Goal: Task Accomplishment & Management: Manage account settings

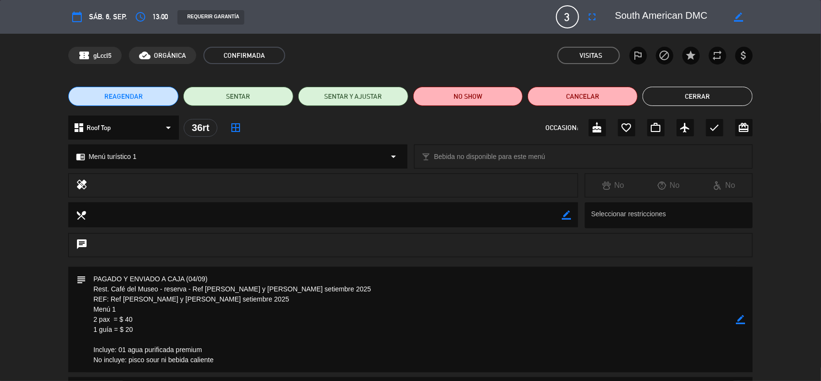
click at [742, 317] on icon "border_color" at bounding box center [741, 319] width 9 height 9
click at [742, 317] on icon at bounding box center [741, 319] width 9 height 9
click at [744, 320] on icon "border_color" at bounding box center [741, 319] width 9 height 9
click at [744, 320] on icon at bounding box center [741, 319] width 9 height 9
click at [0, 0] on div at bounding box center [0, 0] width 0 height 0
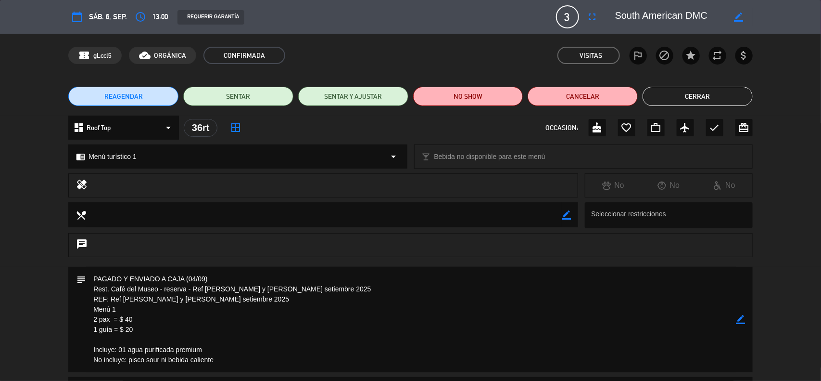
click at [694, 102] on button "Cerrar" at bounding box center [698, 96] width 110 height 19
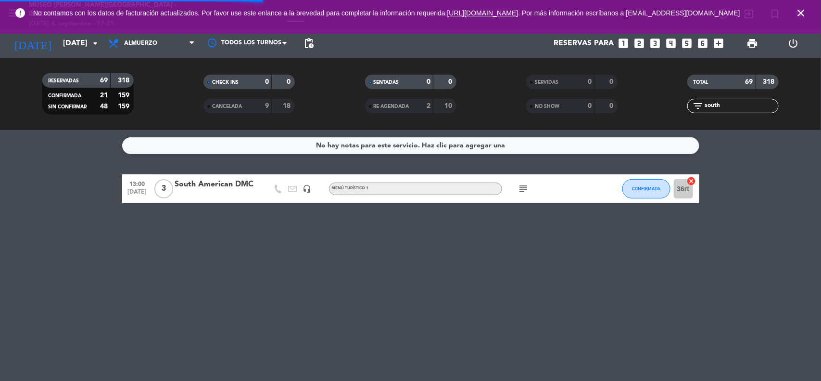
click at [801, 16] on icon "close" at bounding box center [801, 13] width 12 height 12
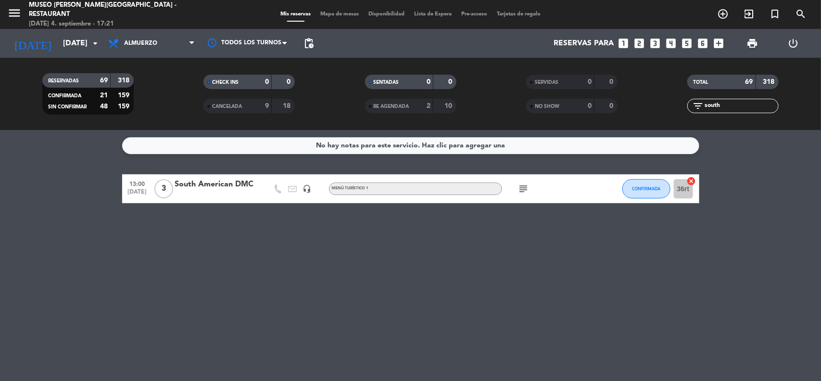
drag, startPoint x: 732, startPoint y: 106, endPoint x: 690, endPoint y: 109, distance: 42.0
click at [690, 109] on div "filter_list south" at bounding box center [732, 106] width 91 height 14
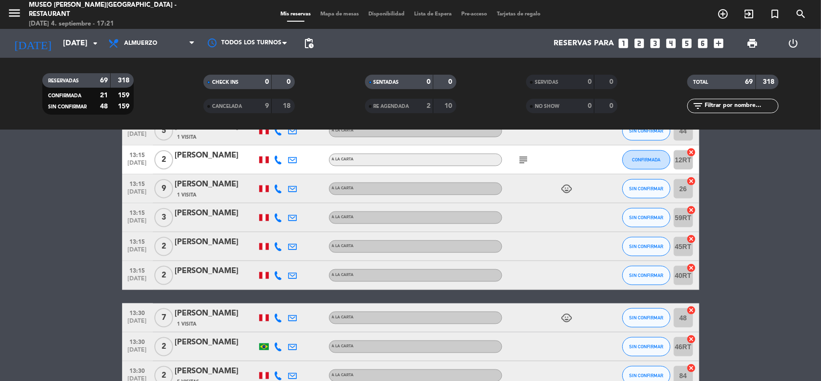
scroll to position [661, 0]
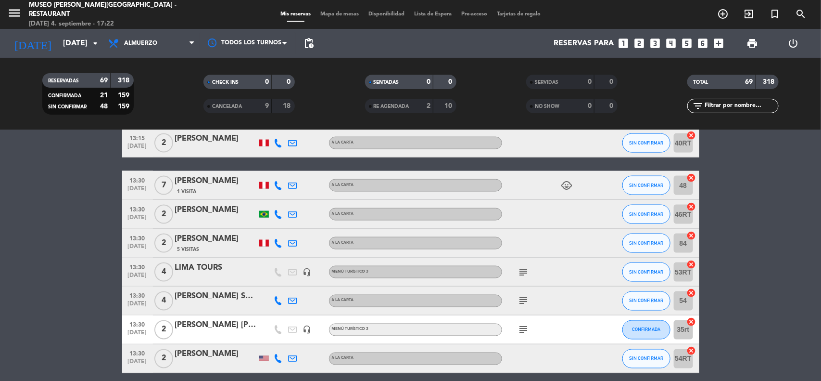
click at [734, 104] on input "text" at bounding box center [741, 106] width 75 height 11
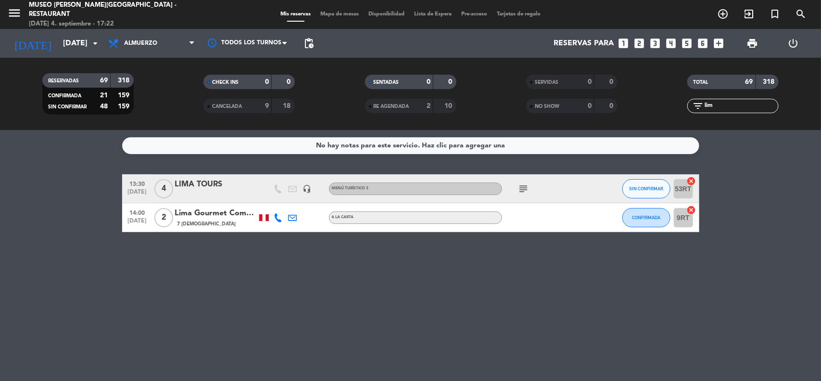
scroll to position [0, 0]
type input "lima"
click at [215, 185] on div "LIMA TOURS" at bounding box center [216, 184] width 82 height 13
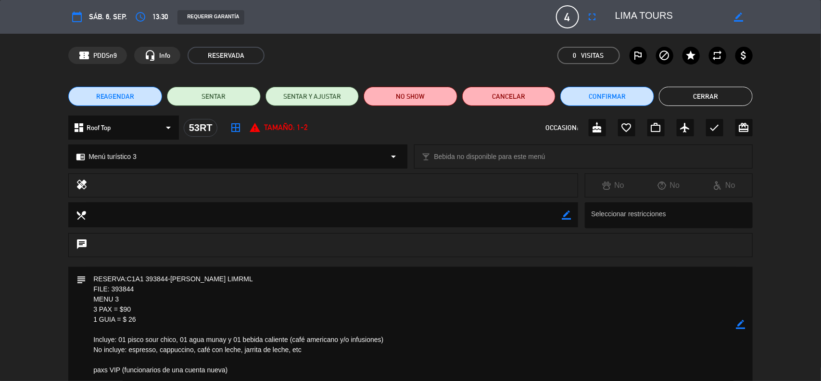
click at [686, 58] on icon "star" at bounding box center [692, 56] width 12 height 12
click at [739, 321] on icon "border_color" at bounding box center [741, 323] width 9 height 9
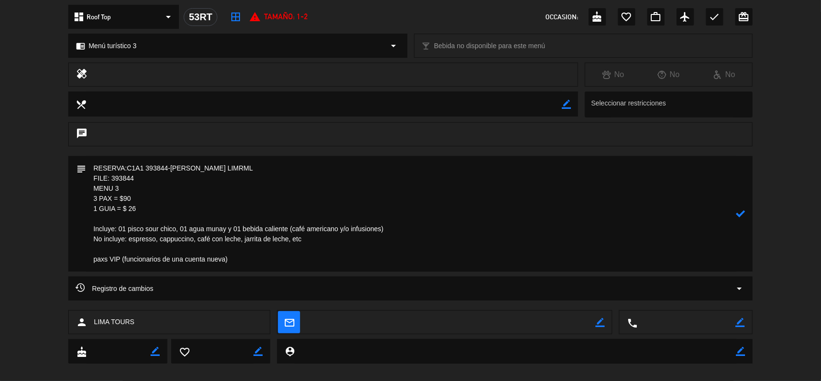
scroll to position [120, 0]
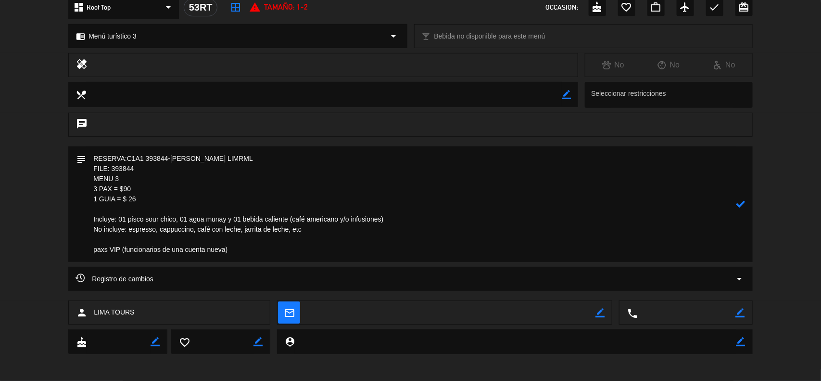
drag, startPoint x: 236, startPoint y: 249, endPoint x: 80, endPoint y: 246, distance: 155.4
click at [81, 247] on div "subject" at bounding box center [410, 203] width 685 height 115
click at [90, 155] on textarea at bounding box center [411, 203] width 650 height 115
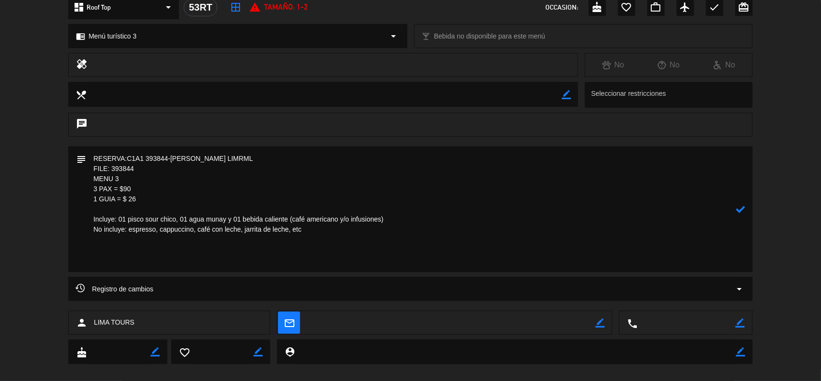
paste textarea "paxs VIP (funcionarios de una cuenta nueva)"
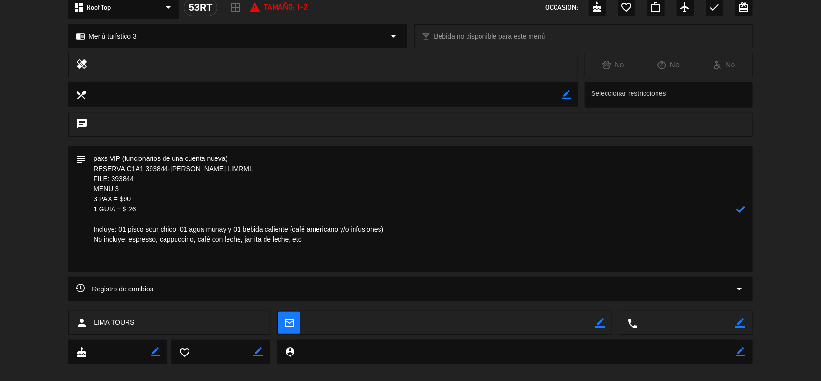
click at [131, 267] on textarea at bounding box center [411, 209] width 650 height 126
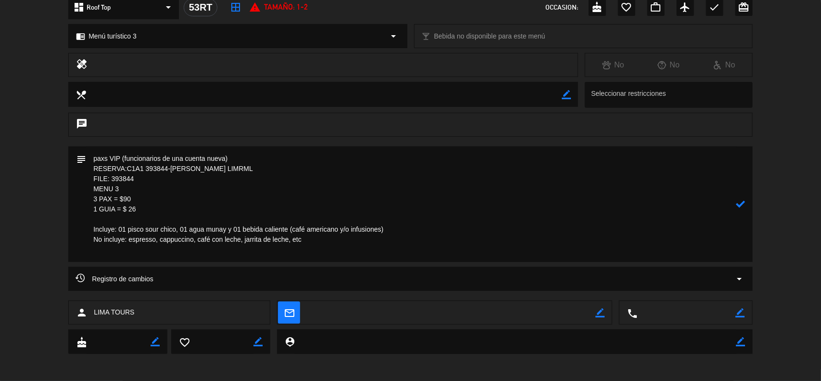
scroll to position [112, 0]
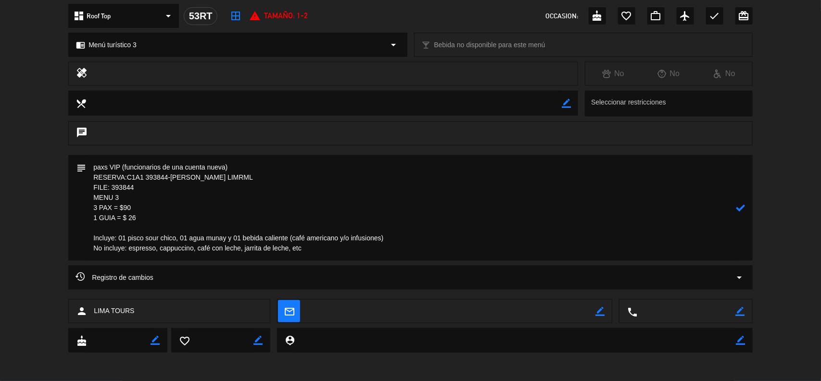
click at [99, 219] on textarea at bounding box center [411, 207] width 650 height 105
click at [92, 219] on textarea at bounding box center [411, 207] width 650 height 105
click at [99, 217] on textarea at bounding box center [411, 207] width 650 height 105
click at [740, 206] on icon at bounding box center [741, 207] width 9 height 9
drag, startPoint x: 136, startPoint y: 187, endPoint x: 113, endPoint y: 188, distance: 22.6
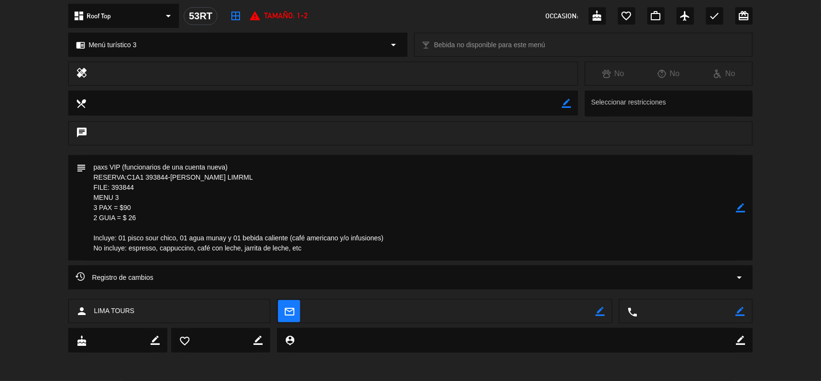
click at [113, 188] on textarea at bounding box center [411, 207] width 650 height 105
drag, startPoint x: 144, startPoint y: 220, endPoint x: 87, endPoint y: 189, distance: 65.9
click at [87, 189] on textarea at bounding box center [411, 207] width 650 height 105
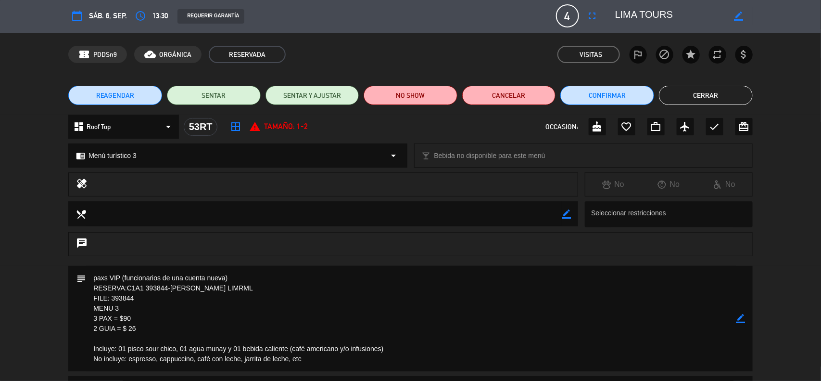
scroll to position [0, 0]
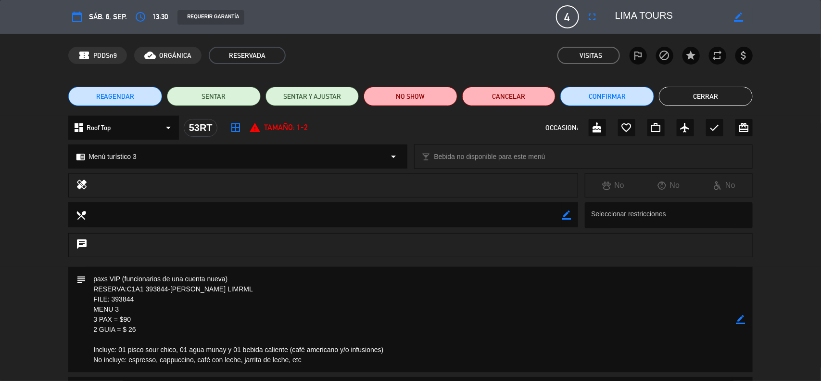
drag, startPoint x: 742, startPoint y: 318, endPoint x: 474, endPoint y: 308, distance: 268.2
click at [742, 318] on icon "border_color" at bounding box center [741, 319] width 9 height 9
click at [251, 281] on textarea at bounding box center [411, 319] width 650 height 105
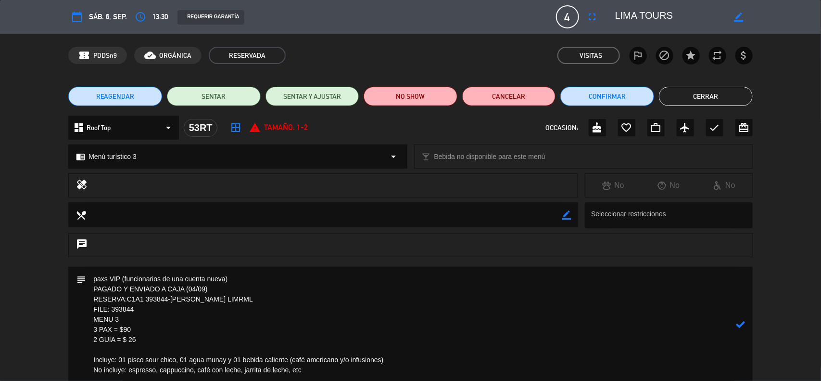
type textarea "paxs VIP (funcionarios de una cuenta nueva) PAGADO Y ENVIADO A CAJA (04/09) RES…"
click at [737, 319] on icon at bounding box center [741, 323] width 9 height 9
click at [587, 88] on button "Confirmar" at bounding box center [607, 96] width 94 height 19
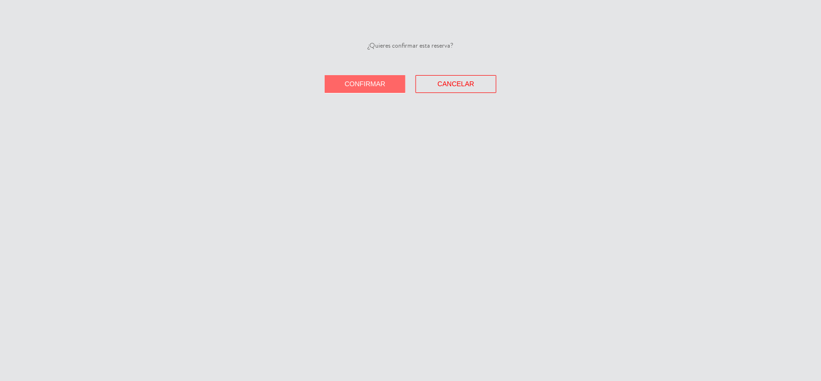
click at [368, 83] on span "Confirmar" at bounding box center [365, 84] width 41 height 8
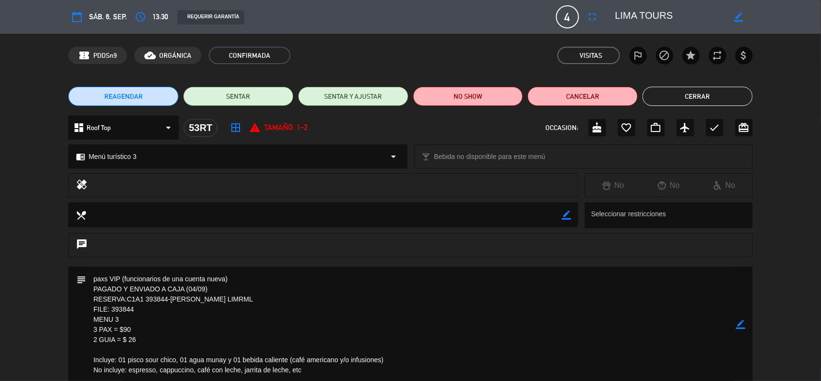
click at [743, 323] on icon "border_color" at bounding box center [741, 323] width 9 height 9
click at [739, 325] on icon at bounding box center [741, 323] width 9 height 9
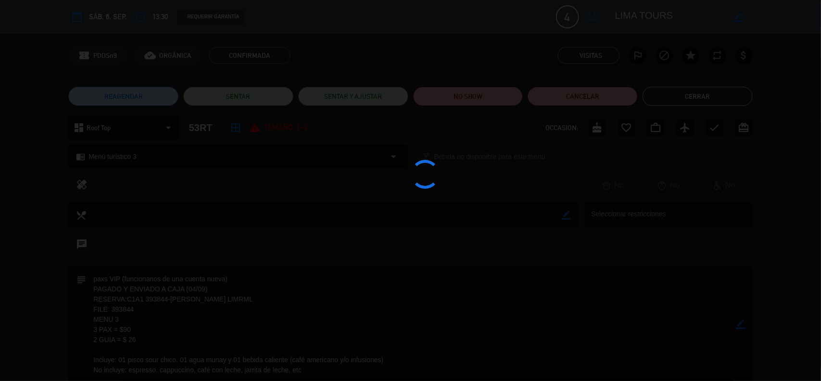
click at [739, 325] on div at bounding box center [410, 190] width 821 height 381
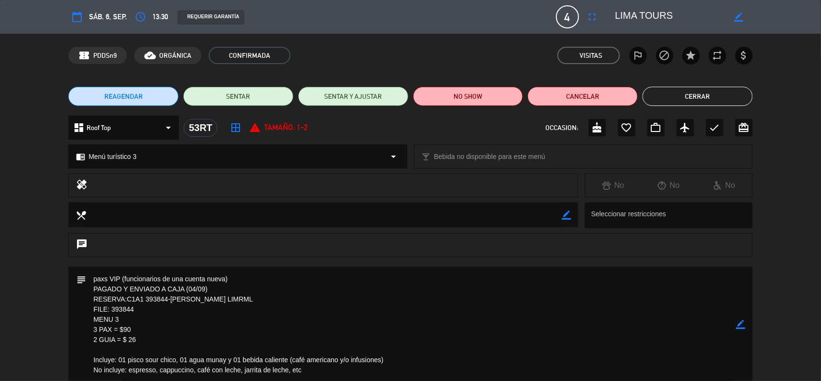
click at [741, 328] on icon "border_color" at bounding box center [741, 323] width 9 height 9
click at [741, 324] on icon at bounding box center [741, 323] width 9 height 9
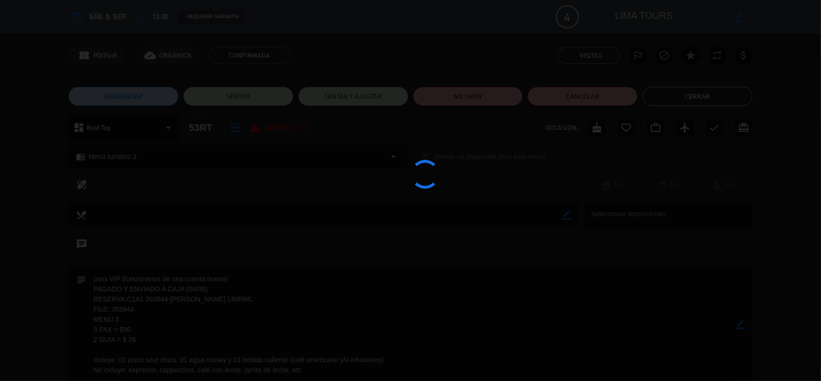
click at [741, 324] on div at bounding box center [410, 190] width 821 height 381
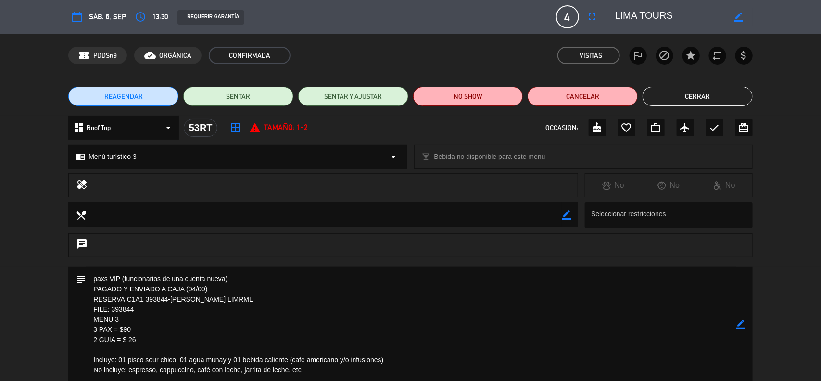
click at [740, 322] on icon "border_color" at bounding box center [741, 323] width 9 height 9
click at [740, 322] on icon at bounding box center [741, 323] width 9 height 9
click at [0, 0] on div at bounding box center [0, 0] width 0 height 0
click at [739, 323] on icon "border_color" at bounding box center [741, 323] width 9 height 9
click at [739, 323] on icon at bounding box center [741, 323] width 9 height 9
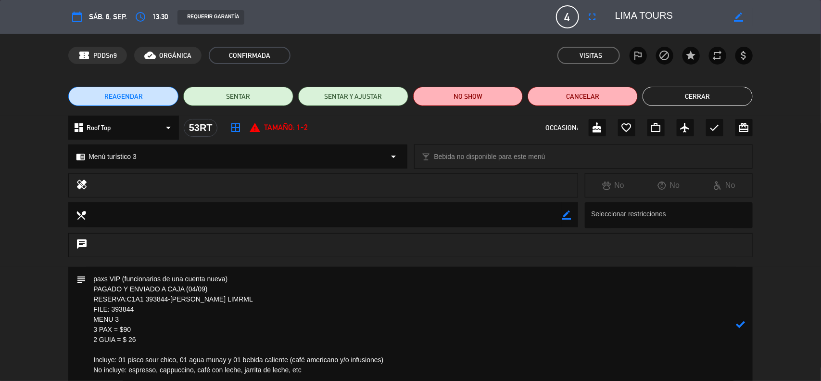
click at [0, 0] on div at bounding box center [0, 0] width 0 height 0
click at [686, 94] on button "Cerrar" at bounding box center [698, 96] width 110 height 19
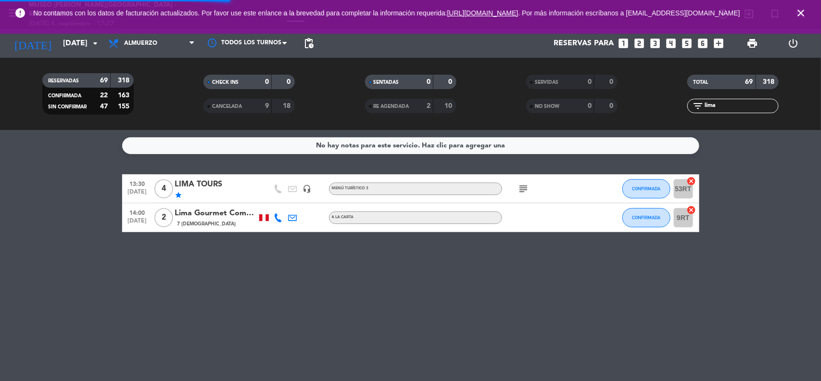
click at [764, 233] on div "No hay notas para este servicio. Haz clic para agregar una 13:30 [DATE] 4 LIMA …" at bounding box center [410, 255] width 821 height 251
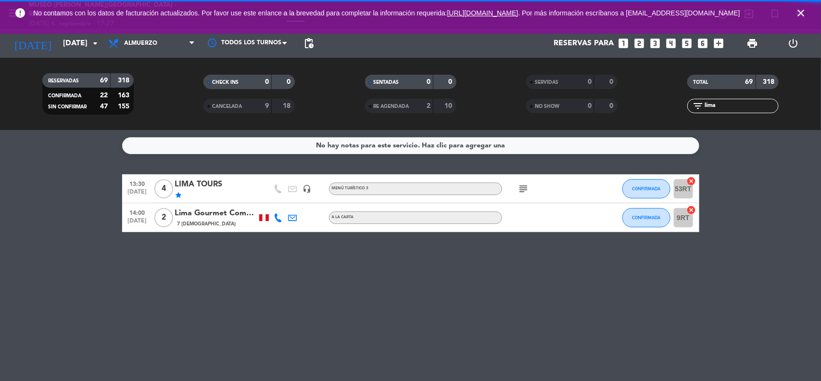
click at [725, 229] on bookings-row "13:30 [DATE] 4 LIMA TOURS star headset_mic Menú turístico 3 subject CONFIRMADA …" at bounding box center [410, 203] width 821 height 58
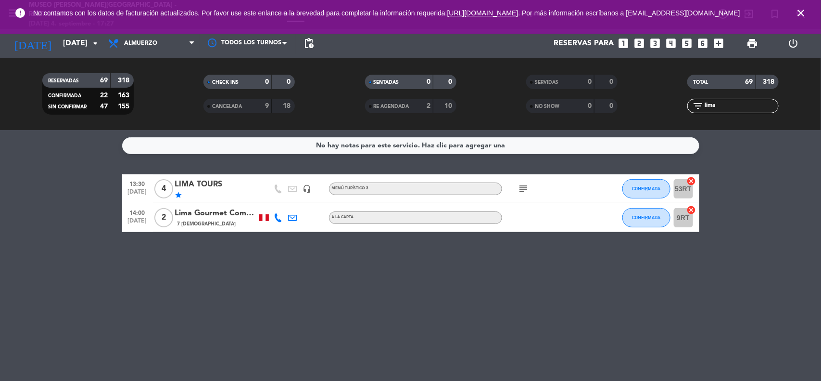
click at [680, 106] on div "filter_list lima" at bounding box center [733, 106] width 161 height 14
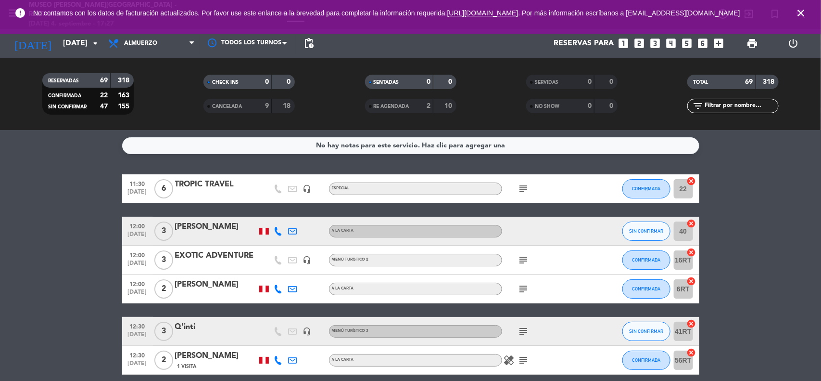
click at [794, 15] on span "close" at bounding box center [801, 13] width 26 height 26
click at [800, 14] on icon "close" at bounding box center [801, 13] width 12 height 12
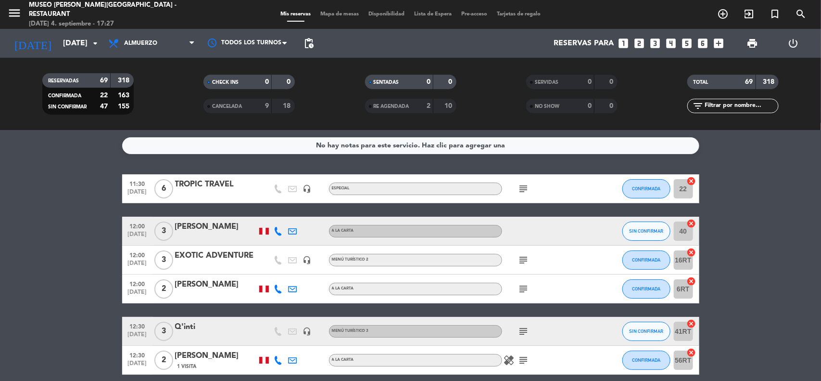
click at [70, 44] on input "[DATE]" at bounding box center [109, 43] width 102 height 19
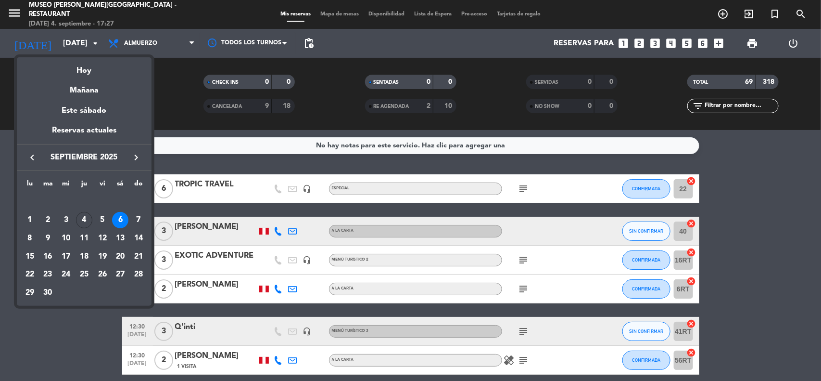
click at [134, 160] on icon "keyboard_arrow_right" at bounding box center [136, 158] width 12 height 12
click at [121, 222] on div "8" at bounding box center [120, 220] width 16 height 16
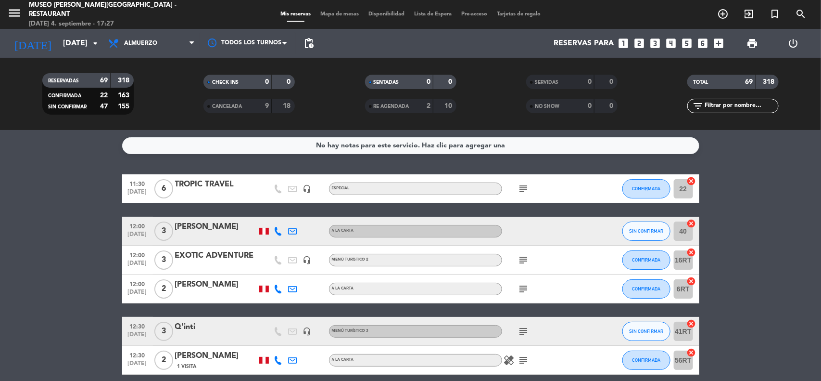
type input "[DATE]"
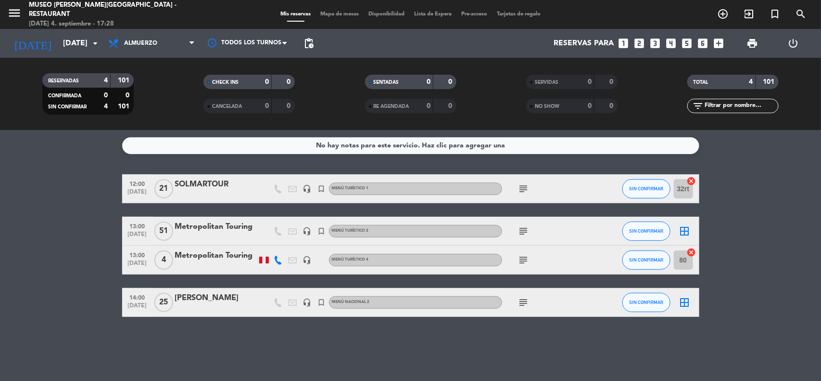
click at [523, 232] on icon "subject" at bounding box center [524, 231] width 12 height 12
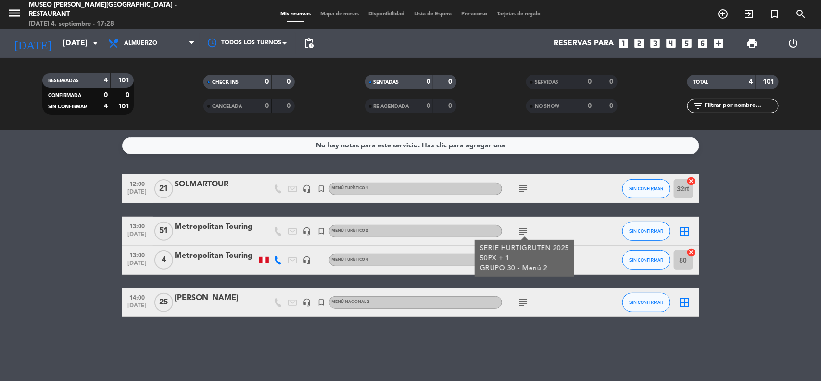
click at [753, 270] on bookings-row "12:00 [DATE] SOLMARTOUR headset_mic turned_in_not Menú turístico 1 subject SIN …" at bounding box center [410, 245] width 821 height 142
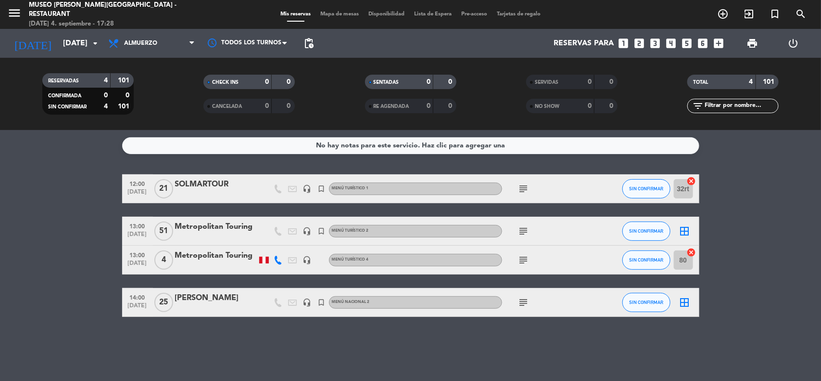
click at [525, 258] on icon "subject" at bounding box center [524, 260] width 12 height 12
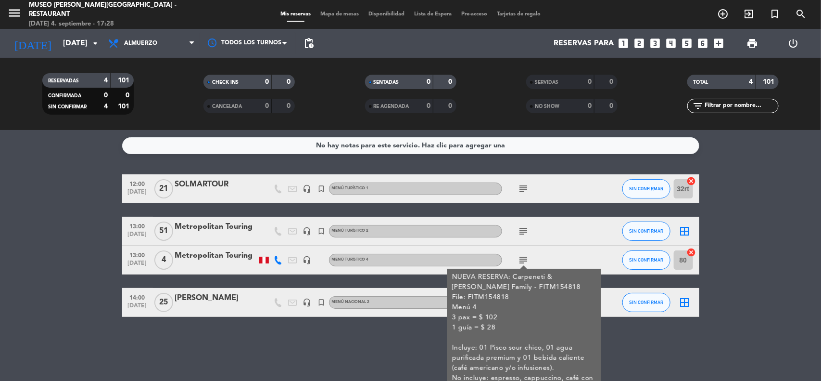
click at [742, 318] on div "No hay notas para este servicio. Haz clic para agregar una 12:00 [DATE] SOLMART…" at bounding box center [410, 255] width 821 height 251
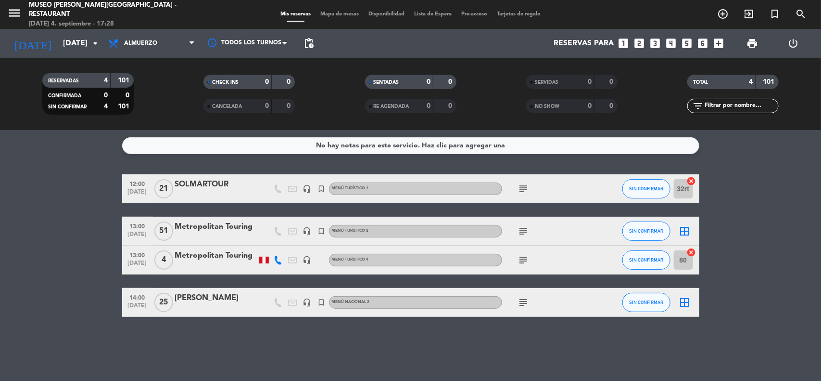
click at [220, 260] on div "Metropolitan Touring" at bounding box center [216, 255] width 82 height 13
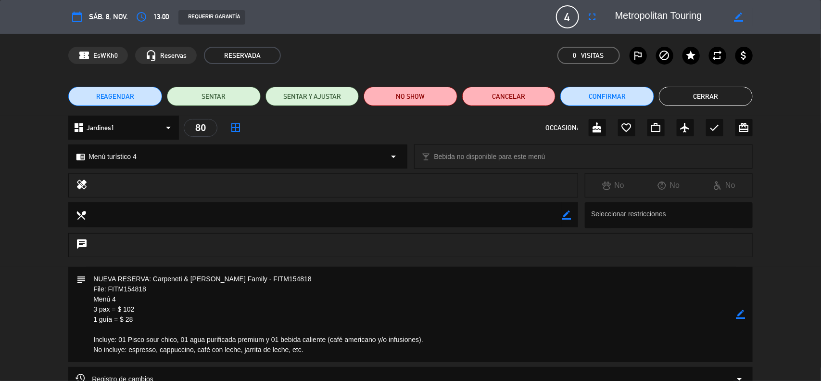
click at [740, 313] on icon "border_color" at bounding box center [741, 313] width 9 height 9
click at [100, 313] on textarea at bounding box center [411, 314] width 650 height 95
type textarea "NUEVA RESERVA: Carpeneti & [PERSON_NAME] Family - FITM154818 File: FITM154818 M…"
click at [742, 314] on icon at bounding box center [741, 313] width 9 height 9
click at [595, 18] on icon "fullscreen" at bounding box center [593, 17] width 12 height 12
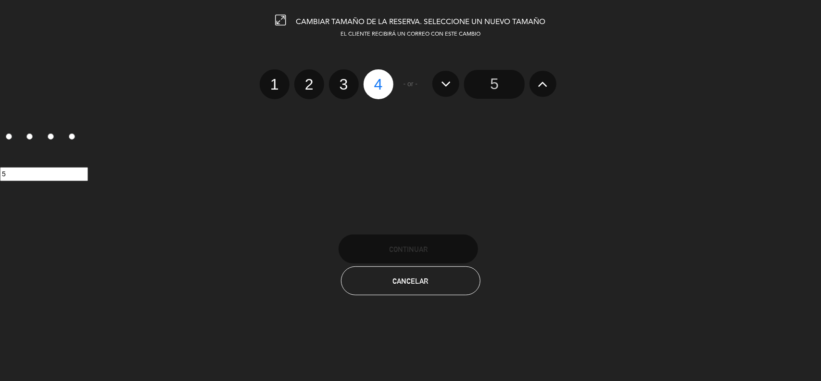
click at [507, 85] on input "5" at bounding box center [494, 84] width 61 height 29
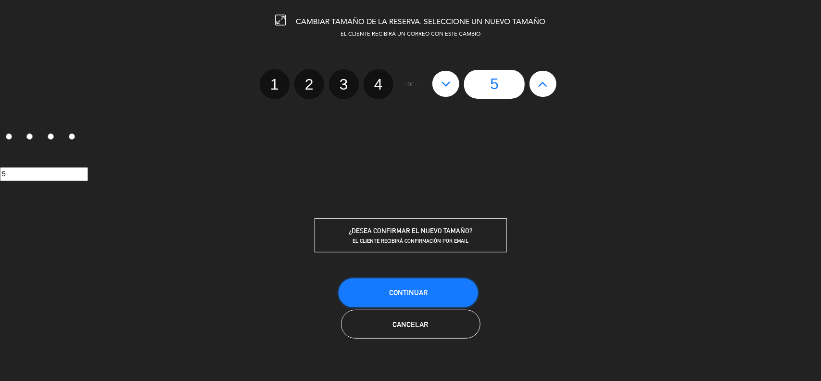
click at [415, 290] on span "Continuar" at bounding box center [408, 292] width 38 height 8
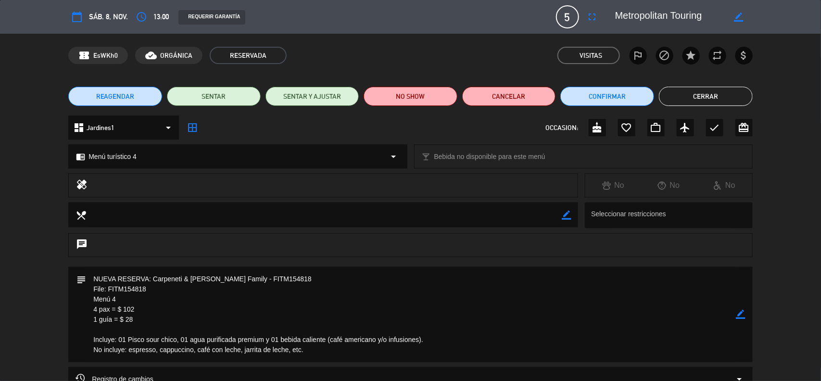
click at [739, 316] on icon "border_color" at bounding box center [741, 313] width 9 height 9
click at [739, 316] on icon at bounding box center [741, 313] width 9 height 9
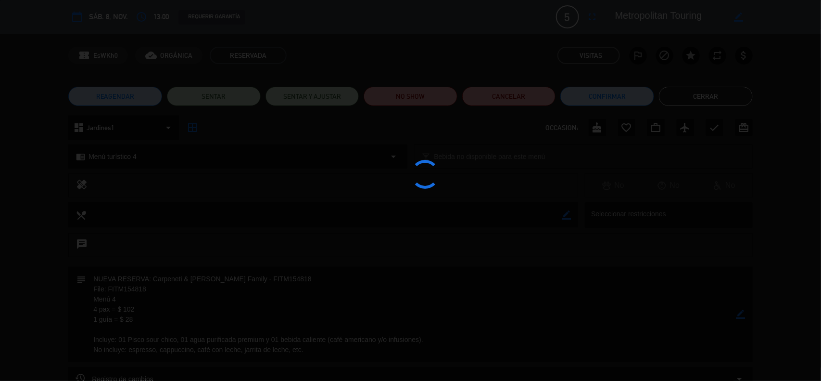
click at [739, 316] on div at bounding box center [410, 190] width 821 height 381
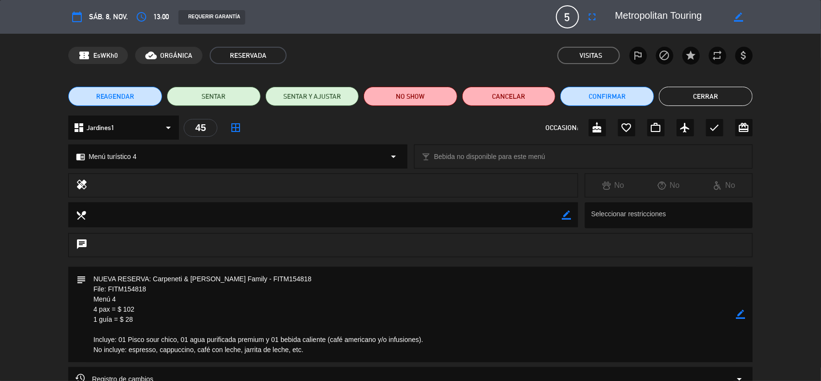
click at [681, 94] on button "Cerrar" at bounding box center [706, 96] width 94 height 19
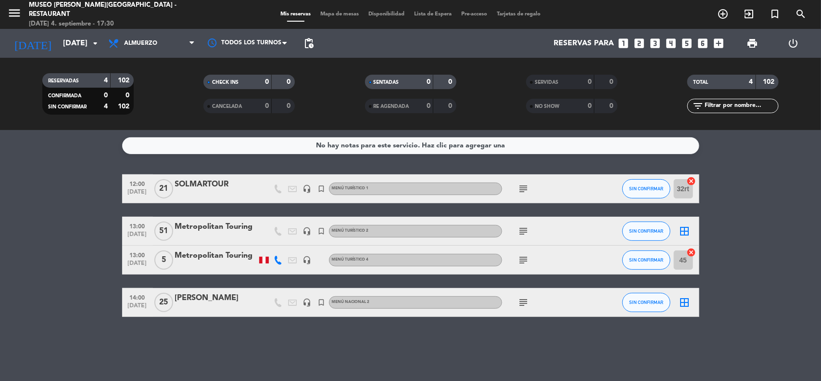
click at [206, 258] on div "Metropolitan Touring" at bounding box center [216, 255] width 82 height 13
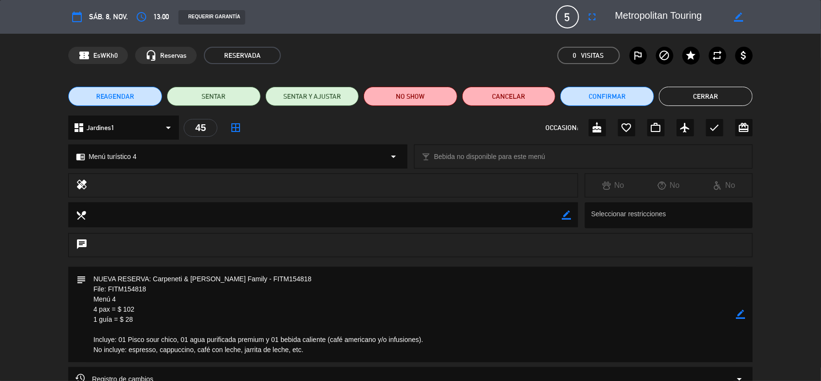
click at [742, 318] on icon "border_color" at bounding box center [741, 313] width 9 height 9
click at [742, 318] on icon at bounding box center [741, 313] width 9 height 9
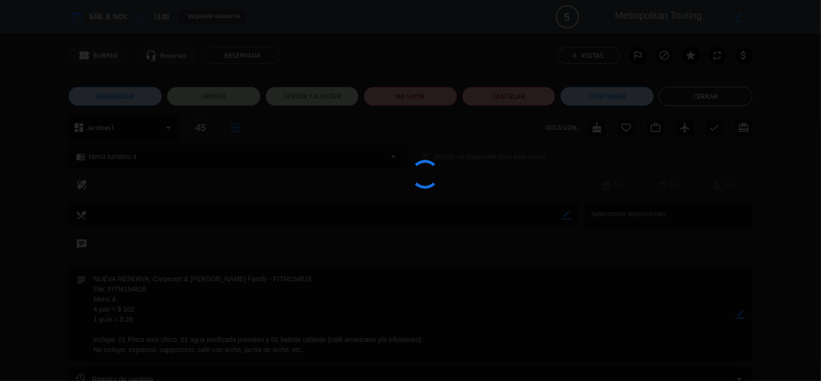
click at [742, 318] on div at bounding box center [410, 190] width 821 height 381
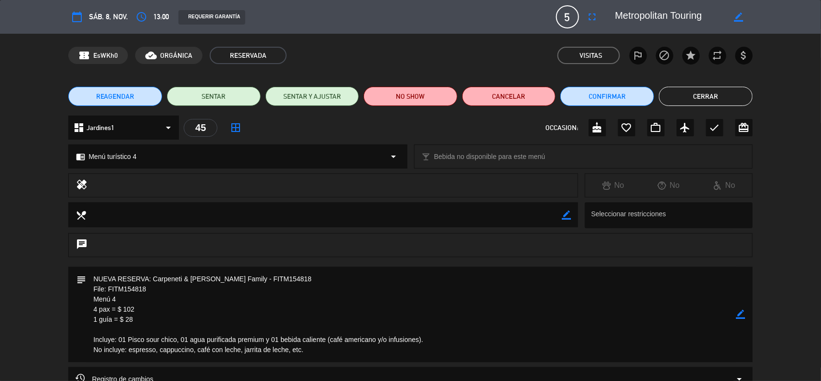
click at [693, 97] on button "Cerrar" at bounding box center [706, 96] width 94 height 19
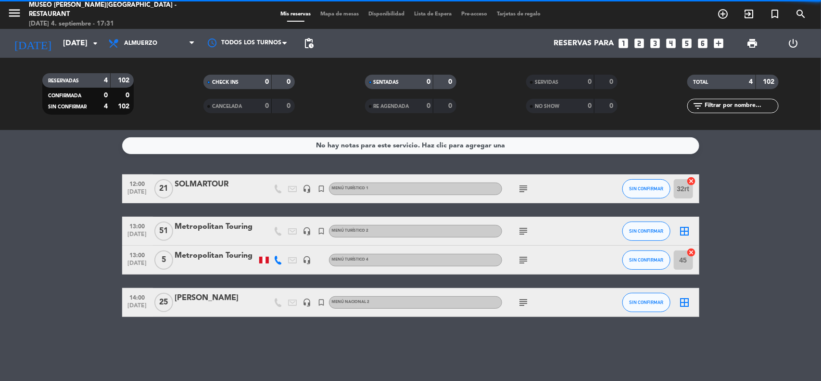
click at [756, 157] on div "No hay notas para este servicio. Haz clic para agregar una 12:00 [DATE] SOLMART…" at bounding box center [410, 255] width 821 height 251
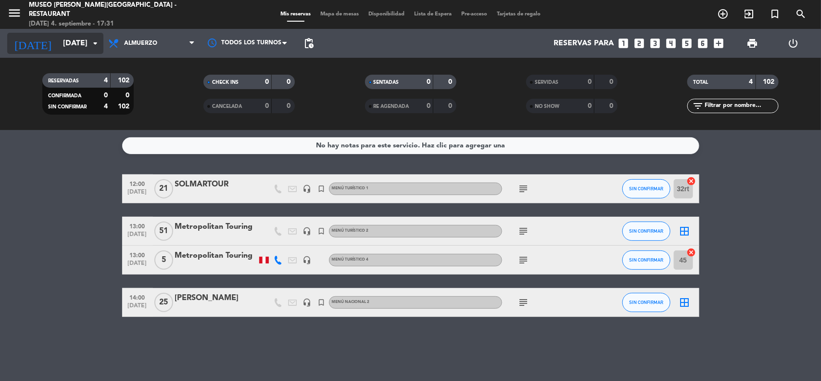
click at [74, 41] on input "[DATE]" at bounding box center [109, 43] width 102 height 19
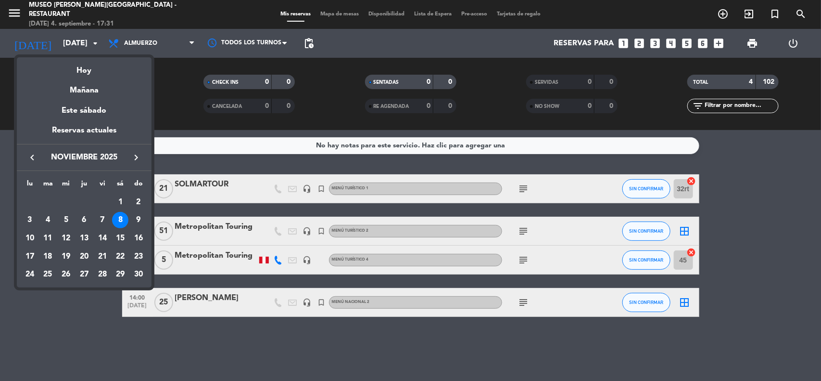
click at [133, 156] on icon "keyboard_arrow_right" at bounding box center [136, 158] width 12 height 12
click at [133, 155] on icon "keyboard_arrow_right" at bounding box center [136, 158] width 12 height 12
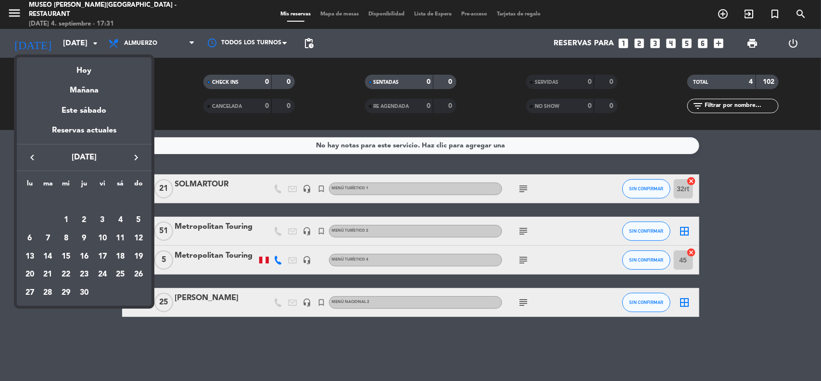
click at [133, 155] on icon "keyboard_arrow_right" at bounding box center [136, 158] width 12 height 12
click at [131, 154] on icon "keyboard_arrow_right" at bounding box center [136, 158] width 12 height 12
click at [118, 219] on div "6" at bounding box center [120, 220] width 16 height 16
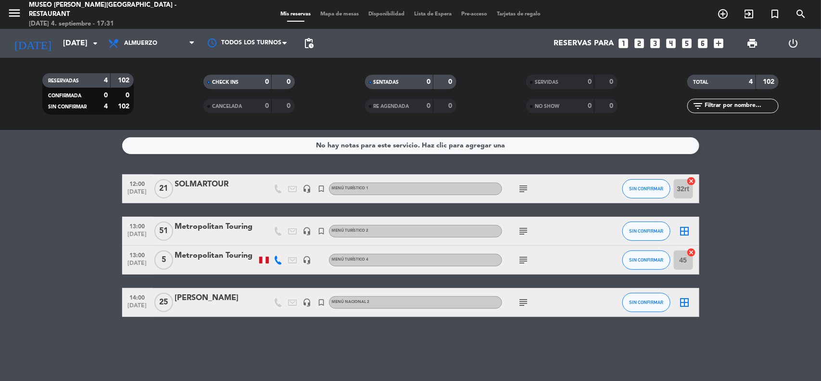
type input "[DATE]"
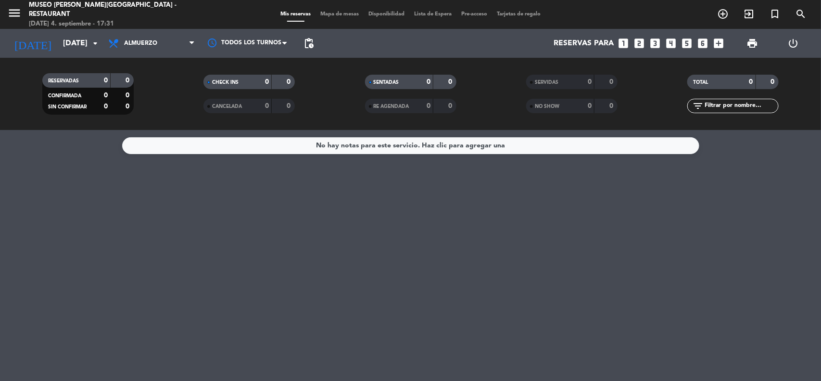
drag, startPoint x: 485, startPoint y: 232, endPoint x: 520, endPoint y: 209, distance: 41.4
click at [486, 232] on div "No hay notas para este servicio. Haz clic para agregar una" at bounding box center [410, 255] width 821 height 251
click at [103, 41] on span "Almuerzo" at bounding box center [151, 43] width 96 height 21
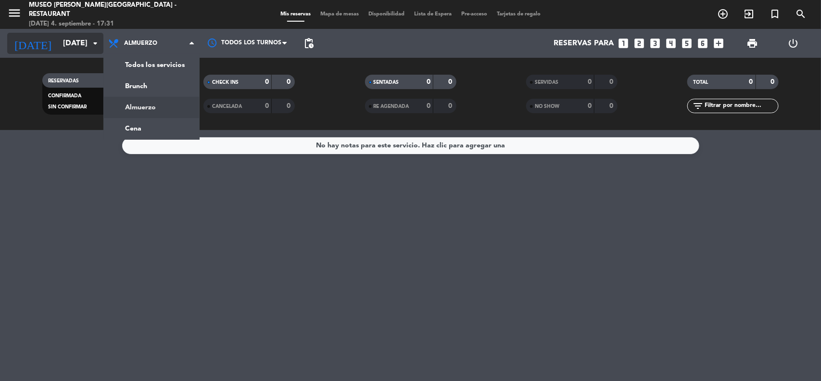
click at [84, 44] on input "[DATE]" at bounding box center [109, 43] width 102 height 19
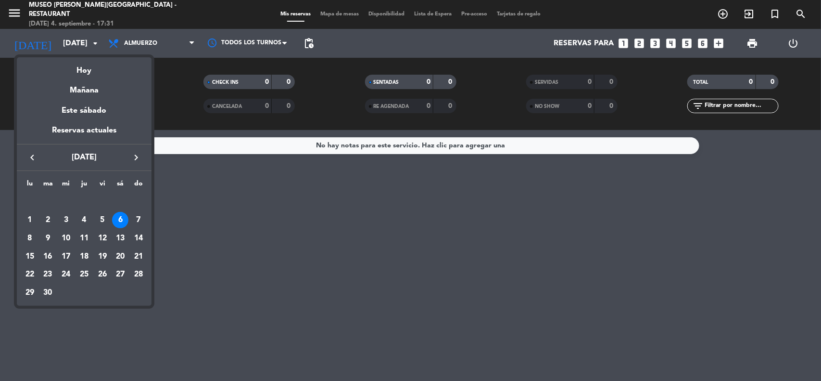
drag, startPoint x: 337, startPoint y: 243, endPoint x: 268, endPoint y: 133, distance: 130.3
click at [336, 243] on div at bounding box center [410, 190] width 821 height 381
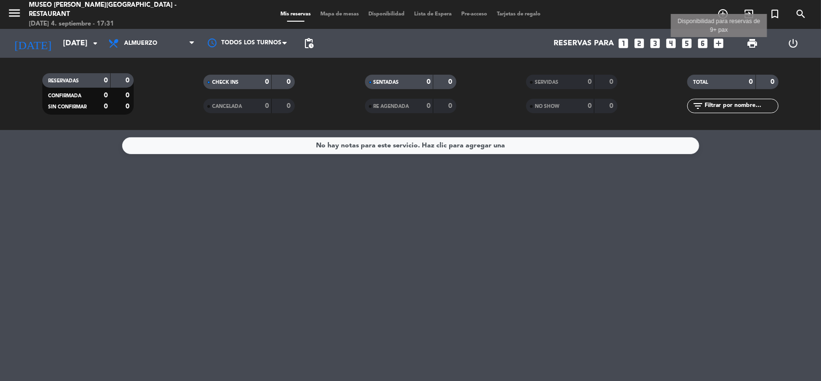
click at [715, 42] on icon "add_box" at bounding box center [719, 43] width 13 height 13
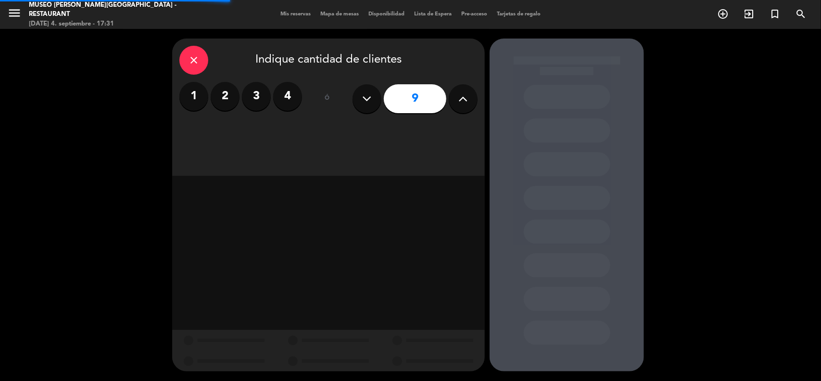
click at [468, 102] on button at bounding box center [463, 98] width 29 height 29
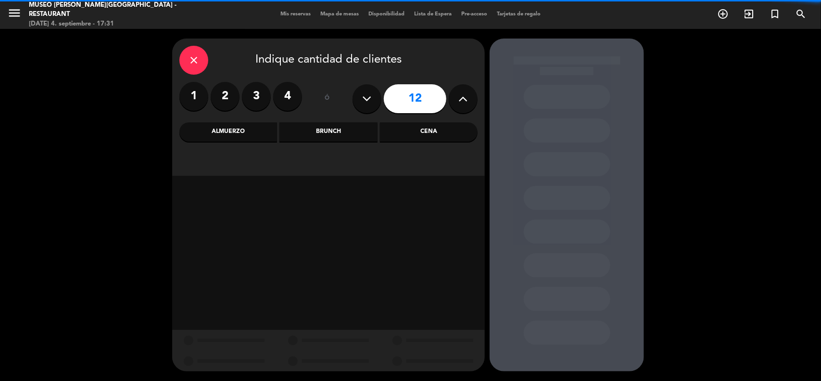
click at [468, 102] on button at bounding box center [463, 98] width 29 height 29
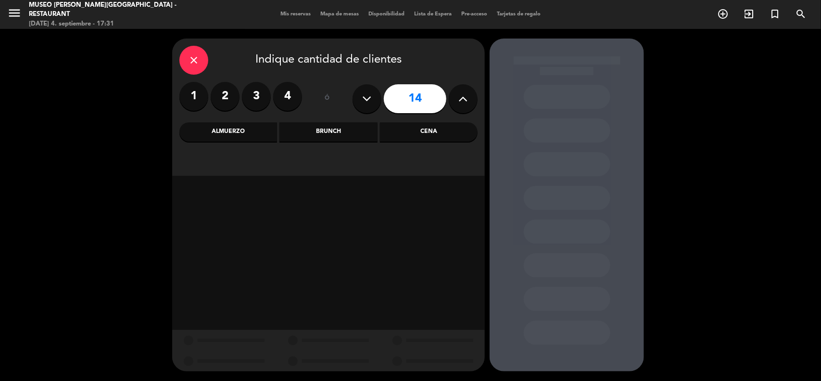
click at [468, 102] on button at bounding box center [463, 98] width 29 height 29
type input "16"
click at [220, 135] on div "Almuerzo" at bounding box center [228, 131] width 98 height 19
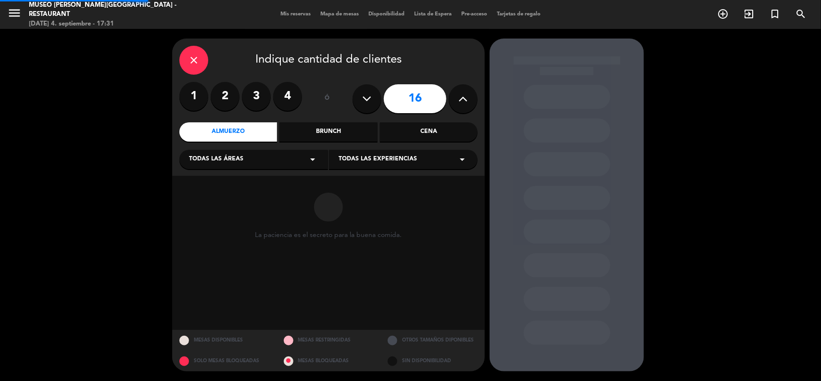
click at [227, 157] on span "Todas las áreas" at bounding box center [216, 159] width 54 height 10
click at [208, 197] on div "Jardines1" at bounding box center [253, 197] width 129 height 10
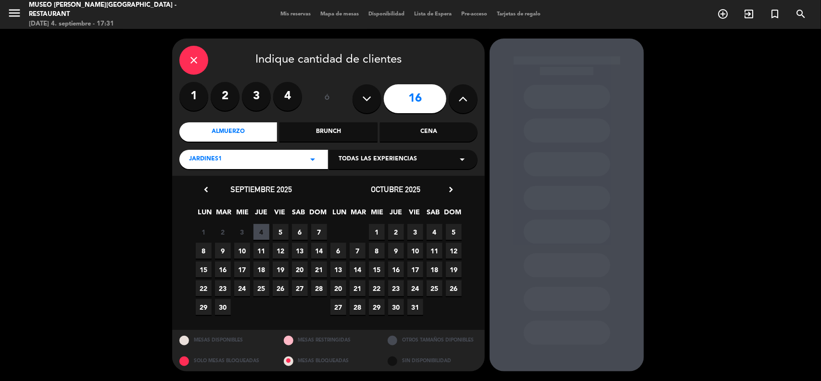
click at [453, 189] on icon "chevron_right" at bounding box center [451, 189] width 10 height 10
click at [452, 189] on icon "chevron_right" at bounding box center [451, 189] width 10 height 10
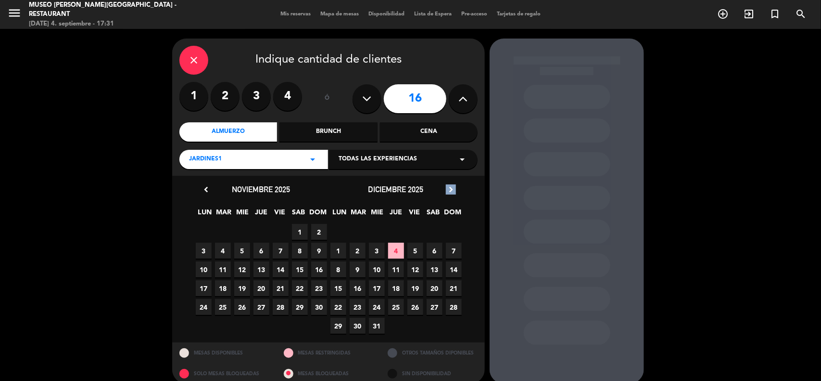
click at [452, 189] on icon "chevron_right" at bounding box center [451, 189] width 10 height 10
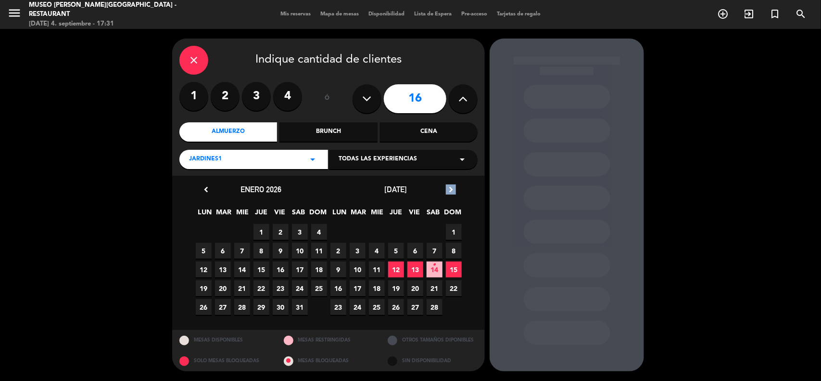
click at [452, 189] on icon "chevron_right" at bounding box center [451, 189] width 10 height 10
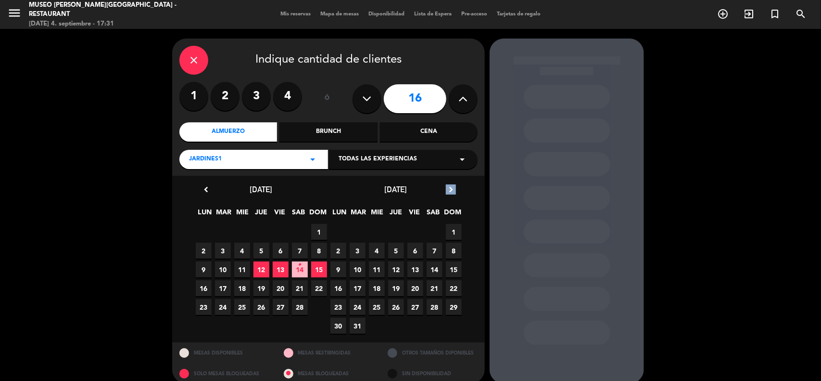
click at [452, 189] on icon "chevron_right" at bounding box center [451, 189] width 10 height 10
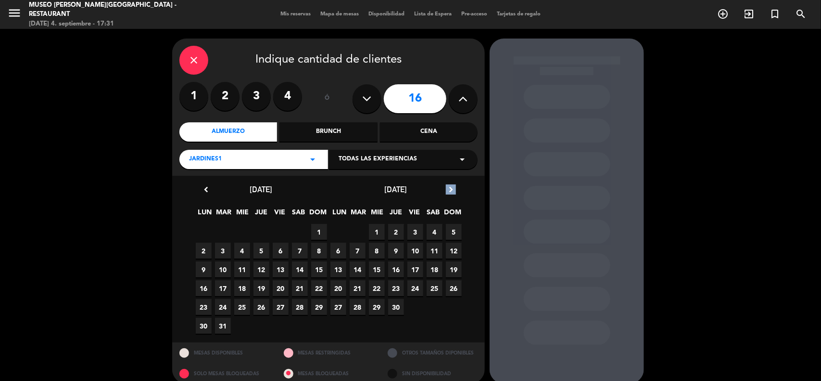
click at [452, 189] on icon "chevron_right" at bounding box center [451, 189] width 10 height 10
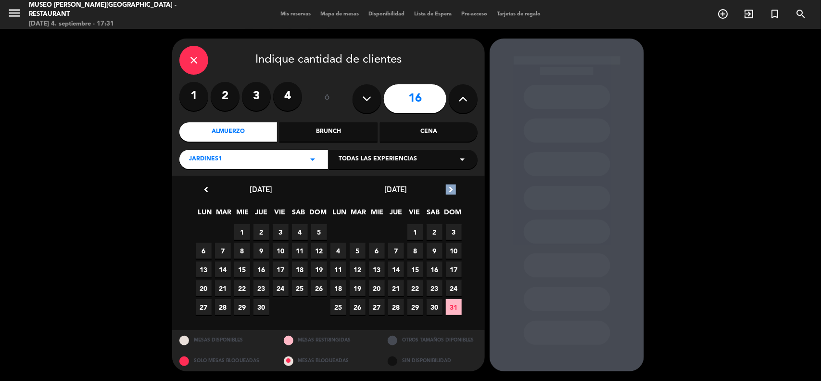
click at [452, 189] on icon "chevron_right" at bounding box center [451, 189] width 10 height 10
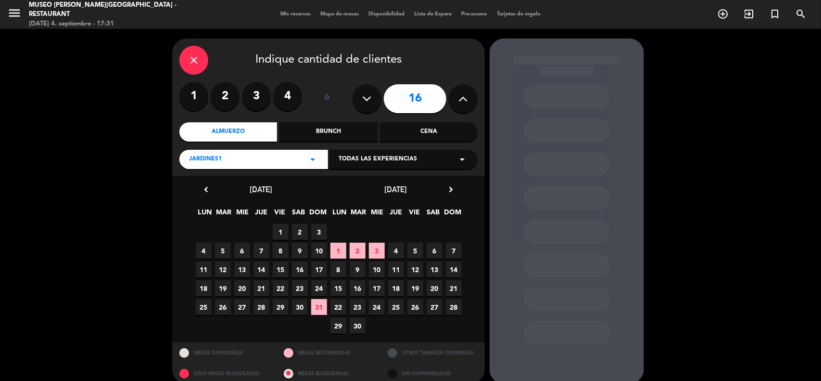
click at [433, 251] on span "6" at bounding box center [435, 250] width 16 height 16
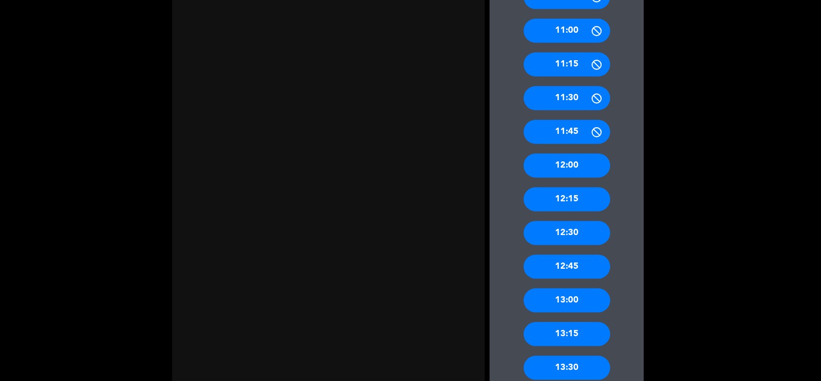
scroll to position [372, 0]
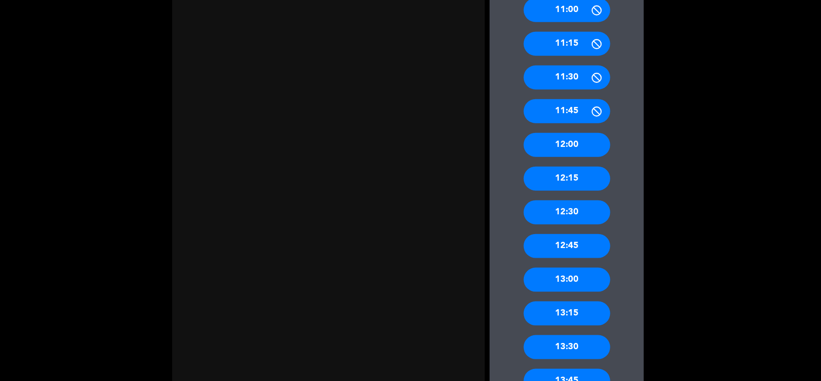
click at [578, 205] on div "12:30" at bounding box center [567, 212] width 87 height 24
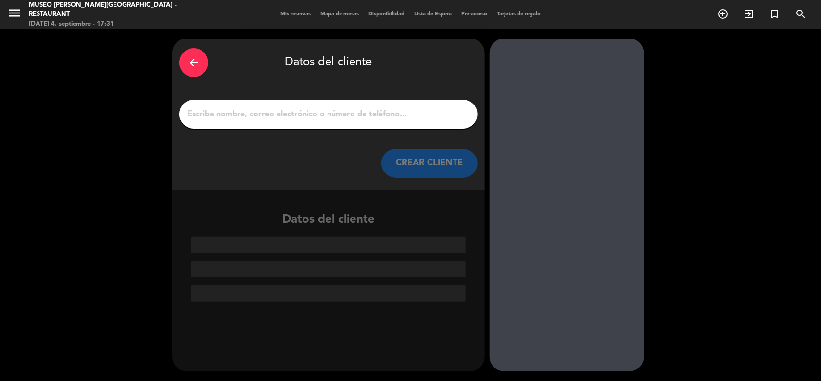
scroll to position [0, 0]
click at [303, 114] on input "1" at bounding box center [329, 113] width 284 height 13
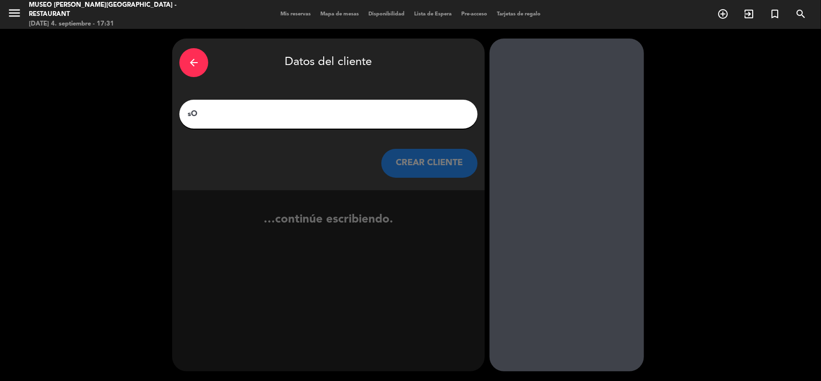
type input "s"
type input "Solmartour"
click at [443, 160] on button "CREAR CLIENTE" at bounding box center [429, 163] width 96 height 29
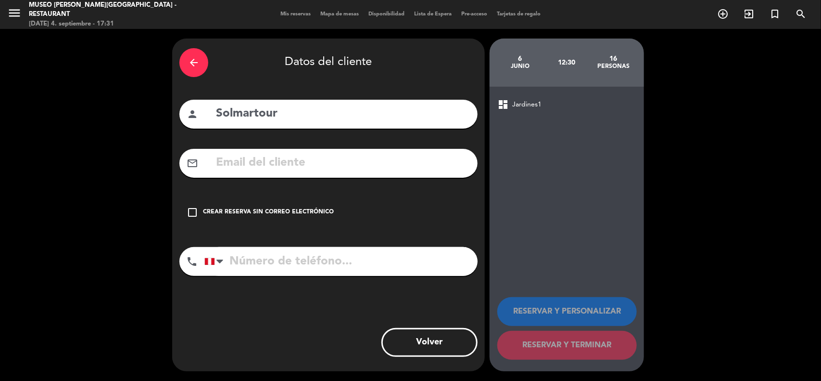
click at [306, 212] on div "Crear reserva sin correo electrónico" at bounding box center [268, 212] width 131 height 10
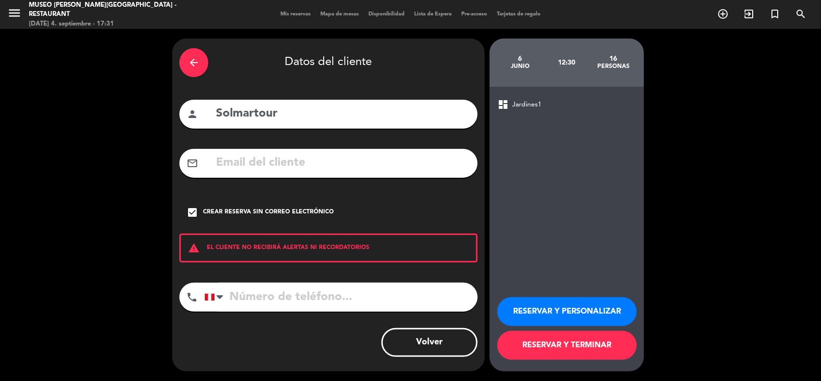
click at [544, 340] on button "RESERVAR Y TERMINAR" at bounding box center [567, 344] width 140 height 29
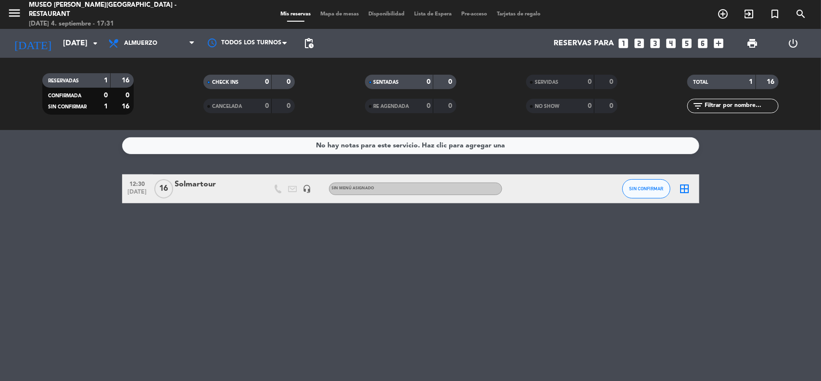
click at [202, 183] on div "Solmartour" at bounding box center [216, 184] width 82 height 13
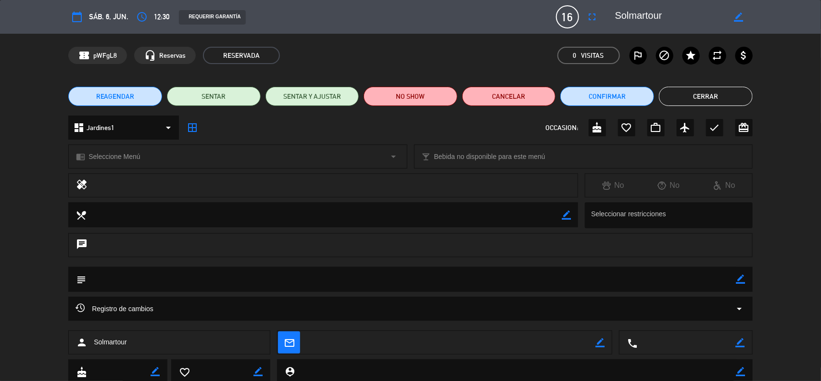
click at [740, 275] on icon "border_color" at bounding box center [741, 278] width 9 height 9
click at [686, 275] on textarea at bounding box center [411, 279] width 650 height 25
paste textarea "GRUPO MEXIMIEUX 2026 / TR062605"
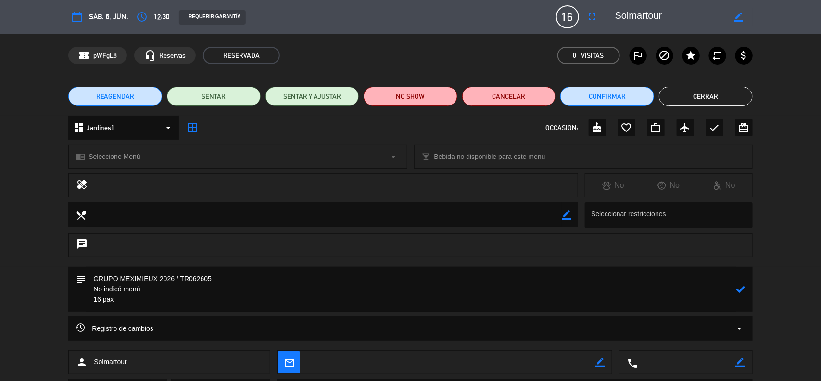
type textarea "GRUPO MEXIMIEUX 2026 / TR062605 No indicó menú 16 pax"
click at [746, 282] on div "subject" at bounding box center [410, 289] width 685 height 45
click at [739, 287] on icon at bounding box center [741, 288] width 9 height 9
click at [741, 289] on icon "border_color" at bounding box center [741, 288] width 9 height 9
click at [741, 289] on icon at bounding box center [741, 288] width 9 height 9
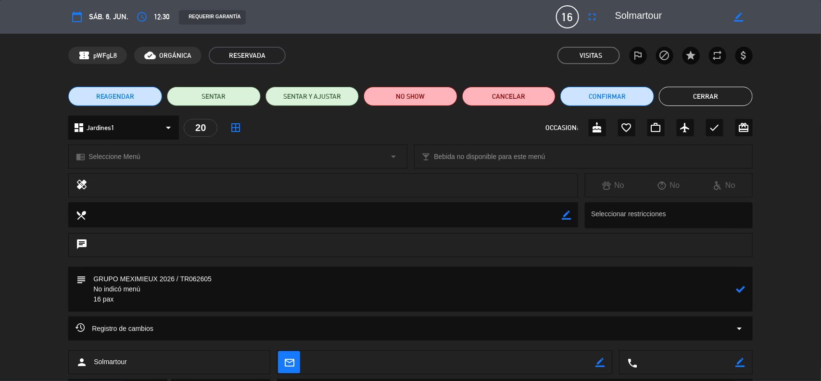
click at [0, 0] on div at bounding box center [0, 0] width 0 height 0
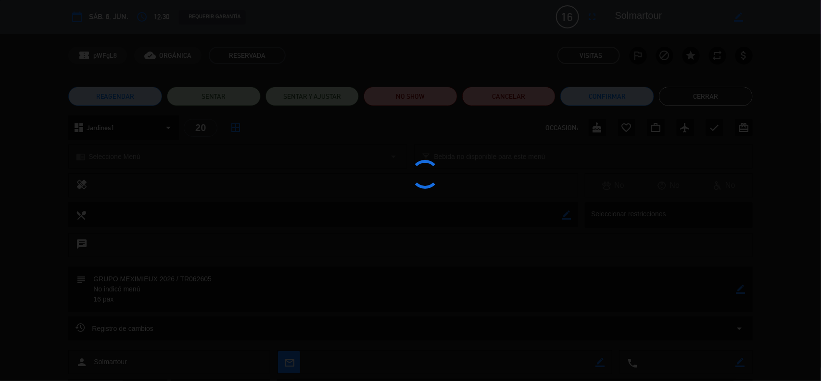
click at [741, 289] on div at bounding box center [410, 190] width 821 height 381
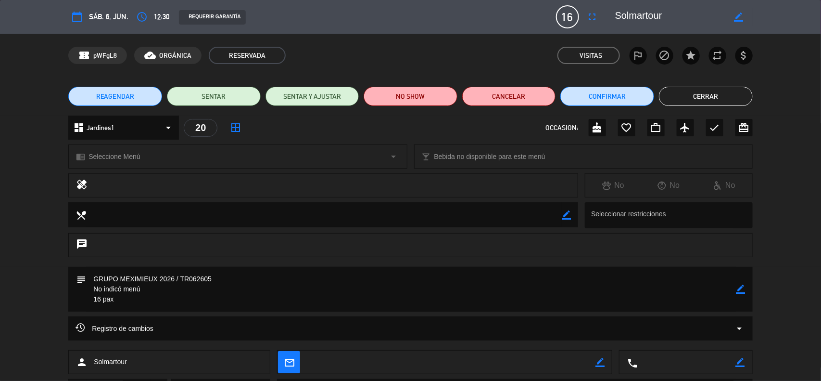
click at [712, 96] on button "Cerrar" at bounding box center [706, 96] width 94 height 19
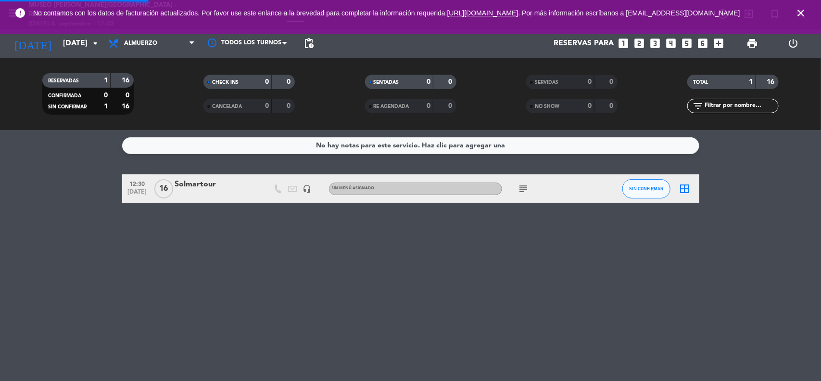
click at [761, 142] on service-notes "No hay notas para este servicio. Haz clic para agregar una" at bounding box center [410, 145] width 821 height 17
drag, startPoint x: 800, startPoint y: 17, endPoint x: 792, endPoint y: 51, distance: 35.5
click at [800, 15] on icon "close" at bounding box center [801, 13] width 12 height 12
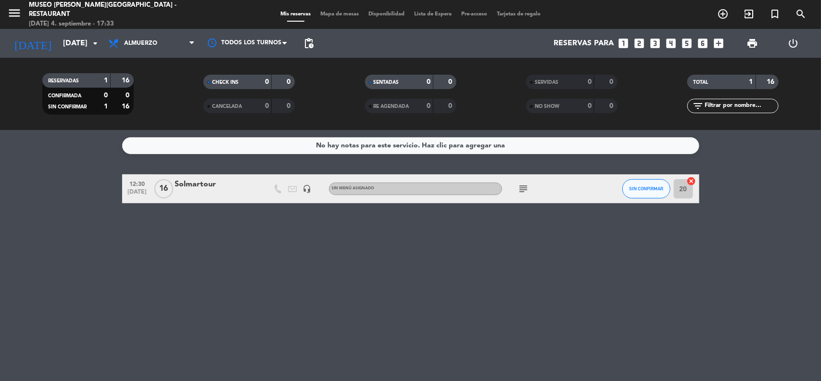
click at [778, 195] on bookings-row "12:30 [DATE] Solmartour headset_mic Sin menú asignado subject SIN CONFIRMAR 20 …" at bounding box center [410, 188] width 821 height 29
click at [68, 50] on input "[DATE]" at bounding box center [109, 43] width 102 height 19
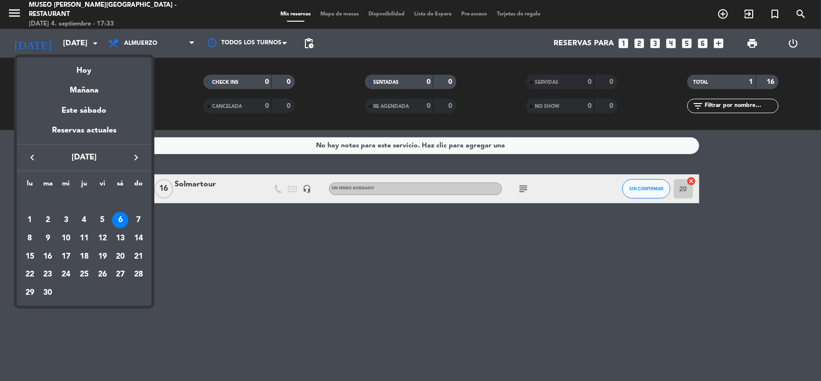
click at [135, 157] on icon "keyboard_arrow_right" at bounding box center [136, 158] width 12 height 12
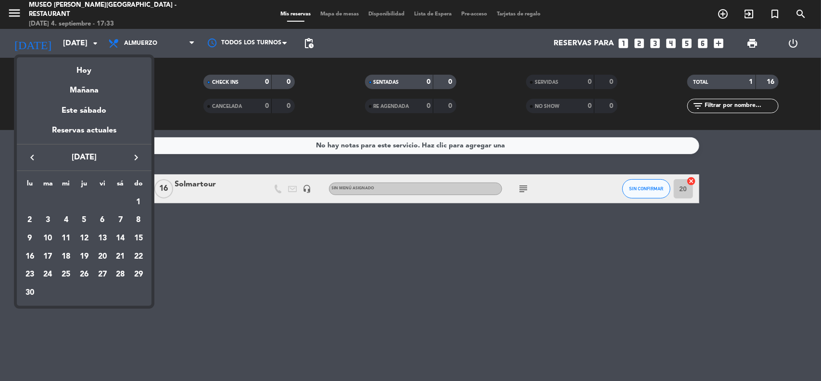
click at [135, 157] on icon "keyboard_arrow_right" at bounding box center [136, 158] width 12 height 12
click at [28, 155] on icon "keyboard_arrow_left" at bounding box center [32, 158] width 12 height 12
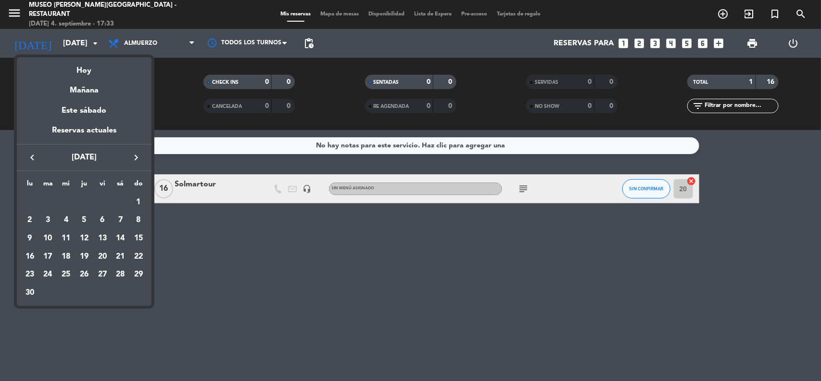
click at [28, 155] on icon "keyboard_arrow_left" at bounding box center [32, 158] width 12 height 12
click at [27, 155] on icon "keyboard_arrow_left" at bounding box center [32, 158] width 12 height 12
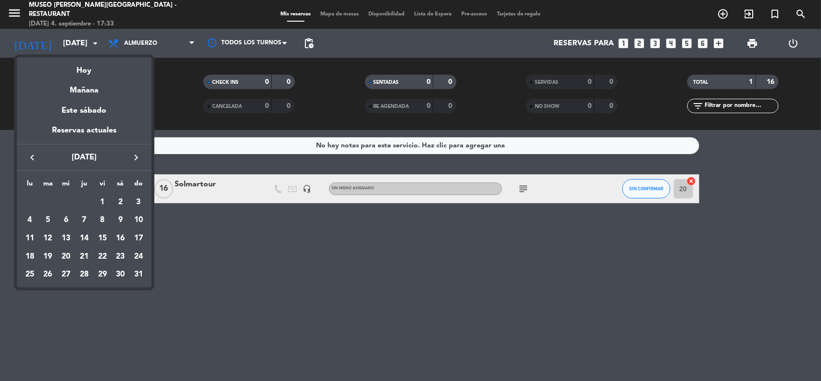
click at [27, 155] on icon "keyboard_arrow_left" at bounding box center [32, 158] width 12 height 12
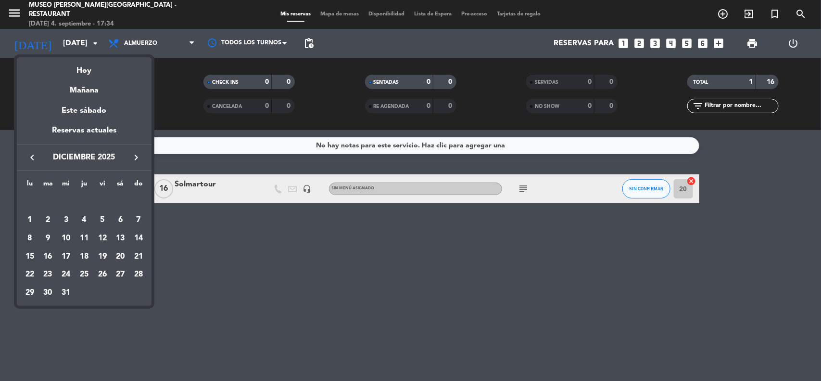
click at [140, 154] on icon "keyboard_arrow_right" at bounding box center [136, 158] width 12 height 12
click at [88, 236] on div "15" at bounding box center [84, 238] width 16 height 16
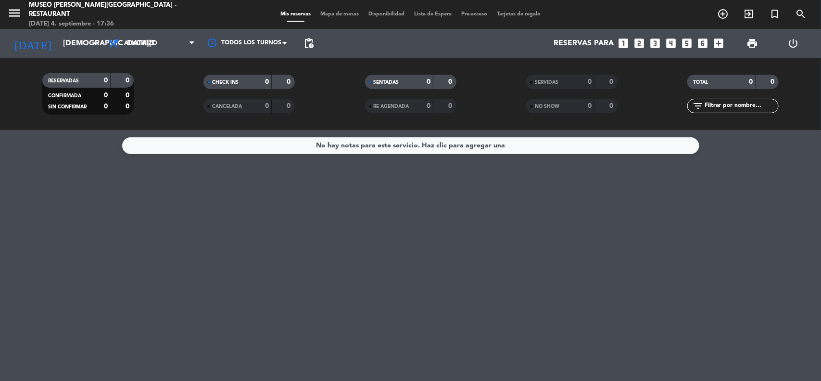
click at [777, 222] on div "No hay notas para este servicio. Haz clic para agregar una" at bounding box center [410, 255] width 821 height 251
click at [85, 49] on input "[DEMOGRAPHIC_DATA][DATE]" at bounding box center [109, 43] width 102 height 19
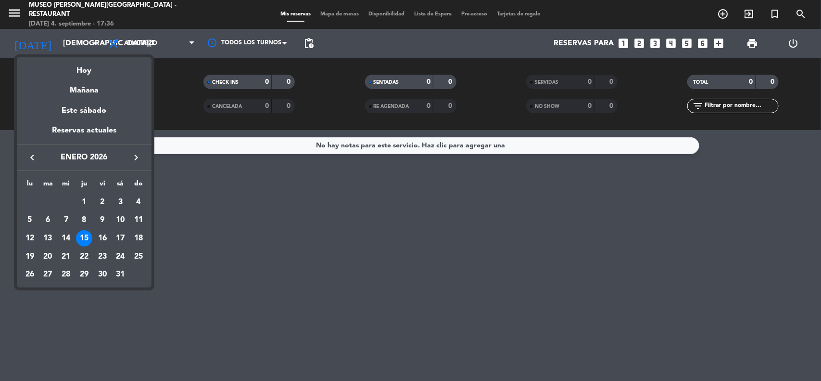
click at [32, 155] on icon "keyboard_arrow_left" at bounding box center [32, 158] width 12 height 12
click at [31, 155] on icon "keyboard_arrow_left" at bounding box center [32, 158] width 12 height 12
click at [135, 275] on div "26" at bounding box center [138, 274] width 16 height 16
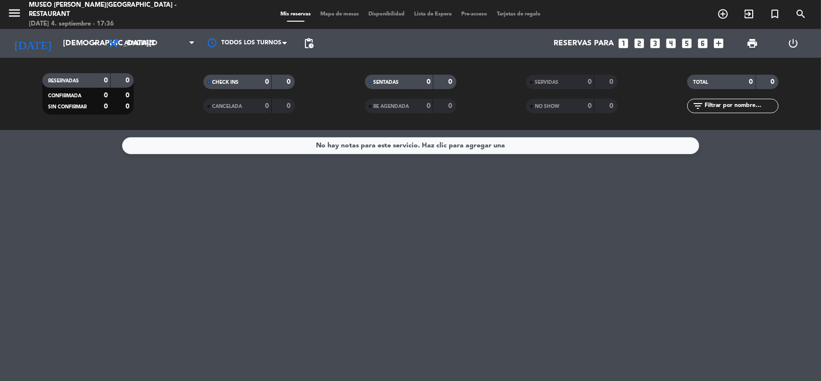
type input "[DATE]"
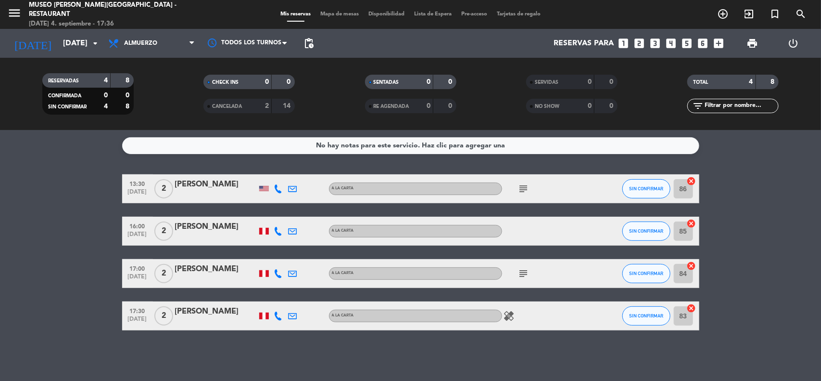
click at [746, 231] on bookings-row "13:30 [DATE] 2 [PERSON_NAME] A la carta subject SIN CONFIRMAR 86 cancel 16:00 […" at bounding box center [410, 252] width 821 height 156
click at [653, 43] on icon "looks_3" at bounding box center [655, 43] width 13 height 13
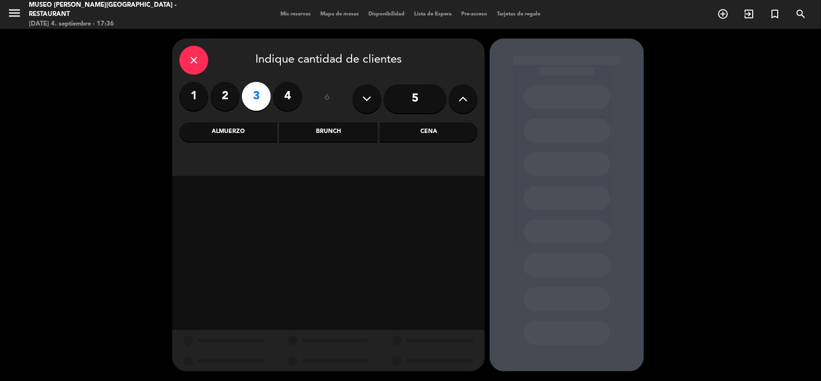
drag, startPoint x: 244, startPoint y: 130, endPoint x: 239, endPoint y: 145, distance: 16.0
click at [244, 129] on div "Almuerzo" at bounding box center [228, 131] width 98 height 19
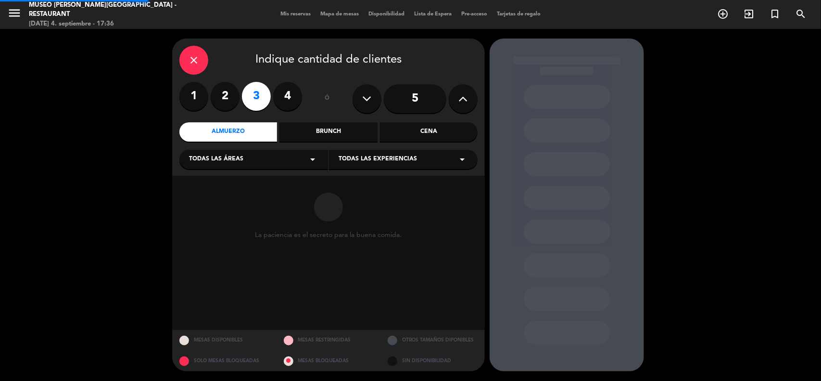
click at [234, 157] on span "Todas las áreas" at bounding box center [216, 159] width 54 height 10
click at [210, 197] on div "Jardines1" at bounding box center [253, 197] width 129 height 10
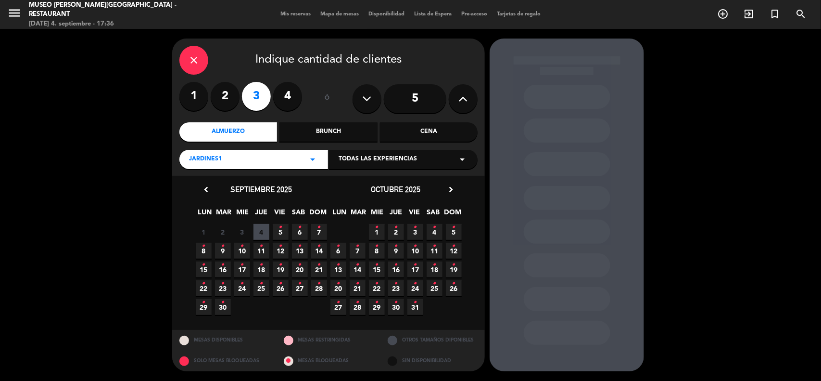
click at [455, 290] on span "26 •" at bounding box center [454, 288] width 16 height 16
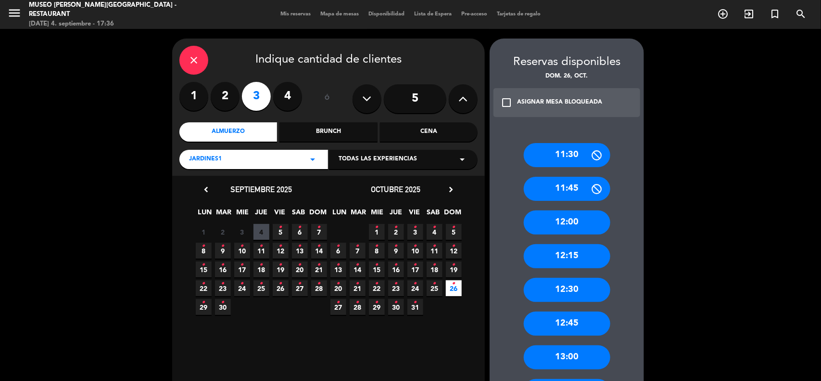
click at [583, 289] on div "12:30" at bounding box center [567, 290] width 87 height 24
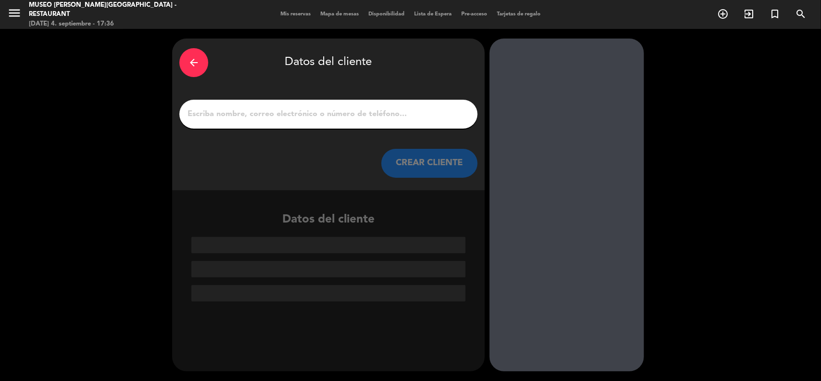
click at [234, 111] on input "1" at bounding box center [329, 113] width 284 height 13
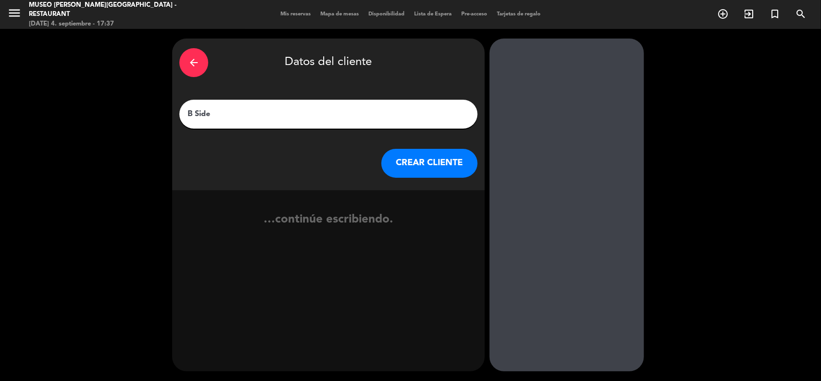
type input "B Side"
click at [413, 154] on button "CREAR CLIENTE" at bounding box center [429, 163] width 96 height 29
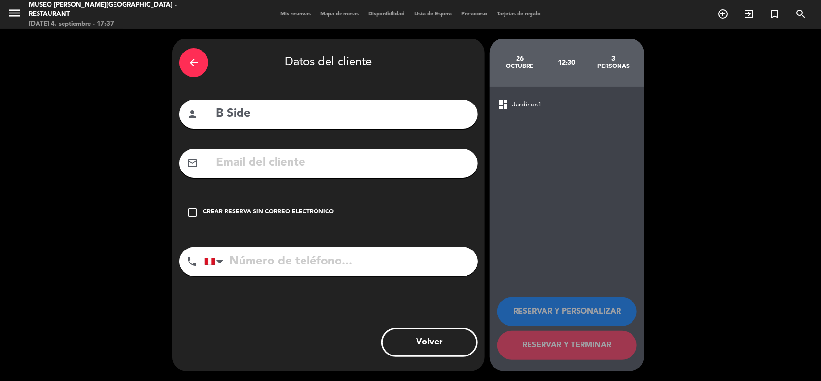
click at [320, 211] on div "Crear reserva sin correo electrónico" at bounding box center [268, 212] width 131 height 10
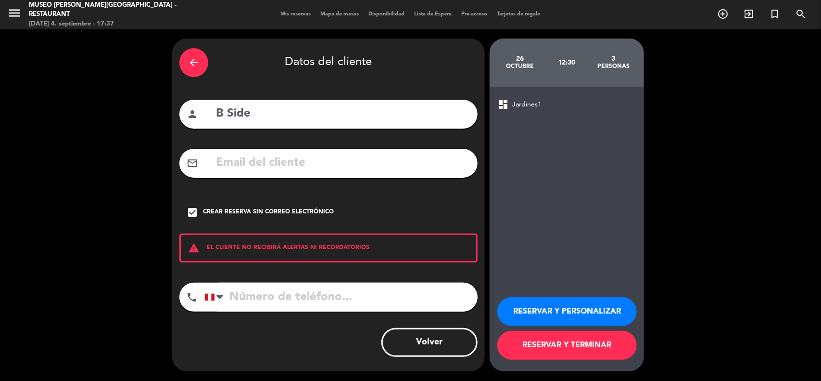
click at [588, 342] on button "RESERVAR Y TERMINAR" at bounding box center [567, 344] width 140 height 29
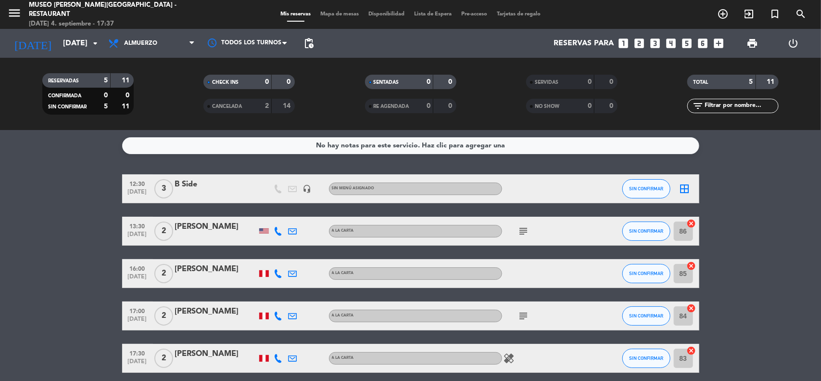
click at [191, 183] on div "B Side" at bounding box center [216, 184] width 82 height 13
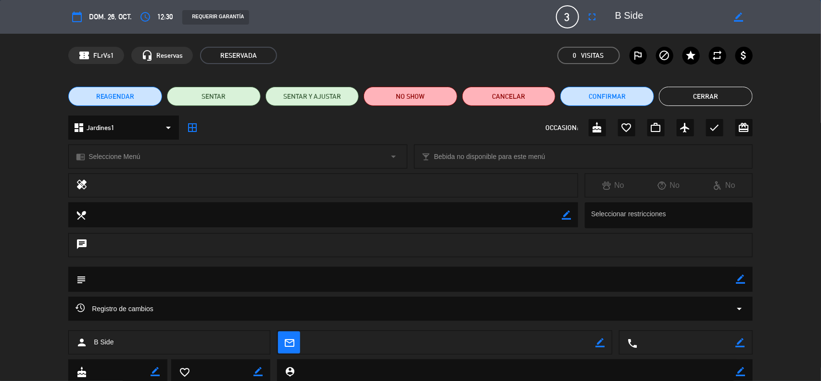
click at [743, 278] on icon "border_color" at bounding box center [741, 278] width 9 height 9
click at [704, 278] on textarea at bounding box center [411, 279] width 650 height 25
paste textarea "Solicitud reserva 26/Oct Café Museo [PERSON_NAME] / Agencia B-Side"
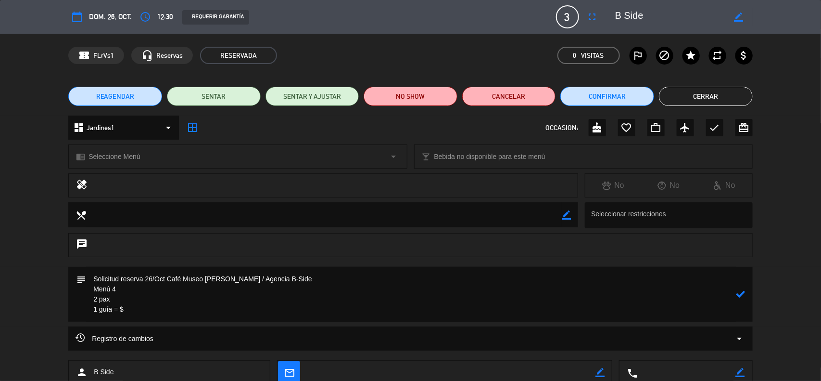
click at [126, 310] on textarea at bounding box center [411, 294] width 650 height 55
click at [126, 304] on textarea at bounding box center [411, 294] width 650 height 55
click at [150, 305] on textarea at bounding box center [411, 294] width 650 height 55
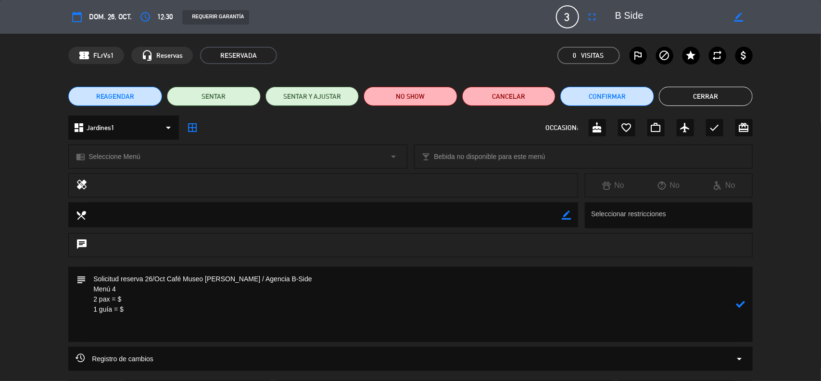
click at [114, 330] on textarea at bounding box center [411, 304] width 650 height 75
paste textarea "Incluye: 01 Pisco sour chico, 01 agua purificada premium y 01 bebida caliente (…"
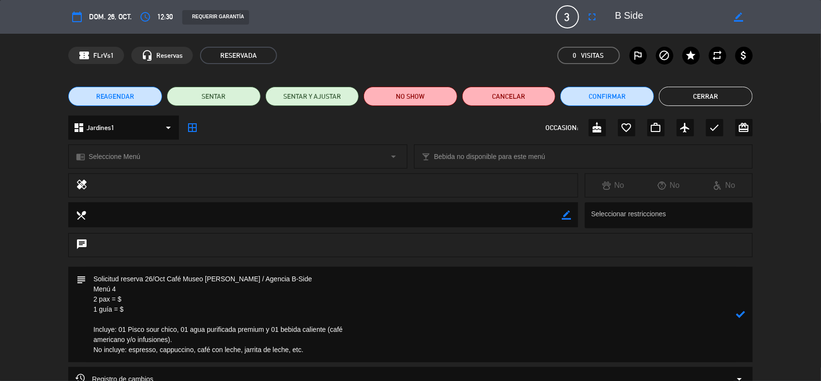
click at [89, 337] on textarea at bounding box center [411, 314] width 650 height 95
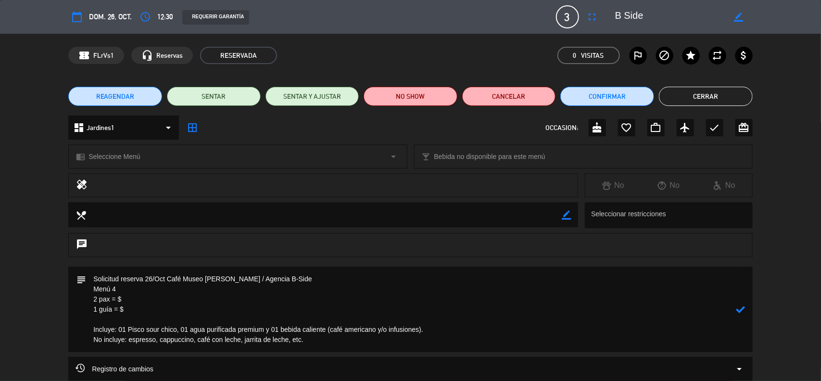
click at [136, 302] on textarea at bounding box center [411, 309] width 650 height 85
click at [137, 306] on textarea at bounding box center [411, 309] width 650 height 85
type textarea "Solicitud reserva 26/Oct Café Museo [PERSON_NAME] / Agencia B-Side Menú 4 2 pax…"
click at [740, 311] on icon at bounding box center [741, 309] width 9 height 9
click at [142, 164] on div "chrome_reader_mode Seleccione Menú arrow_drop_down" at bounding box center [238, 156] width 338 height 23
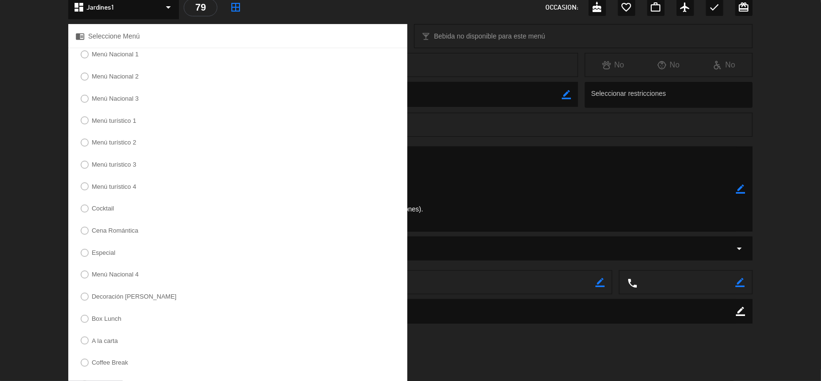
click at [112, 187] on label "Menú turístico 4" at bounding box center [114, 186] width 45 height 6
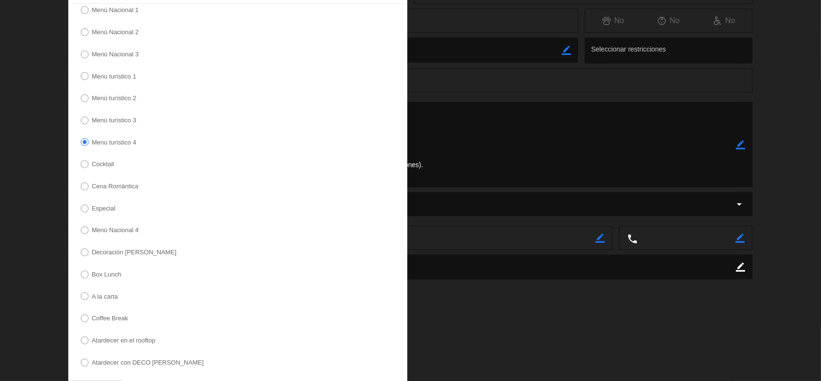
scroll to position [207, 0]
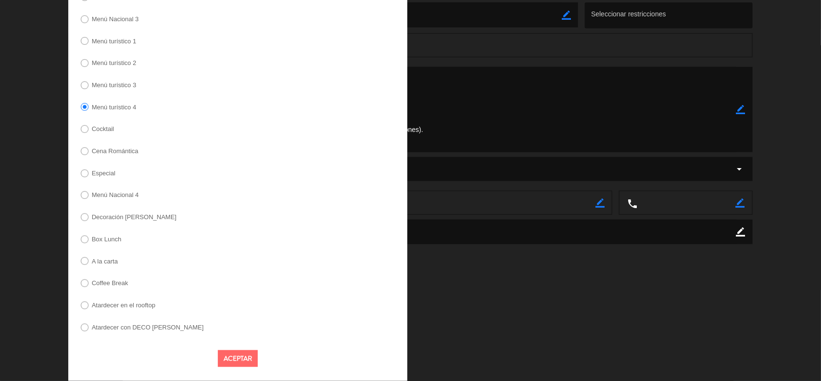
click at [237, 362] on button "Aceptar" at bounding box center [238, 358] width 40 height 17
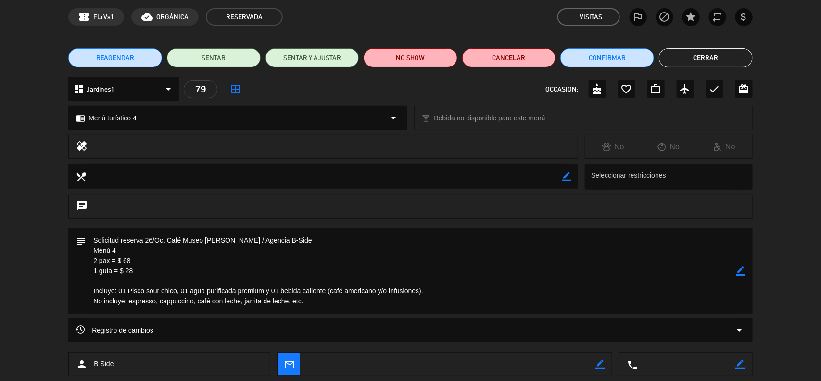
scroll to position [0, 0]
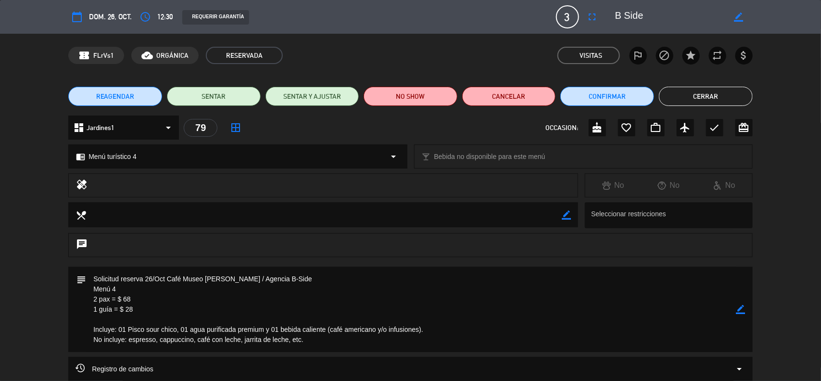
click at [737, 13] on icon "border_color" at bounding box center [739, 17] width 9 height 9
click at [616, 17] on textarea at bounding box center [670, 16] width 110 height 17
paste textarea "[PERSON_NAME]"
type textarea "[PERSON_NAME] / B Side"
click at [736, 16] on icon at bounding box center [739, 17] width 9 height 9
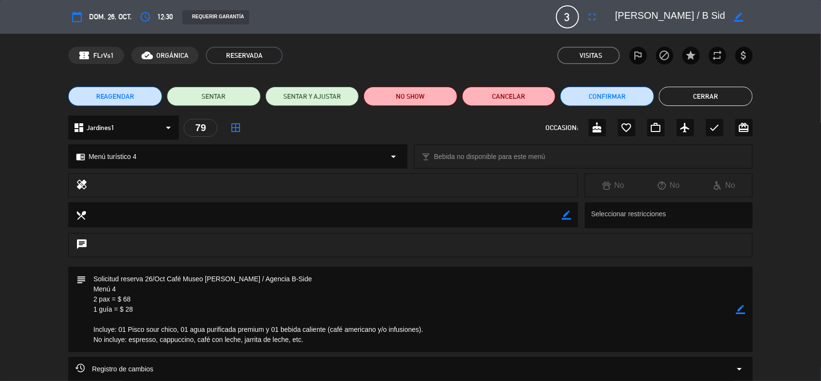
click at [744, 308] on icon "border_color" at bounding box center [741, 309] width 9 height 9
click at [743, 308] on icon at bounding box center [741, 309] width 9 height 9
click at [0, 0] on div at bounding box center [0, 0] width 0 height 0
click at [683, 95] on button "Cerrar" at bounding box center [706, 96] width 94 height 19
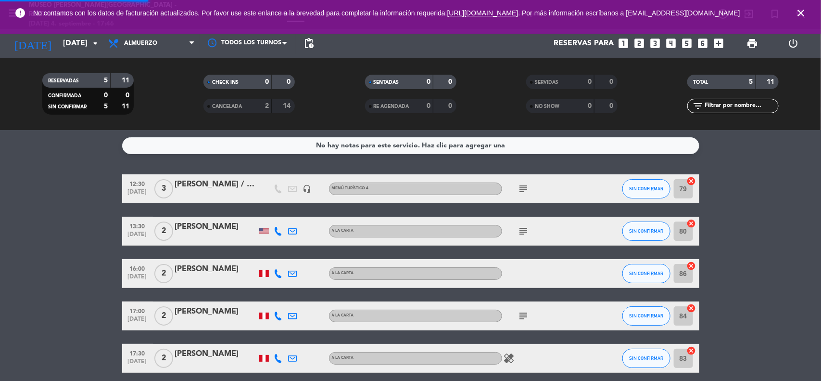
click at [763, 164] on div "No hay notas para este servicio. Haz clic para agregar una 12:30 [DATE] 3 [PERS…" at bounding box center [410, 255] width 821 height 251
click at [797, 11] on icon "close" at bounding box center [801, 13] width 12 height 12
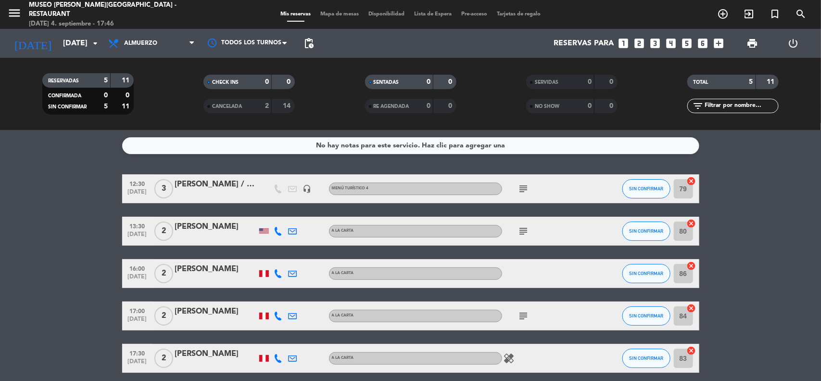
click at [754, 223] on bookings-row "12:30 [DATE] 3 [PERSON_NAME] / B Side headset_mic Menú turístico 4 subject SIN …" at bounding box center [410, 273] width 821 height 198
click at [71, 45] on input "[DATE]" at bounding box center [109, 43] width 102 height 19
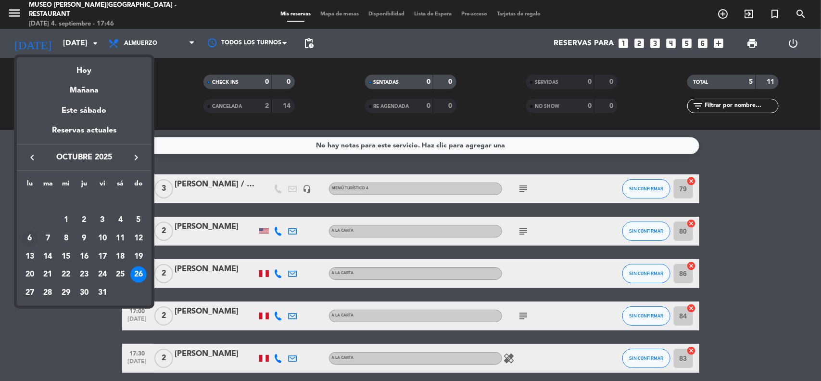
click at [29, 237] on div "6" at bounding box center [30, 238] width 16 height 16
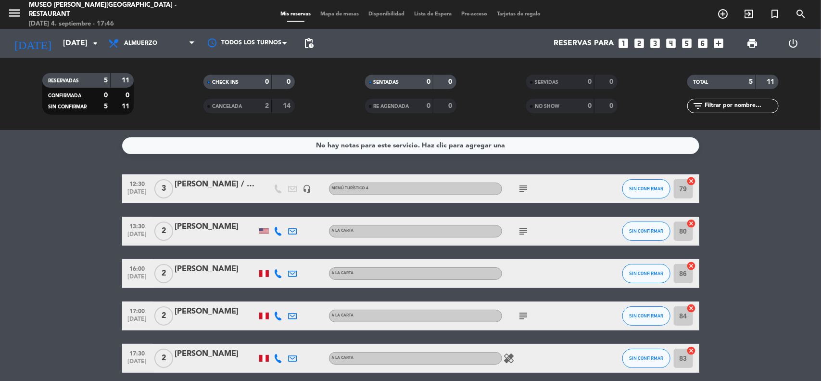
type input "[DATE]"
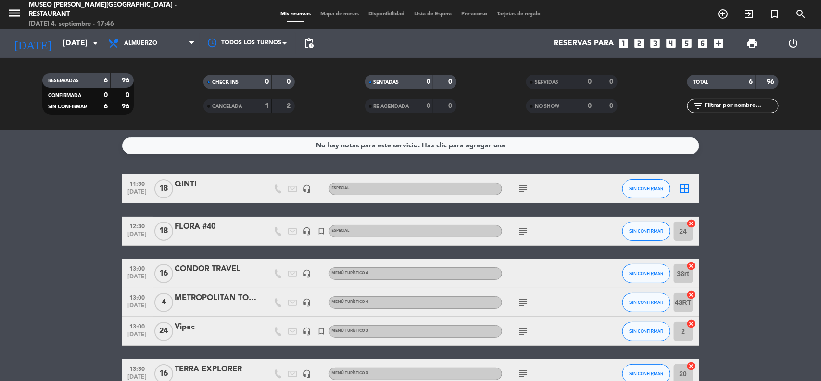
click at [227, 299] on div "METROPOLITAN TOURING" at bounding box center [216, 298] width 82 height 13
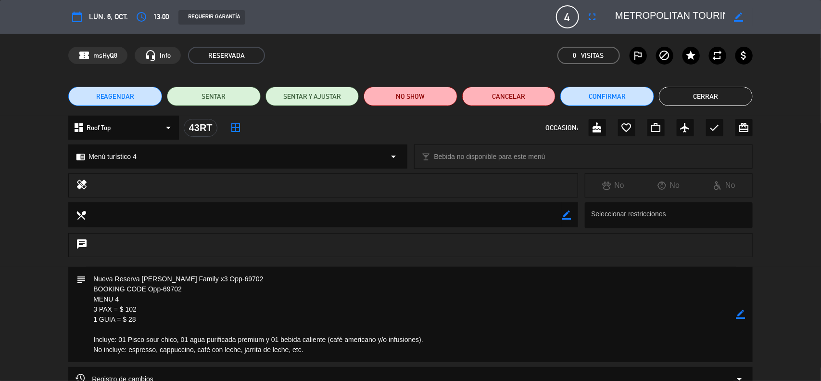
click at [742, 314] on icon "border_color" at bounding box center [741, 313] width 9 height 9
click at [90, 277] on textarea at bounding box center [411, 314] width 650 height 95
drag, startPoint x: 236, startPoint y: 291, endPoint x: 196, endPoint y: 290, distance: 39.5
click at [196, 290] on textarea at bounding box center [411, 319] width 650 height 105
click at [94, 286] on textarea at bounding box center [411, 319] width 650 height 105
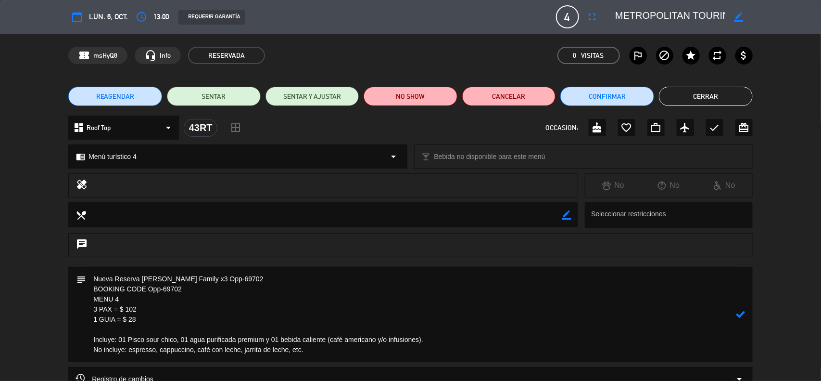
type textarea "Nueva Reserva [PERSON_NAME] Family x3 Opp-69702 BOOKING CODE Opp-69702 MENU 4 3…"
click at [739, 311] on icon at bounding box center [741, 313] width 9 height 9
click at [742, 316] on icon "border_color" at bounding box center [741, 313] width 9 height 9
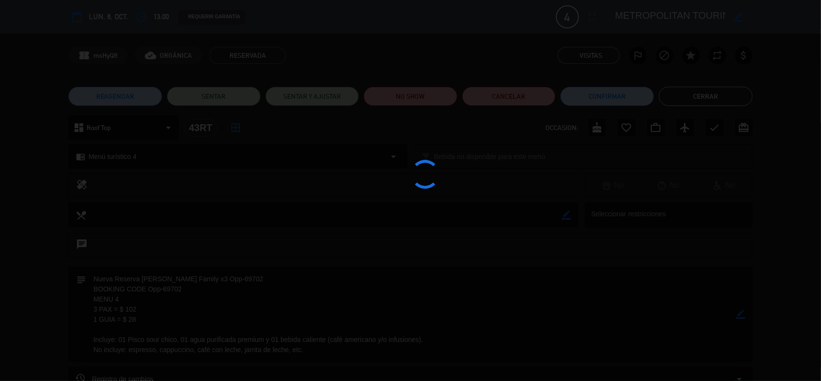
click at [741, 316] on div at bounding box center [410, 190] width 821 height 381
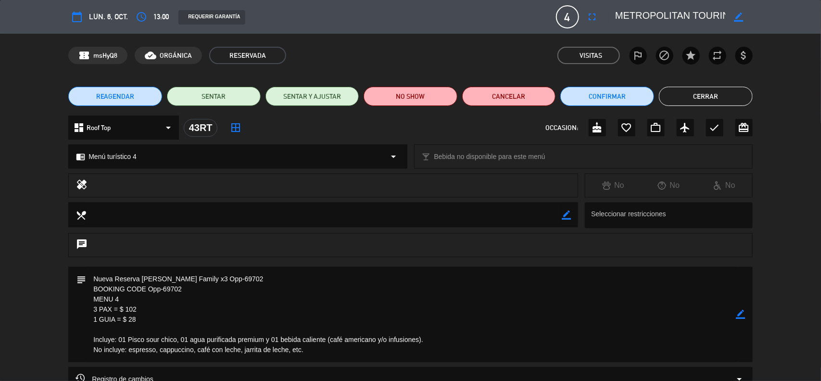
click at [740, 314] on icon "border_color" at bounding box center [741, 313] width 9 height 9
click at [740, 314] on icon at bounding box center [741, 313] width 9 height 9
click at [0, 0] on div at bounding box center [0, 0] width 0 height 0
click at [732, 98] on button "Cerrar" at bounding box center [706, 96] width 94 height 19
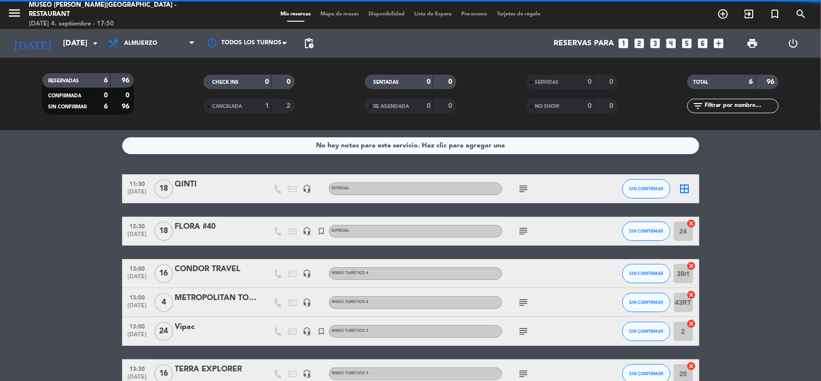
click at [751, 179] on bookings-row "11:30 [DATE] QINTI headset_mic Especial subject SIN CONFIRMAR border_all 12:30 …" at bounding box center [410, 281] width 821 height 214
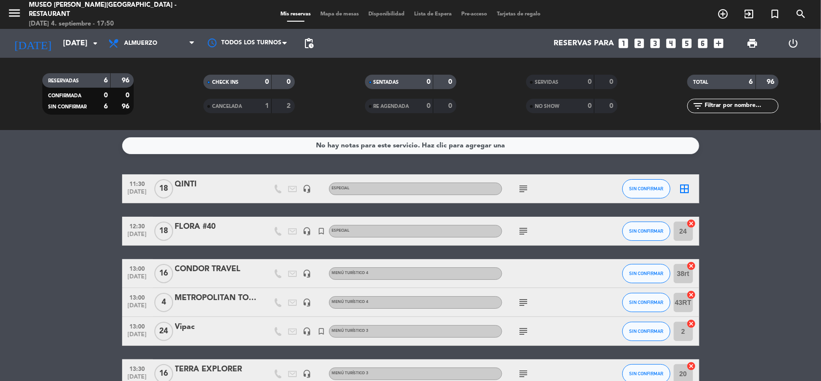
click at [61, 22] on div "[DATE] 4. septiembre - 17:50" at bounding box center [113, 24] width 169 height 10
click at [62, 42] on input "[DATE]" at bounding box center [109, 43] width 102 height 19
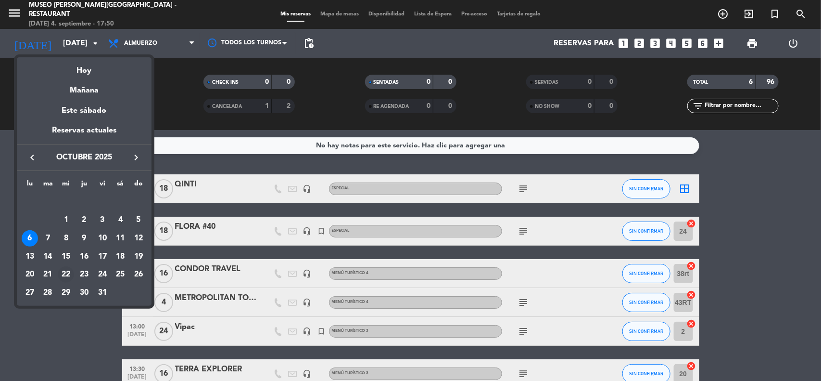
click at [67, 270] on div "22" at bounding box center [66, 274] width 16 height 16
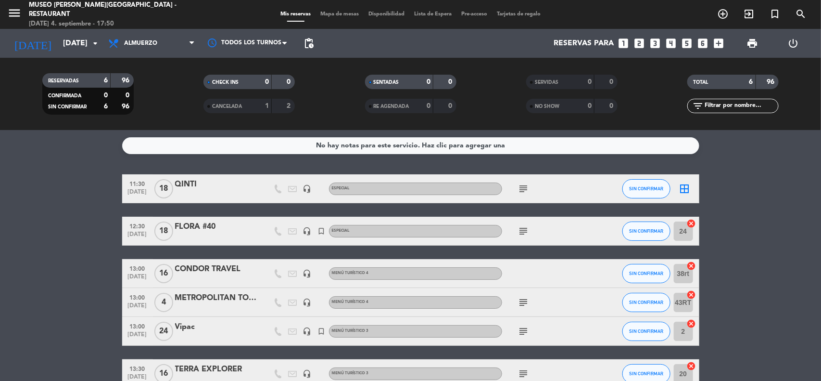
type input "[DATE]"
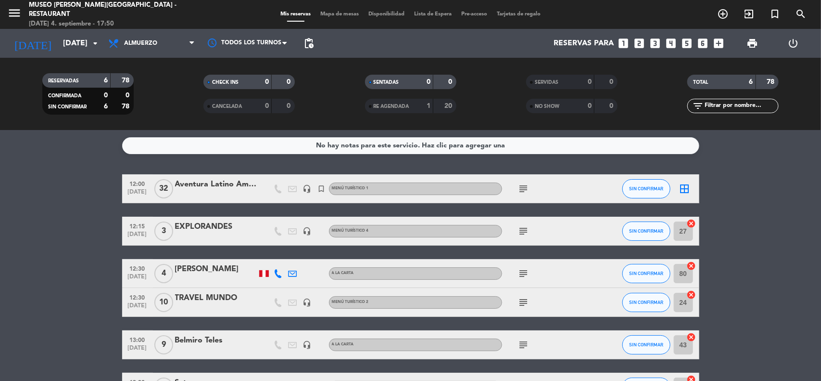
click at [749, 277] on bookings-row "12:00 [DATE] Aventura Latino Americana headset_mic turned_in_not Menú turístico…" at bounding box center [410, 287] width 821 height 227
click at [653, 42] on icon "looks_3" at bounding box center [655, 43] width 13 height 13
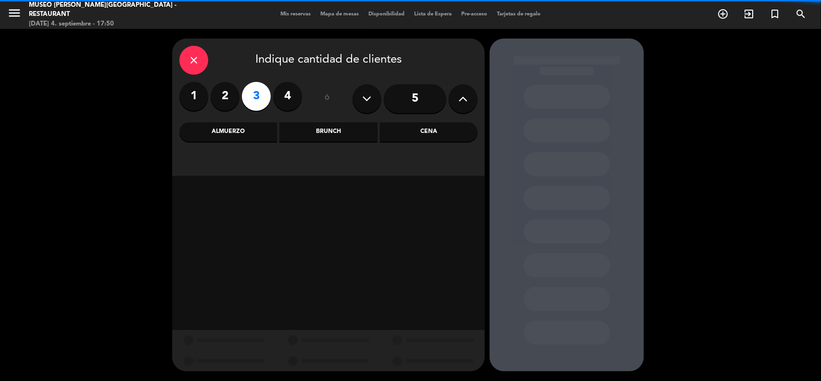
click at [200, 57] on icon "close" at bounding box center [194, 60] width 12 height 12
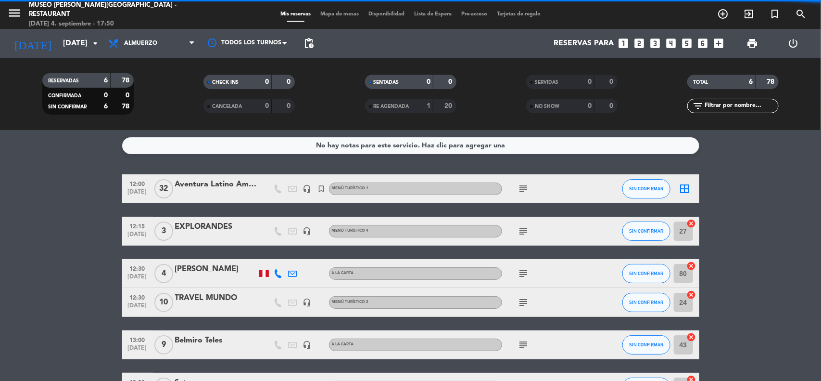
click at [718, 106] on input "text" at bounding box center [741, 106] width 75 height 11
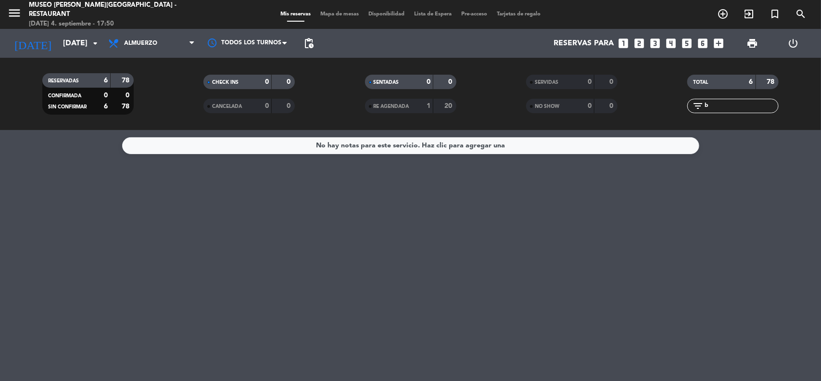
type input "b"
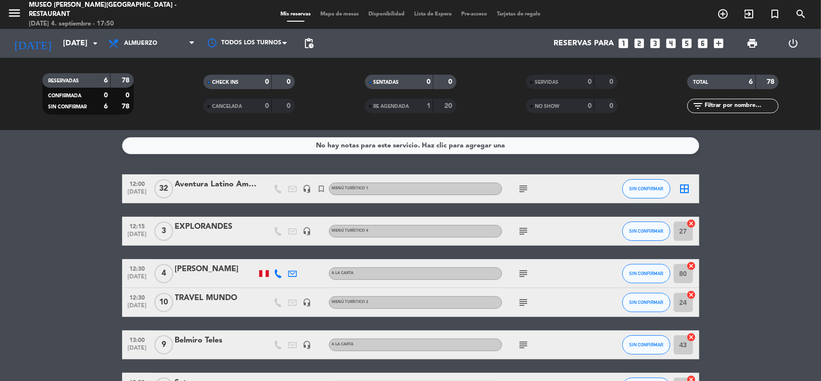
click at [754, 212] on bookings-row "12:00 [DATE] Aventura Latino Americana headset_mic turned_in_not Menú turístico…" at bounding box center [410, 287] width 821 height 227
click at [655, 42] on icon "looks_3" at bounding box center [655, 43] width 13 height 13
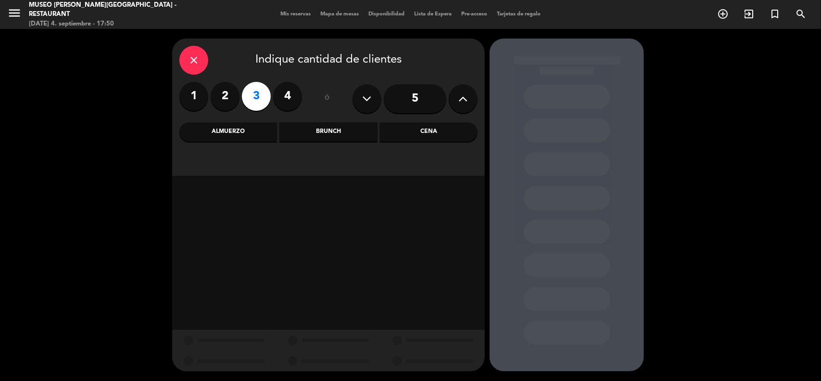
drag, startPoint x: 237, startPoint y: 135, endPoint x: 233, endPoint y: 140, distance: 6.5
click at [238, 135] on div "Almuerzo" at bounding box center [228, 131] width 98 height 19
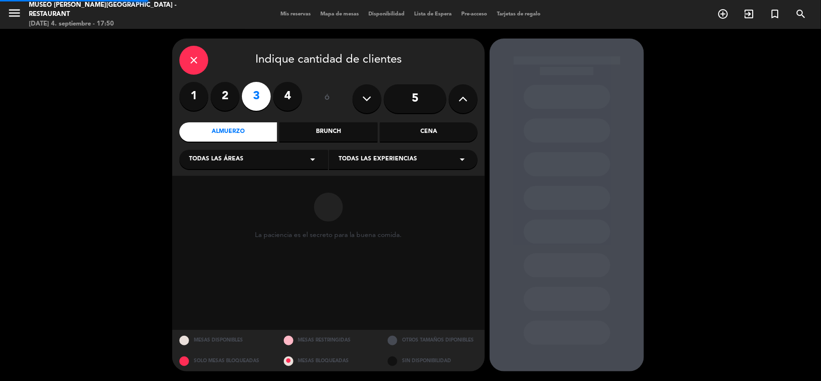
click at [221, 163] on span "Todas las áreas" at bounding box center [216, 159] width 54 height 10
click at [203, 197] on div "Jardines1" at bounding box center [253, 197] width 129 height 10
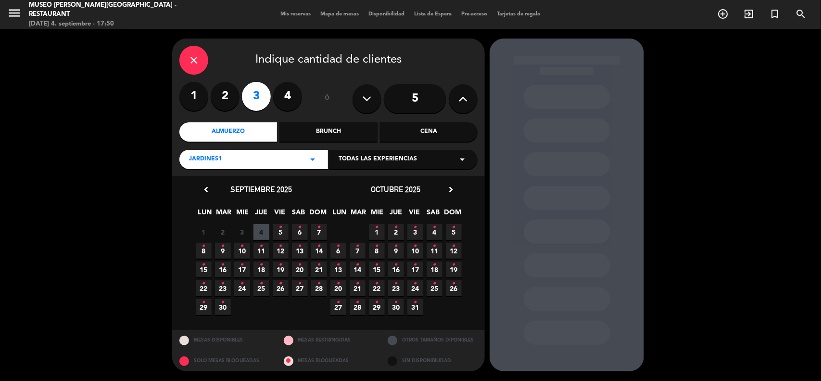
click at [204, 287] on icon "•" at bounding box center [203, 283] width 3 height 15
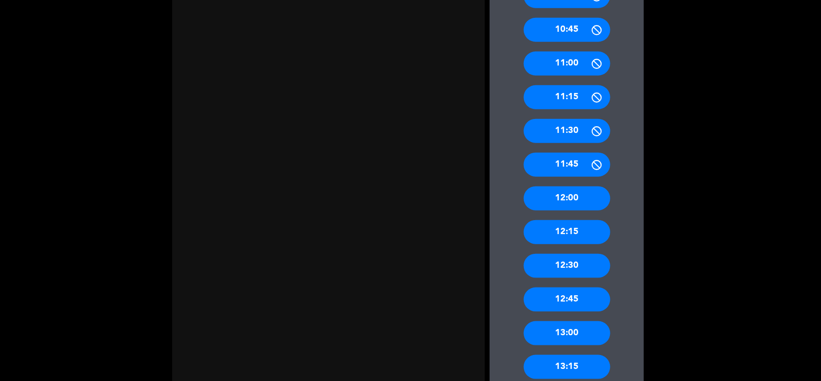
scroll to position [421, 0]
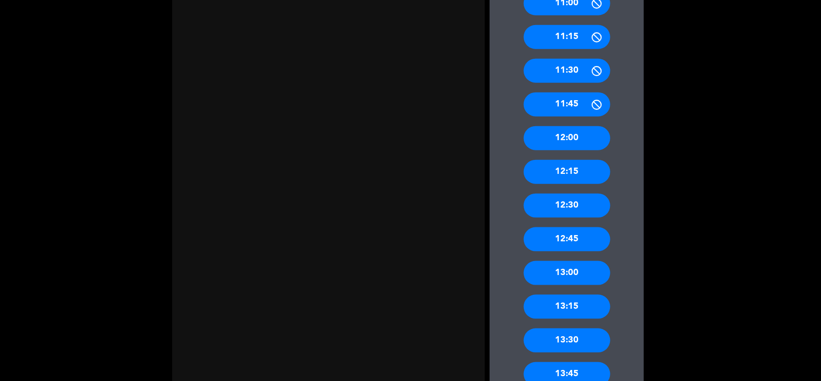
click at [581, 203] on div "12:30" at bounding box center [567, 205] width 87 height 24
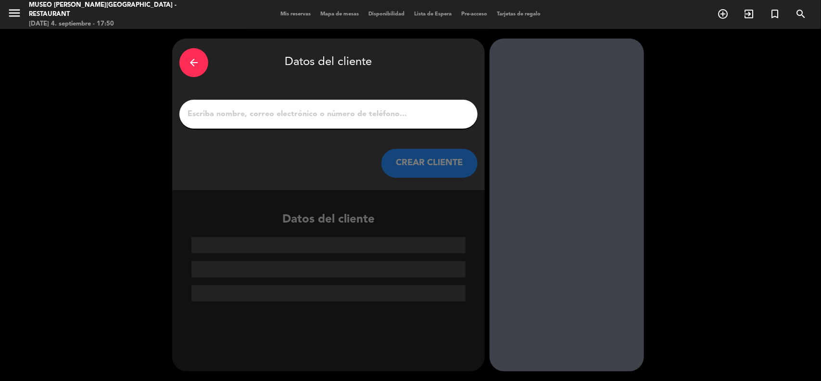
click at [225, 123] on div at bounding box center [328, 114] width 298 height 29
click at [222, 114] on input "1" at bounding box center [329, 113] width 284 height 13
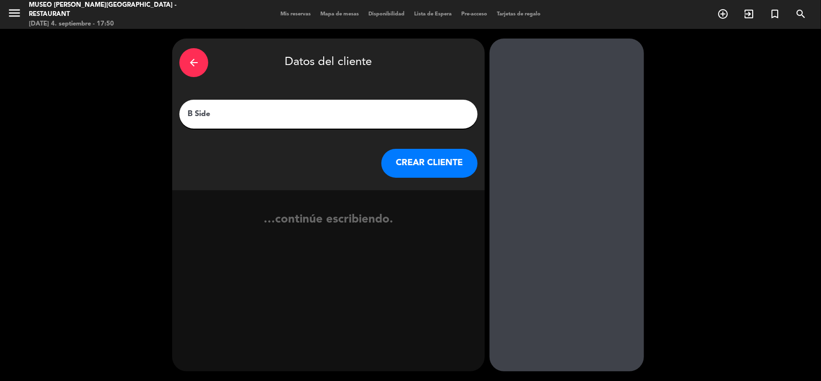
type input "B Side"
click at [424, 165] on button "CREAR CLIENTE" at bounding box center [429, 163] width 96 height 29
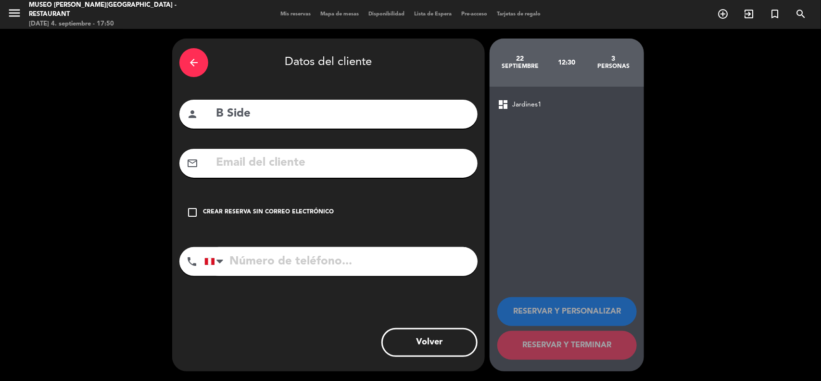
click at [302, 209] on div "Crear reserva sin correo electrónico" at bounding box center [268, 212] width 131 height 10
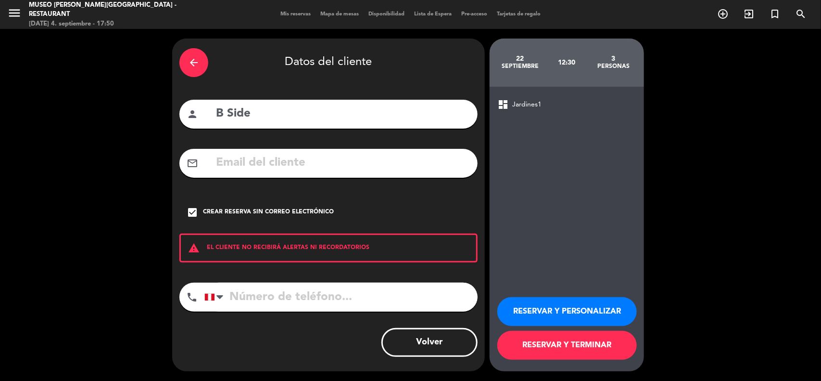
click at [523, 337] on button "RESERVAR Y TERMINAR" at bounding box center [567, 344] width 140 height 29
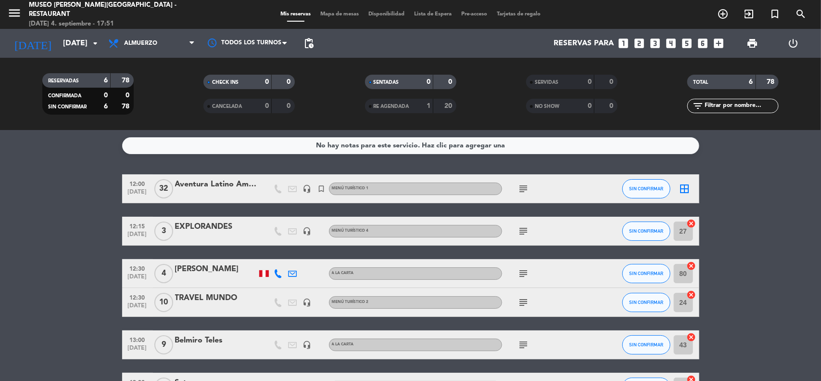
click at [742, 111] on div "filter_list" at bounding box center [732, 106] width 91 height 14
click at [741, 105] on input "text" at bounding box center [741, 106] width 75 height 11
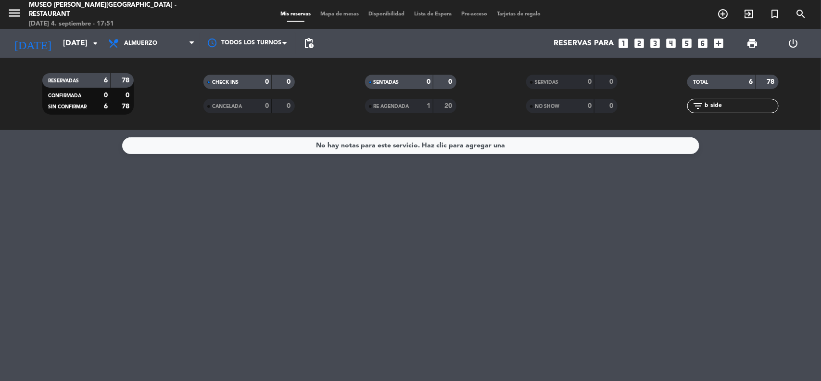
type input "b side"
click at [58, 41] on input "[DATE]" at bounding box center [109, 43] width 102 height 19
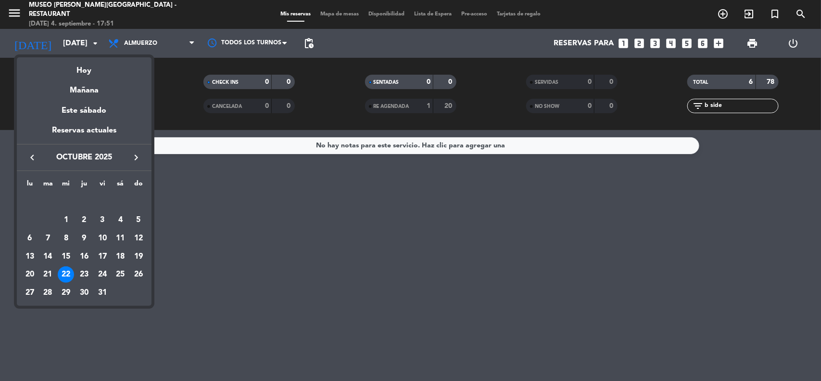
click at [29, 151] on button "keyboard_arrow_left" at bounding box center [32, 157] width 17 height 13
click at [30, 276] on div "22" at bounding box center [30, 274] width 16 height 16
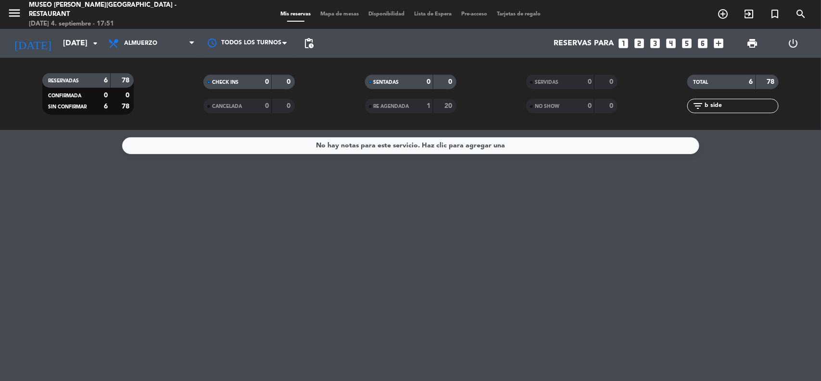
type input "[DATE]"
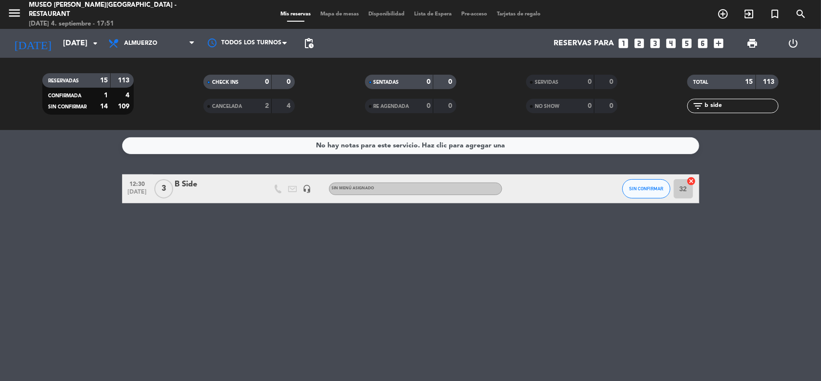
click at [189, 184] on div "B Side" at bounding box center [216, 184] width 82 height 13
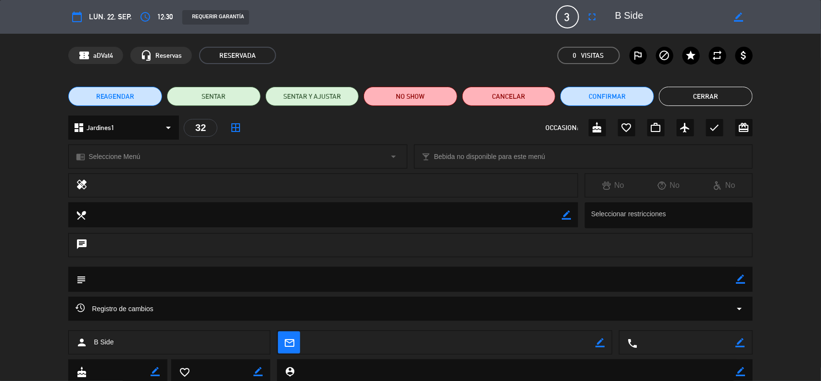
click at [119, 94] on span "REAGENDAR" at bounding box center [115, 96] width 38 height 10
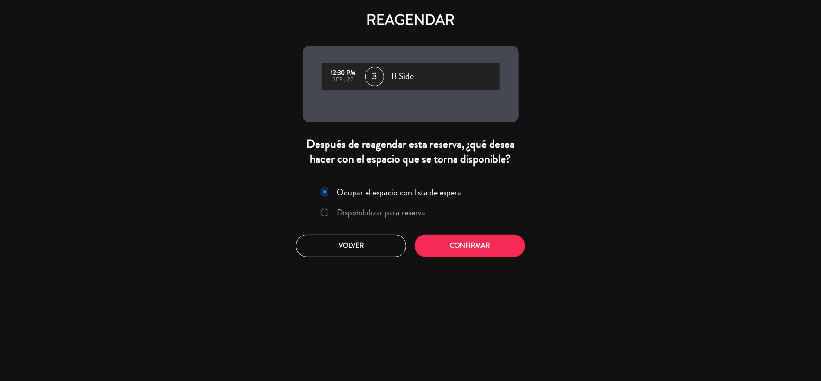
click at [347, 208] on label "Disponibilizar para reserva" at bounding box center [381, 212] width 89 height 9
click at [450, 251] on button "Confirmar" at bounding box center [470, 245] width 111 height 23
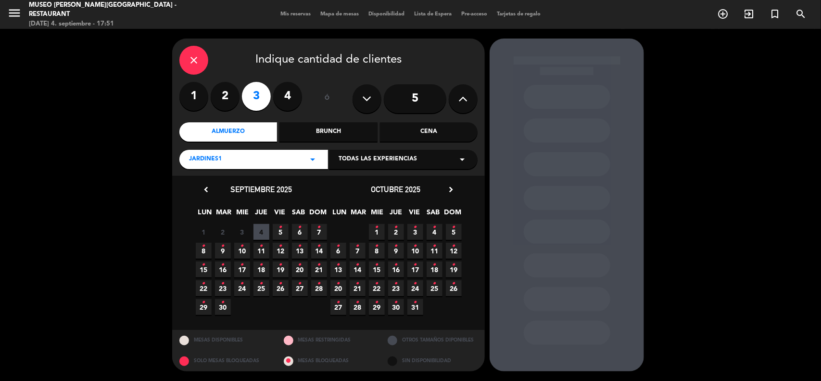
click at [377, 290] on span "22 •" at bounding box center [377, 288] width 16 height 16
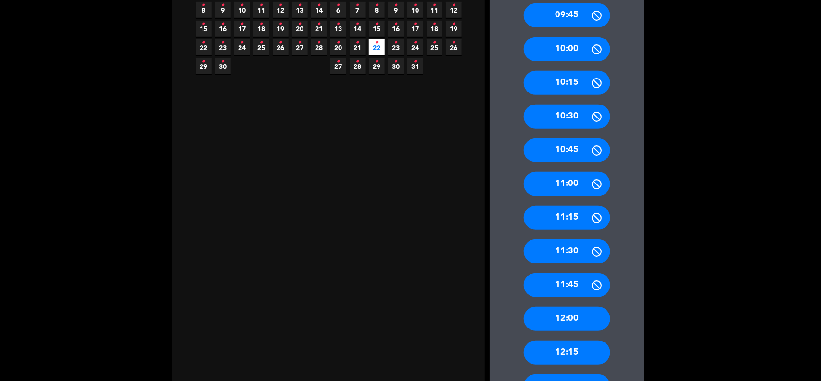
scroll to position [361, 0]
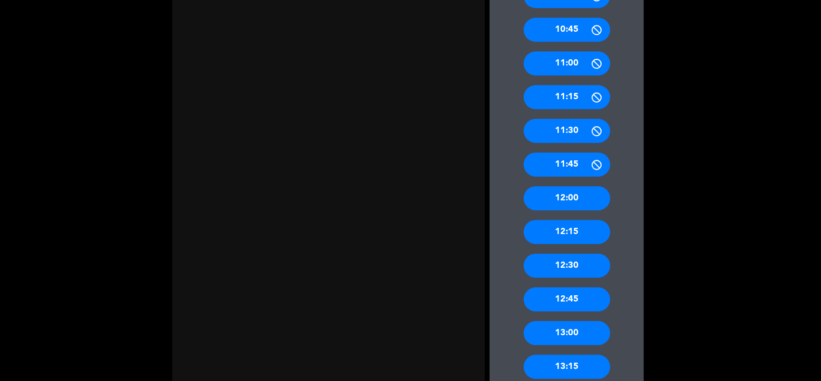
click at [579, 261] on div "12:30" at bounding box center [567, 266] width 87 height 24
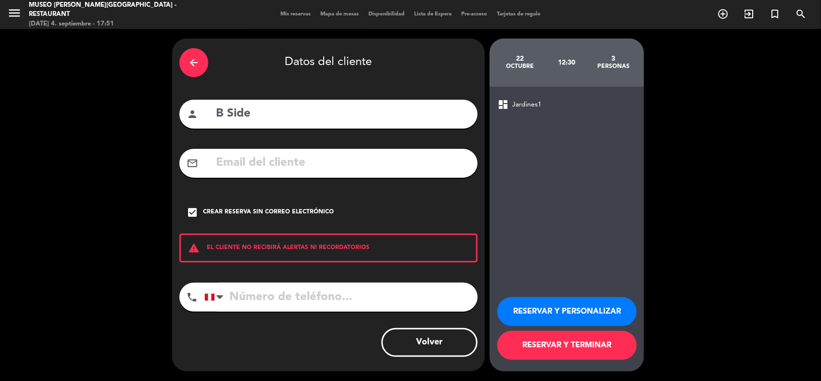
scroll to position [0, 0]
click at [552, 343] on button "RESERVAR Y TERMINAR" at bounding box center [567, 344] width 140 height 29
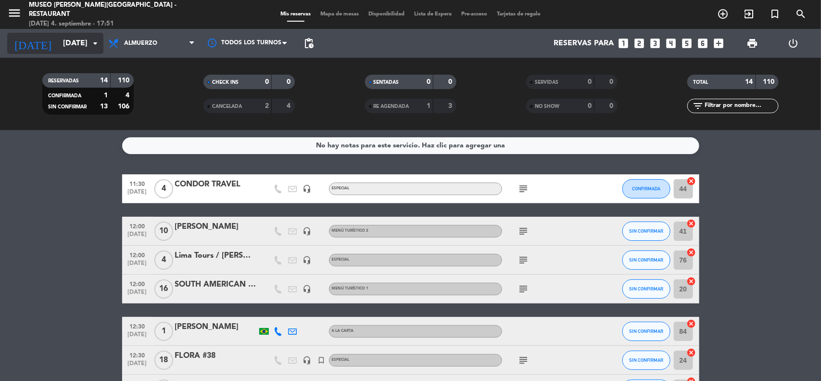
click at [58, 44] on input "[DATE]" at bounding box center [109, 43] width 102 height 19
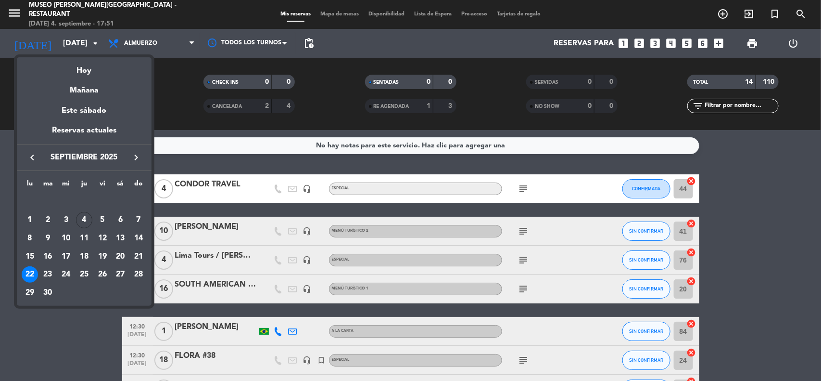
click at [133, 159] on icon "keyboard_arrow_right" at bounding box center [136, 158] width 12 height 12
click at [66, 273] on div "22" at bounding box center [66, 274] width 16 height 16
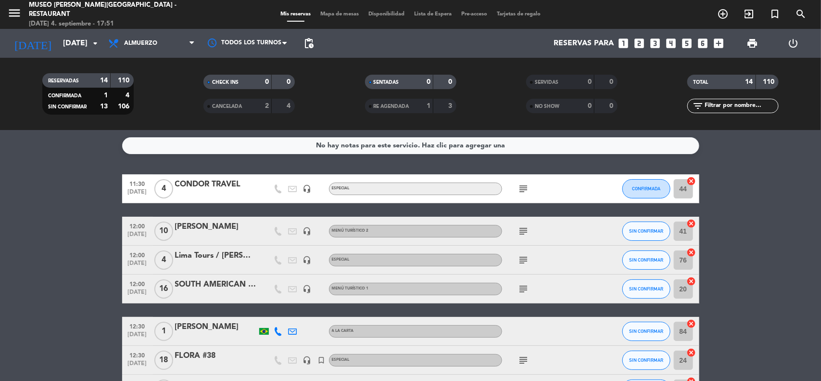
type input "[DATE]"
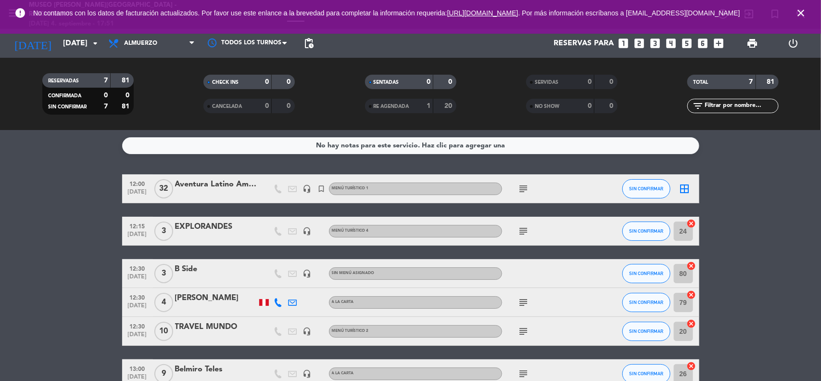
click at [186, 267] on div "B Side" at bounding box center [216, 269] width 82 height 13
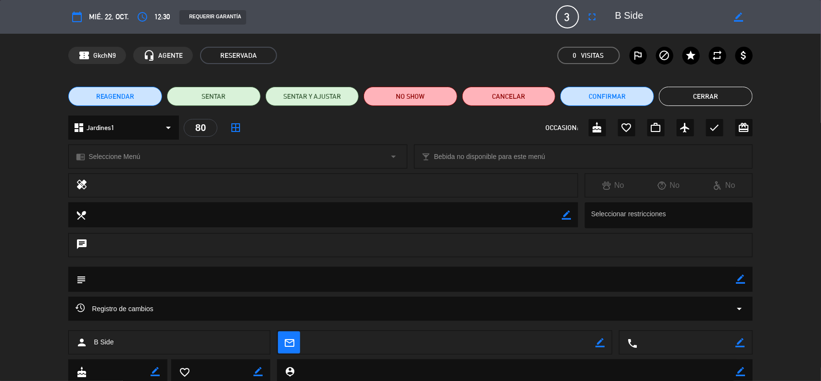
click at [738, 280] on icon "border_color" at bounding box center [741, 278] width 9 height 9
click at [695, 280] on textarea at bounding box center [411, 279] width 650 height 25
paste textarea "Solicitud de reserva 22/Oct Café del Museo [PERSON_NAME] / Agencia B-Side"
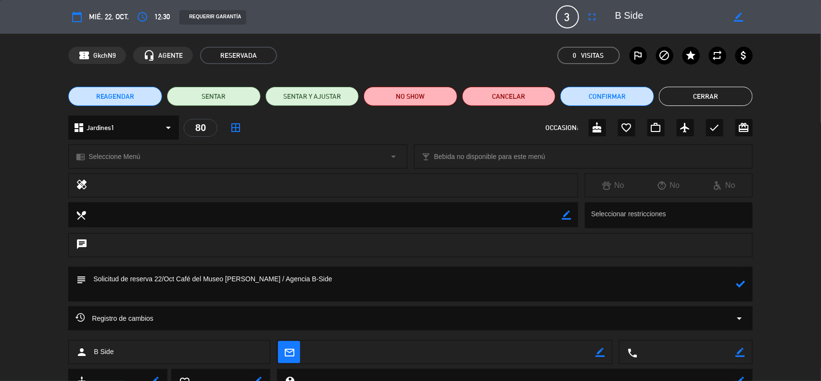
type textarea "Solicitud de reserva 22/Oct Café del Museo [PERSON_NAME] / Agencia B-Side"
click at [739, 15] on icon "border_color" at bounding box center [739, 17] width 9 height 9
click at [612, 13] on div at bounding box center [681, 16] width 144 height 17
click at [614, 14] on div at bounding box center [681, 16] width 144 height 17
click at [616, 13] on textarea at bounding box center [670, 16] width 110 height 17
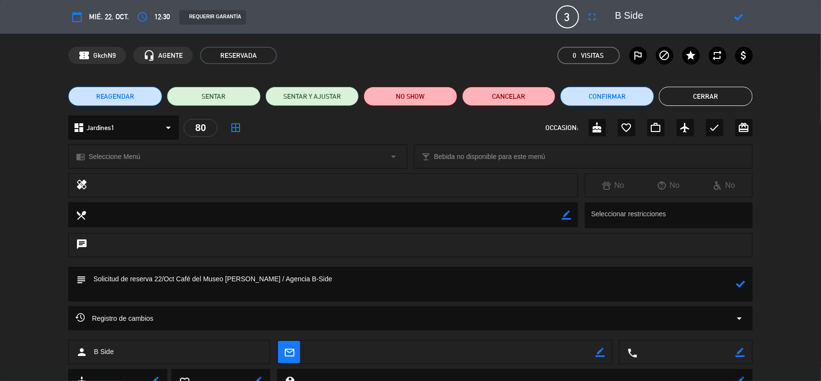
click at [616, 15] on textarea at bounding box center [670, 16] width 110 height 17
paste textarea "[PERSON_NAME] & [PERSON_NAME]"
type textarea "[PERSON_NAME] & [PERSON_NAME]/B Side"
click at [743, 17] on icon at bounding box center [739, 17] width 9 height 9
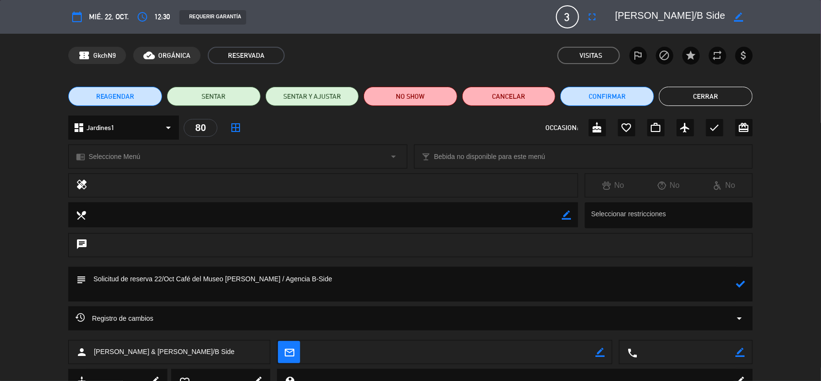
click at [112, 290] on textarea at bounding box center [411, 284] width 650 height 35
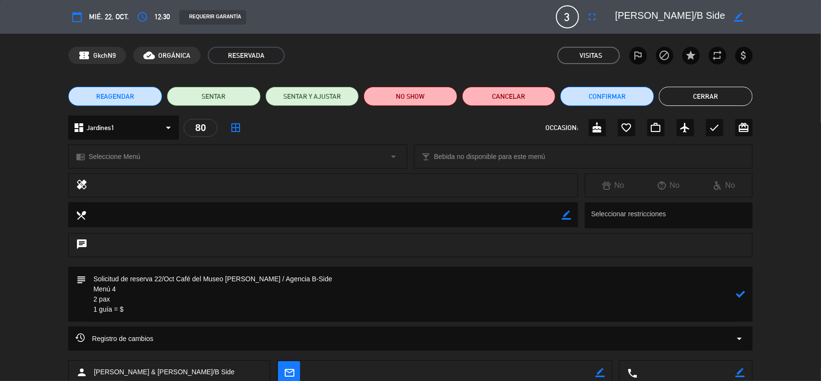
click at [118, 301] on textarea at bounding box center [411, 294] width 650 height 55
click at [137, 308] on textarea at bounding box center [411, 294] width 650 height 55
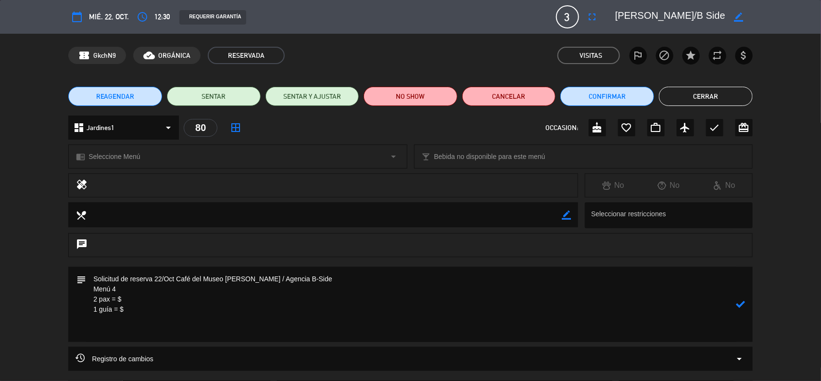
click at [123, 330] on textarea at bounding box center [411, 304] width 650 height 75
paste textarea "Incluye: 01 Pisco sour chico, 01 agua purificada premium y 01 bebida caliente (…"
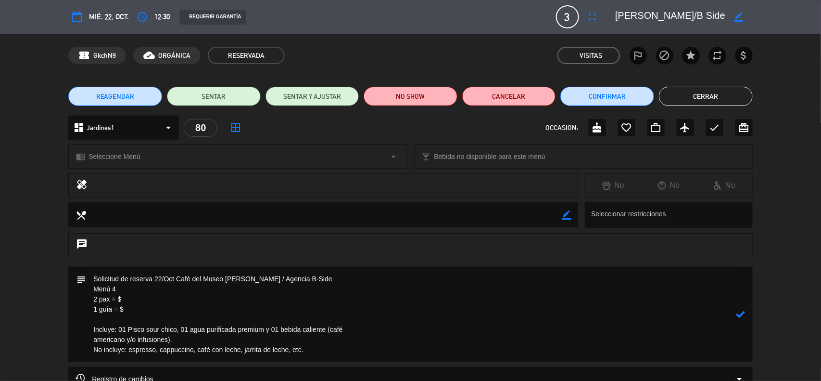
click at [88, 338] on textarea at bounding box center [411, 314] width 650 height 95
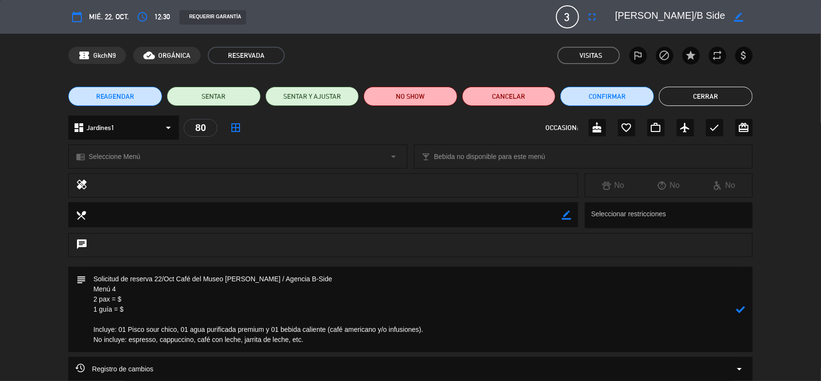
click at [739, 306] on icon at bounding box center [741, 309] width 9 height 9
drag, startPoint x: 143, startPoint y: 305, endPoint x: 302, endPoint y: 311, distance: 159.3
click at [143, 305] on textarea at bounding box center [411, 309] width 650 height 85
click at [738, 308] on icon "border_color" at bounding box center [741, 309] width 9 height 9
click at [148, 299] on textarea at bounding box center [411, 309] width 650 height 85
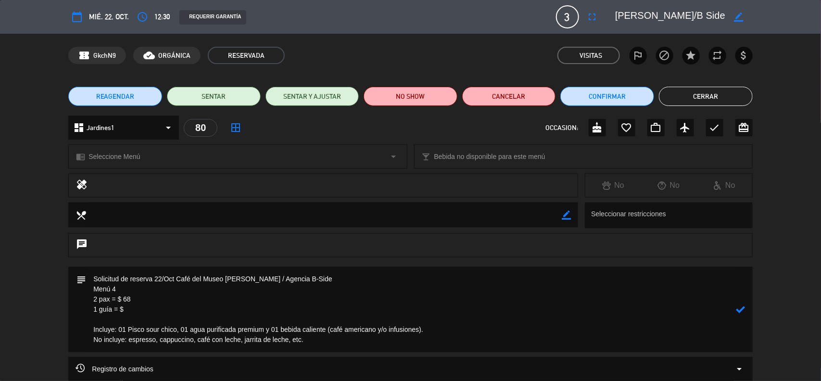
click at [135, 312] on textarea at bounding box center [411, 309] width 650 height 85
click at [735, 304] on textarea at bounding box center [411, 309] width 650 height 85
click at [739, 307] on icon at bounding box center [741, 309] width 9 height 9
click at [147, 160] on div "chrome_reader_mode Seleccione Menú arrow_drop_down" at bounding box center [238, 156] width 338 height 23
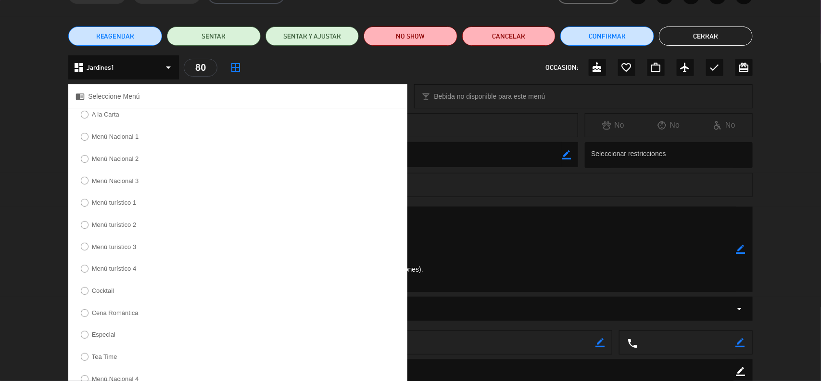
click at [119, 271] on label "Menú turístico 4" at bounding box center [114, 268] width 45 height 6
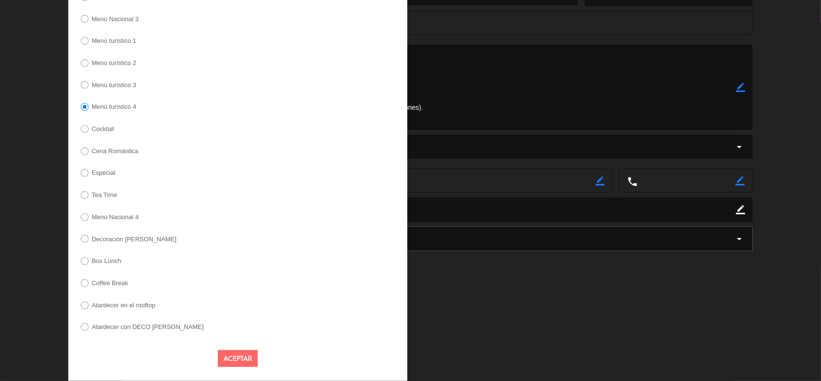
scroll to position [229, 0]
click at [239, 354] on button "Aceptar" at bounding box center [238, 358] width 40 height 17
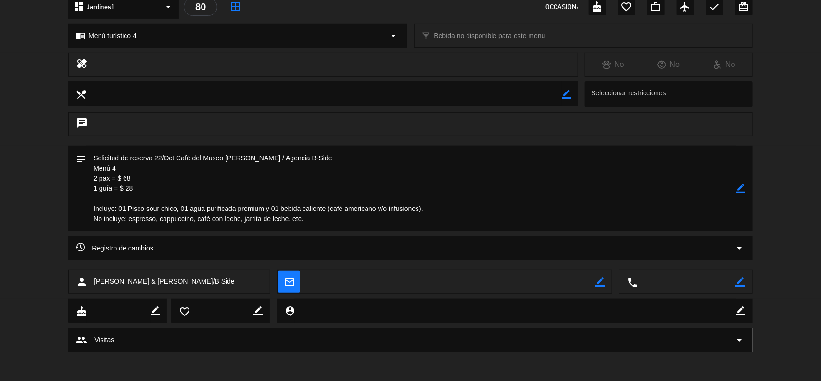
scroll to position [120, 0]
click at [740, 187] on icon "border_color" at bounding box center [741, 188] width 9 height 9
click at [317, 157] on textarea at bounding box center [411, 188] width 650 height 85
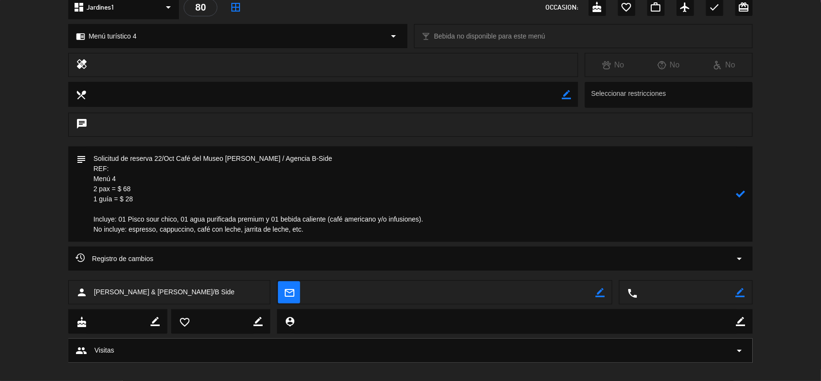
paste textarea "[PERSON_NAME] & [PERSON_NAME]"
click at [313, 233] on textarea at bounding box center [411, 193] width 650 height 95
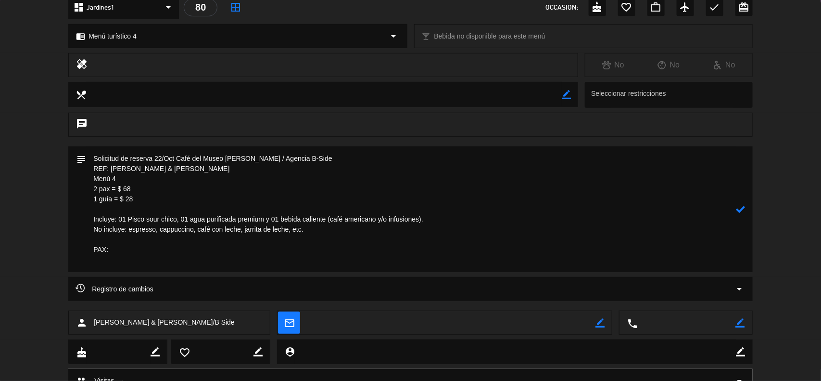
paste textarea "[PERSON_NAME] & [PERSON_NAME]"
click at [178, 258] on textarea at bounding box center [411, 209] width 650 height 126
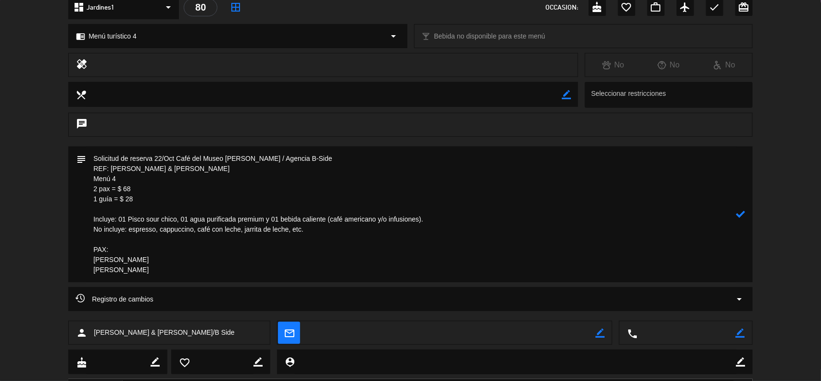
type textarea "Solicitud de reserva 22/Oct Café del Museo [PERSON_NAME] / Agencia B-Side REF: …"
click at [745, 210] on icon at bounding box center [741, 213] width 9 height 9
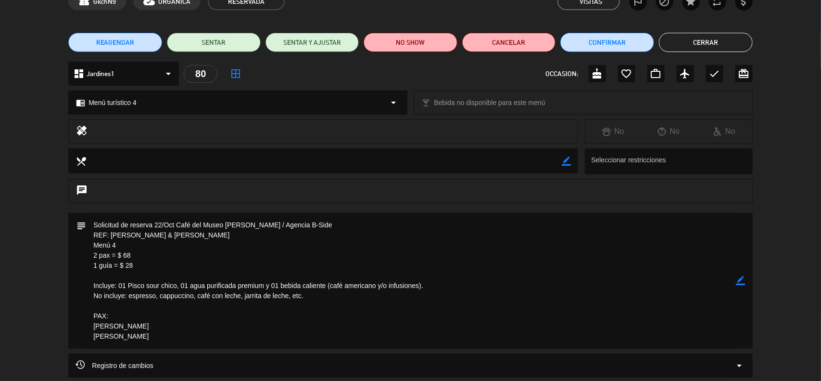
scroll to position [0, 0]
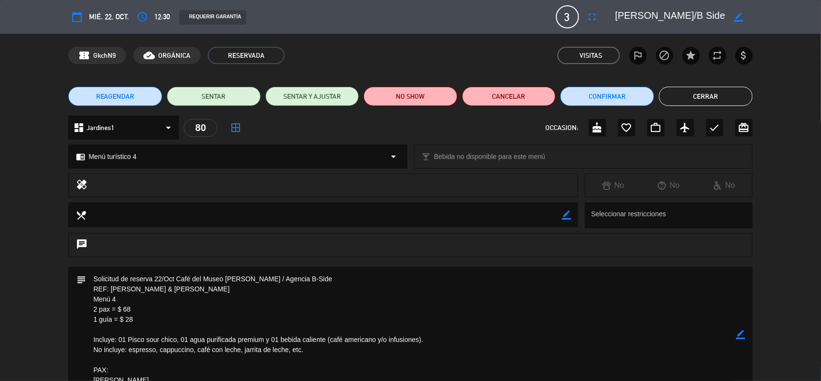
click at [740, 332] on icon "border_color" at bounding box center [741, 334] width 9 height 9
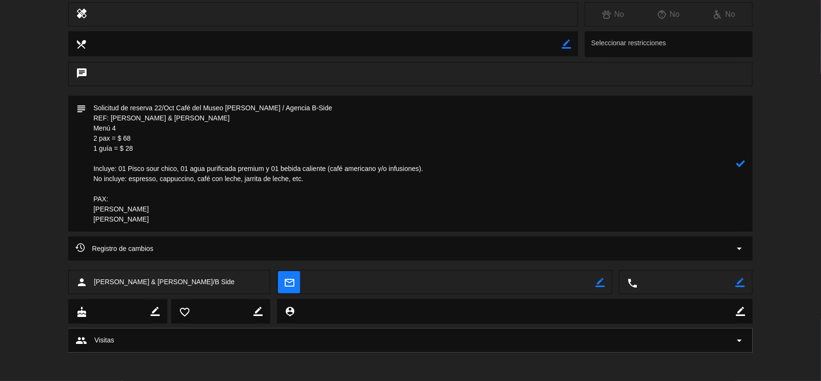
click at [740, 332] on div "calendar_today mié. 22, oct. access_time 12:30 REQUERIR GARANTÍA 3 [PERSON_NAME…" at bounding box center [410, 190] width 821 height 381
click at [740, 332] on div "group Visitas arrow_drop_down" at bounding box center [410, 340] width 685 height 24
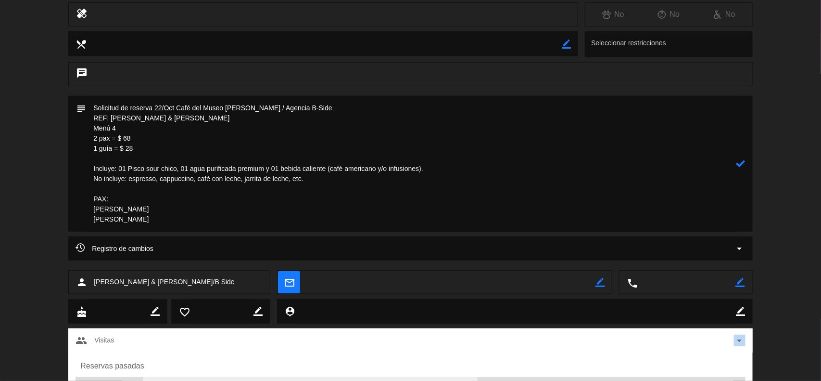
click at [742, 340] on span "arrow_drop_down" at bounding box center [740, 340] width 12 height 12
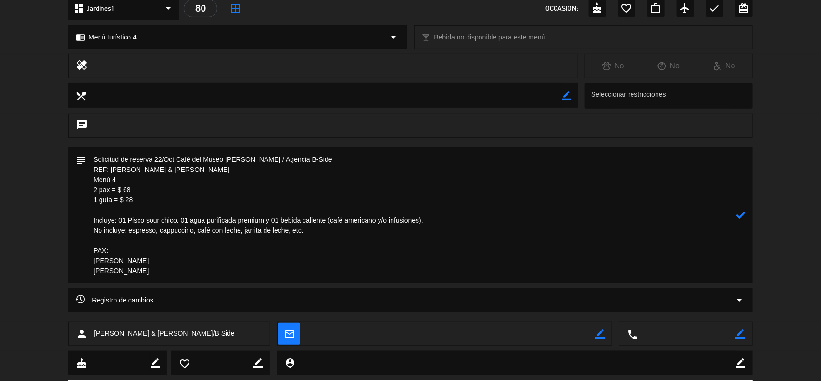
scroll to position [120, 0]
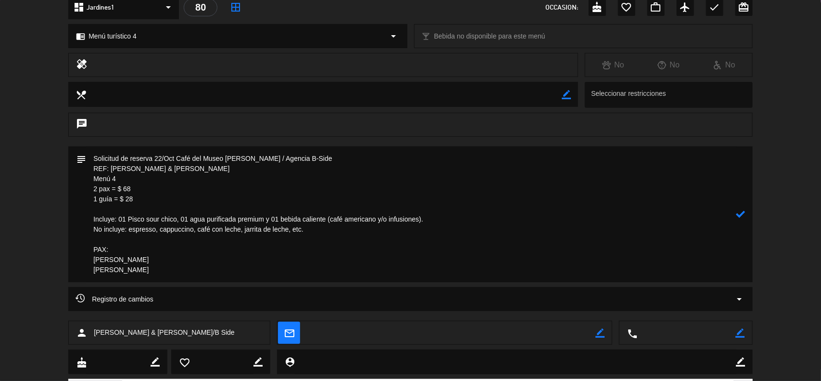
click at [737, 216] on icon at bounding box center [741, 213] width 9 height 9
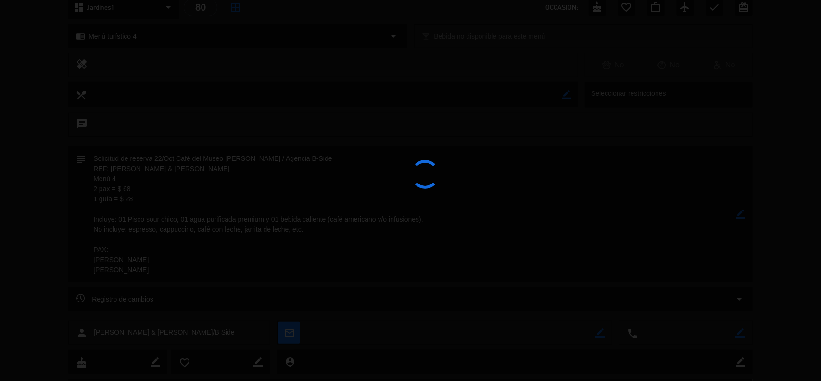
click at [737, 216] on div at bounding box center [410, 190] width 821 height 381
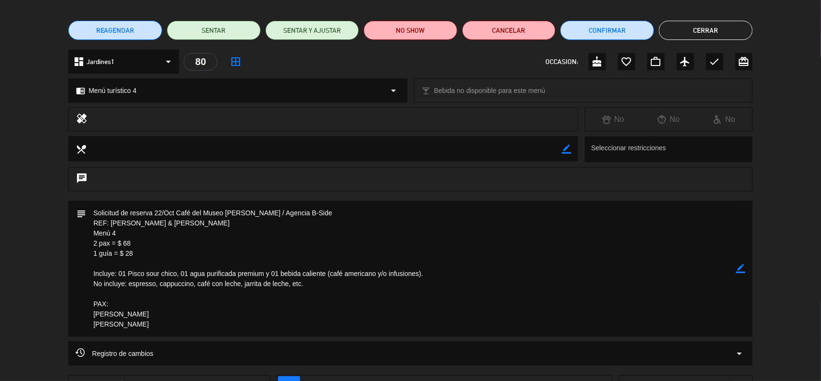
scroll to position [0, 0]
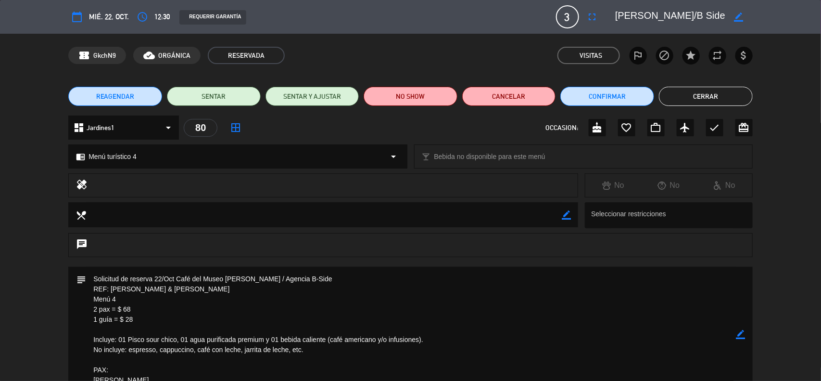
click at [703, 98] on button "Cerrar" at bounding box center [706, 96] width 94 height 19
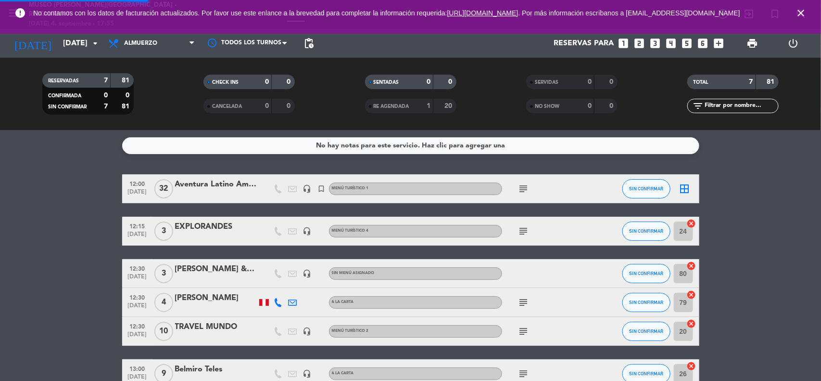
click at [744, 172] on div "No hay notas para este servicio. Haz clic para agregar una 12:00 [DATE] Aventur…" at bounding box center [410, 255] width 821 height 251
click at [802, 18] on icon "close" at bounding box center [801, 13] width 12 height 12
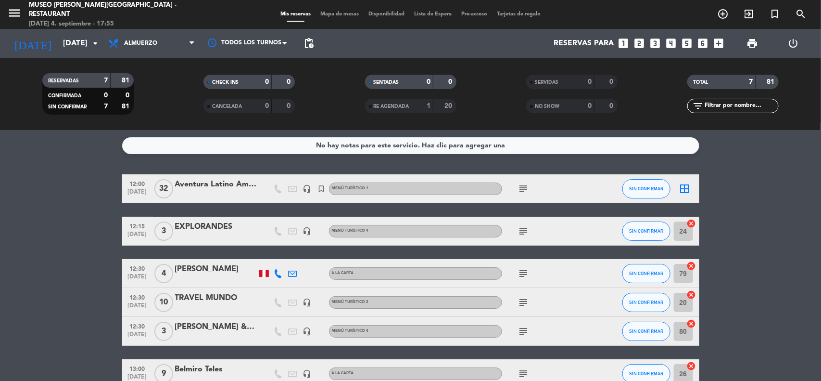
click at [771, 183] on bookings-row "12:00 [DATE] Aventura Latino Americana headset_mic turned_in_not Menú turístico…" at bounding box center [410, 302] width 821 height 256
click at [90, 48] on icon "arrow_drop_down" at bounding box center [95, 44] width 12 height 12
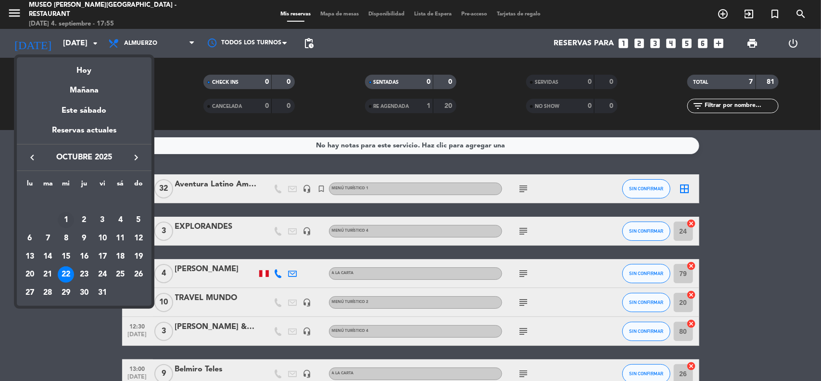
click at [66, 219] on div "1" at bounding box center [66, 220] width 16 height 16
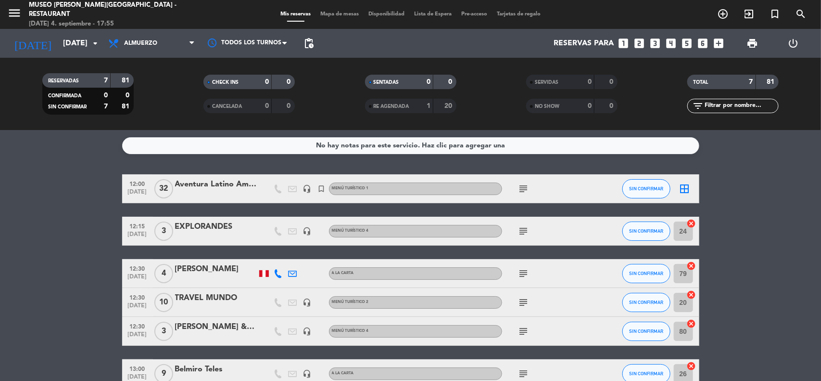
type input "[DATE]"
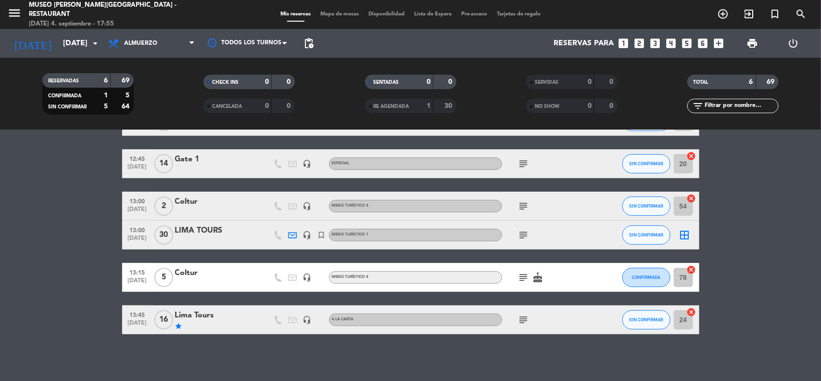
scroll to position [68, 0]
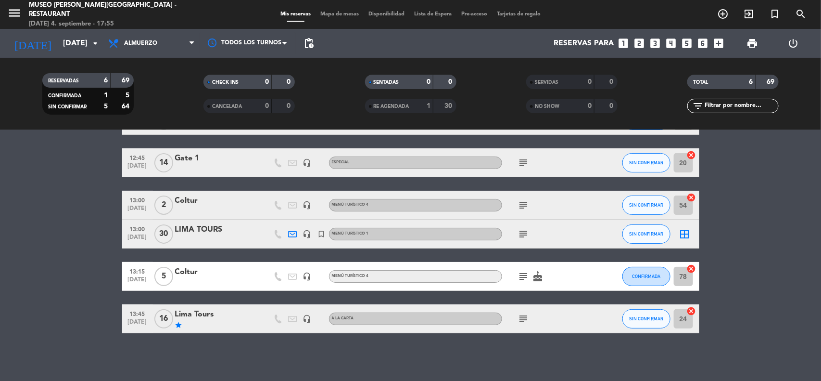
click at [203, 318] on div "Lima Tours" at bounding box center [216, 314] width 82 height 13
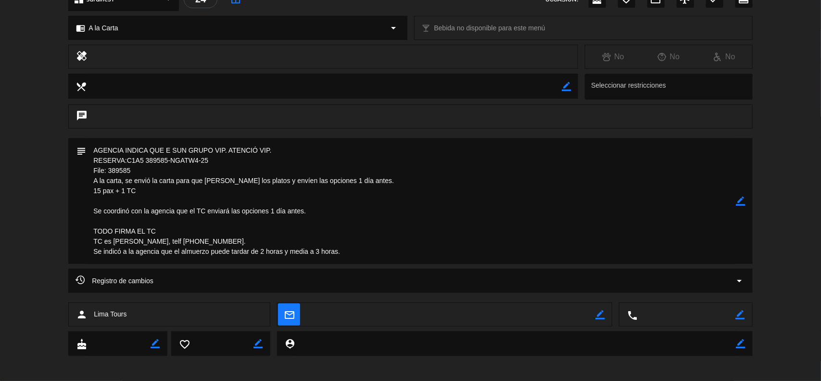
scroll to position [132, 0]
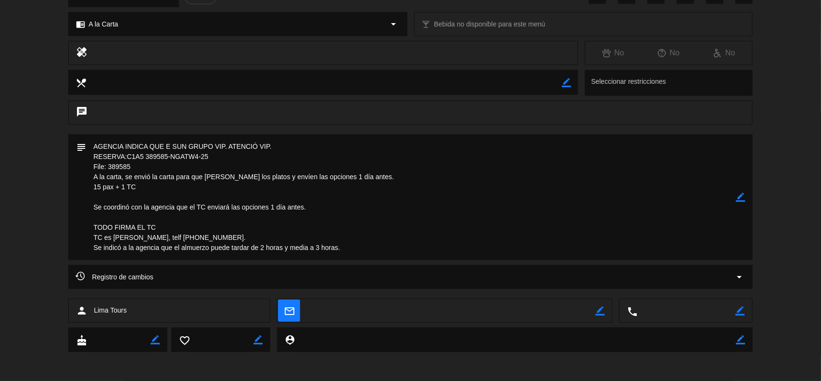
click at [742, 200] on icon "border_color" at bounding box center [741, 196] width 9 height 9
drag, startPoint x: 137, startPoint y: 167, endPoint x: 111, endPoint y: 165, distance: 26.6
click at [111, 165] on textarea at bounding box center [411, 197] width 650 height 126
click at [229, 196] on textarea at bounding box center [411, 197] width 650 height 126
drag, startPoint x: 345, startPoint y: 248, endPoint x: 83, endPoint y: 227, distance: 262.5
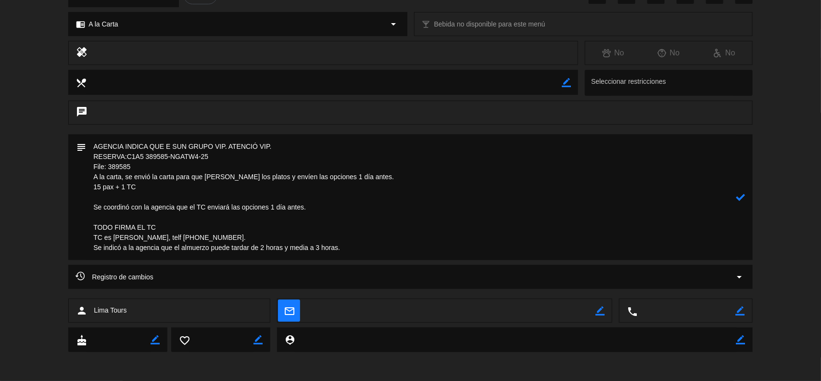
click at [83, 227] on div "subject" at bounding box center [410, 197] width 685 height 126
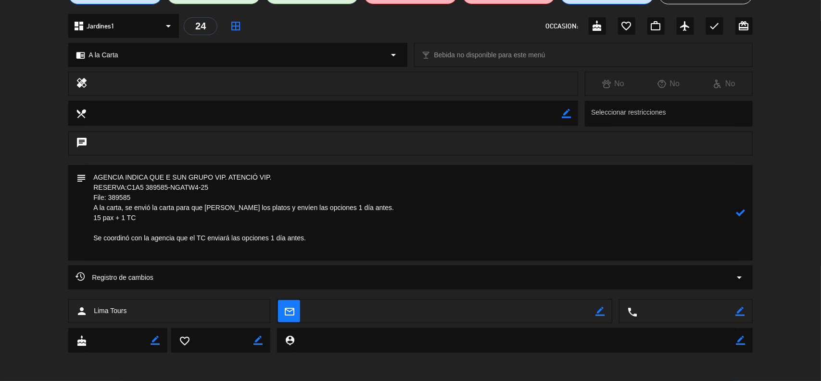
scroll to position [91, 0]
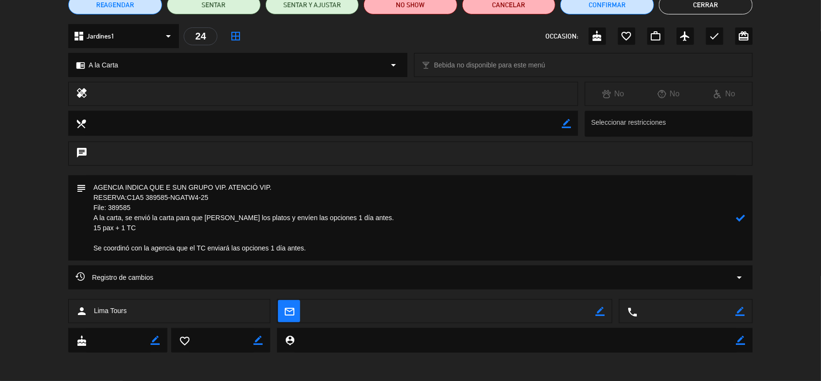
drag, startPoint x: 358, startPoint y: 216, endPoint x: 85, endPoint y: 214, distance: 273.7
click at [85, 214] on div "subject" at bounding box center [410, 217] width 685 height 85
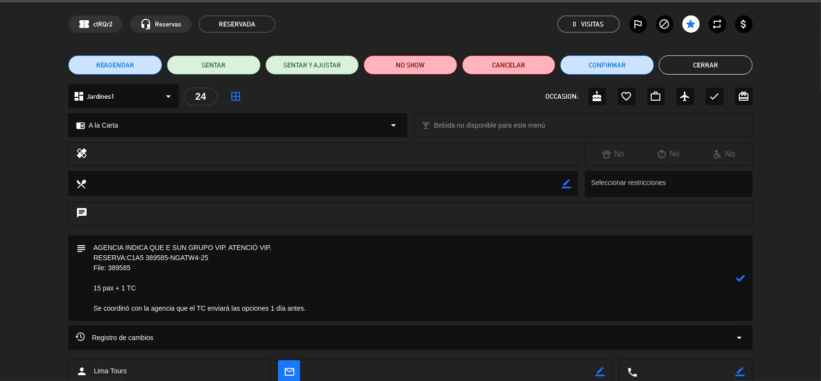
scroll to position [0, 0]
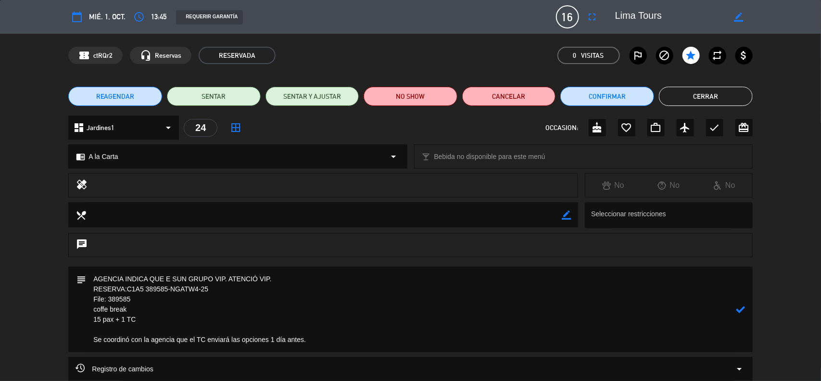
click at [741, 307] on icon at bounding box center [741, 309] width 9 height 9
click at [381, 154] on div "chrome_reader_mode A la Carta arrow_drop_down" at bounding box center [238, 156] width 338 height 23
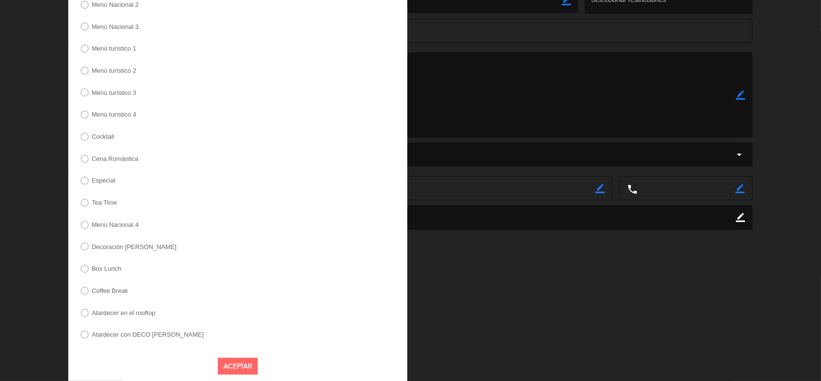
scroll to position [229, 0]
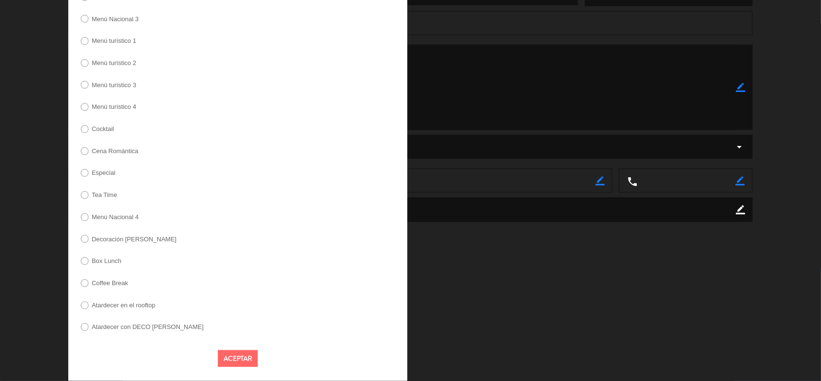
click at [119, 284] on label "Coffee Break" at bounding box center [110, 283] width 37 height 6
click at [228, 355] on button "Aceptar" at bounding box center [238, 358] width 40 height 17
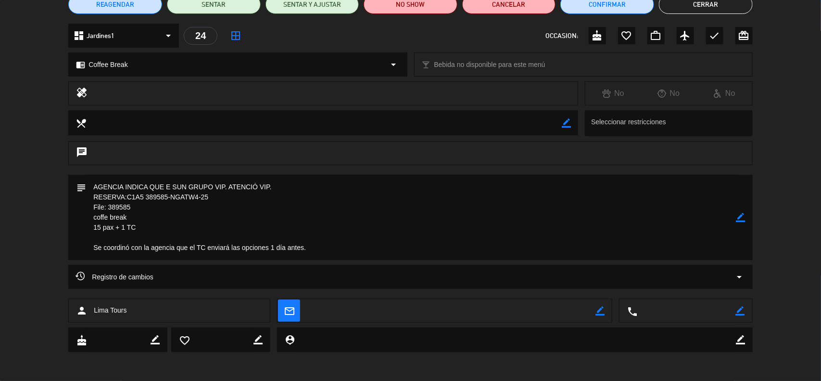
scroll to position [91, 0]
click at [739, 212] on div "border_color" at bounding box center [741, 217] width 9 height 85
click at [741, 217] on icon "border_color" at bounding box center [741, 217] width 9 height 9
click at [143, 227] on textarea at bounding box center [411, 217] width 650 height 85
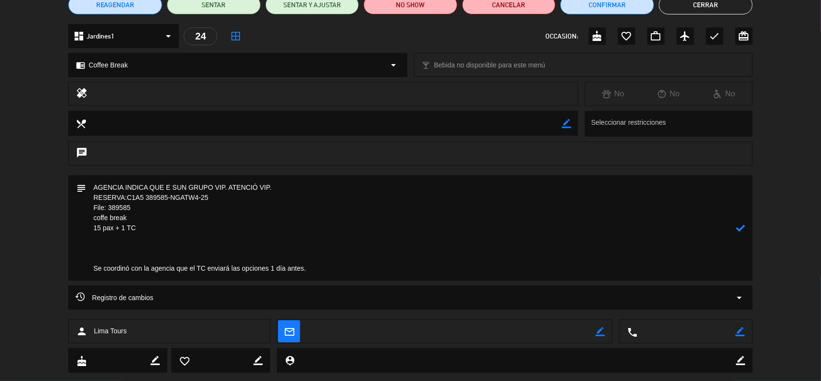
click at [113, 250] on textarea at bounding box center [411, 227] width 650 height 105
paste textarea "Incluye: Todos los mini sándwiches (03) y dulces (02), y 01 bebida a elegir. Mi…"
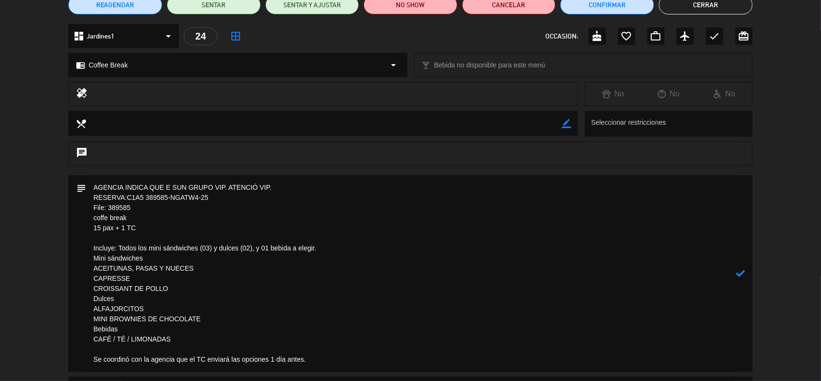
click at [330, 245] on textarea at bounding box center [411, 273] width 650 height 196
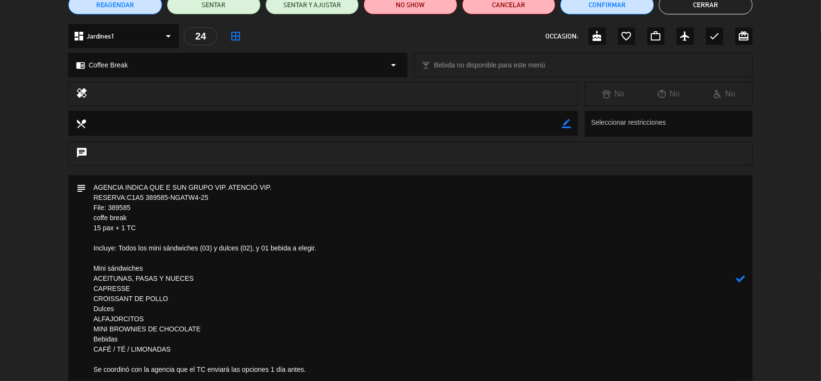
click at [179, 299] on textarea at bounding box center [411, 278] width 650 height 206
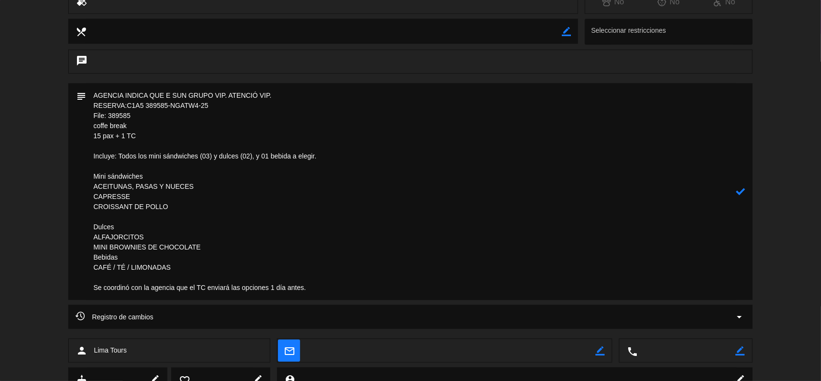
scroll to position [212, 0]
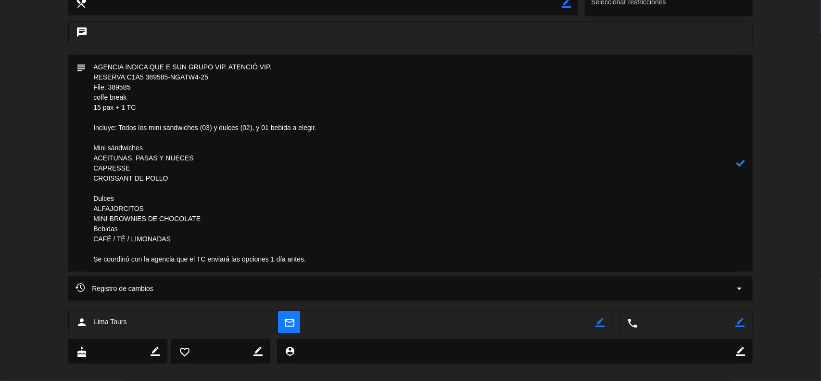
click at [213, 219] on textarea at bounding box center [411, 163] width 650 height 216
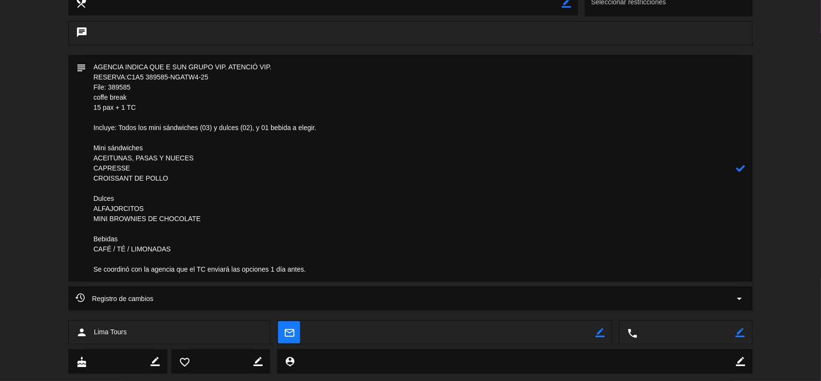
click at [318, 128] on textarea at bounding box center [411, 168] width 650 height 227
drag, startPoint x: 325, startPoint y: 128, endPoint x: 262, endPoint y: 129, distance: 63.0
click at [262, 129] on textarea at bounding box center [411, 168] width 650 height 227
click at [132, 241] on textarea at bounding box center [411, 168] width 650 height 227
paste textarea "01 bebida a elegir"
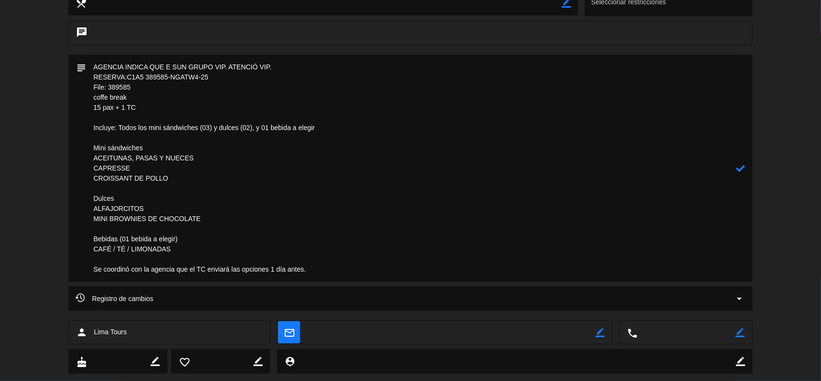
click at [745, 167] on icon at bounding box center [741, 168] width 9 height 9
click at [741, 167] on icon "border_color" at bounding box center [741, 168] width 9 height 9
drag, startPoint x: 330, startPoint y: 269, endPoint x: 65, endPoint y: 269, distance: 264.6
click at [65, 269] on div "subject" at bounding box center [410, 170] width 821 height 231
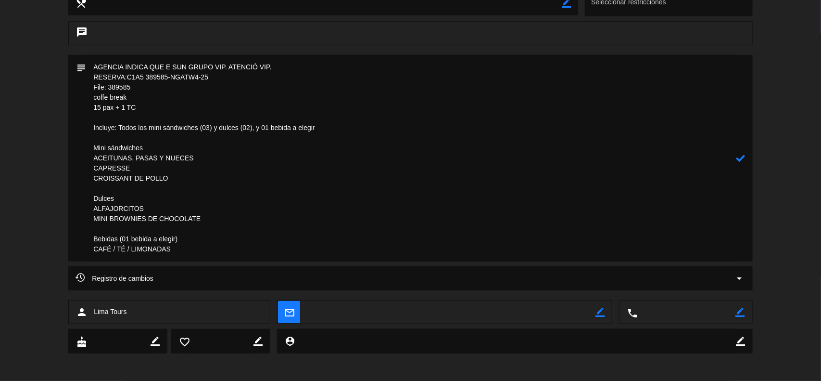
click at [121, 106] on textarea at bounding box center [411, 158] width 650 height 206
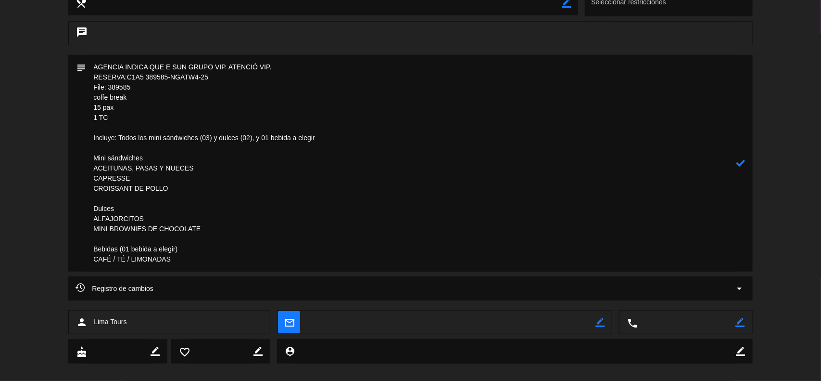
click at [119, 104] on textarea at bounding box center [411, 163] width 650 height 216
click at [120, 119] on textarea at bounding box center [411, 163] width 650 height 216
click at [152, 107] on textarea at bounding box center [411, 163] width 650 height 216
drag, startPoint x: 124, startPoint y: 119, endPoint x: 80, endPoint y: 120, distance: 43.3
click at [80, 120] on div "subject" at bounding box center [410, 163] width 685 height 216
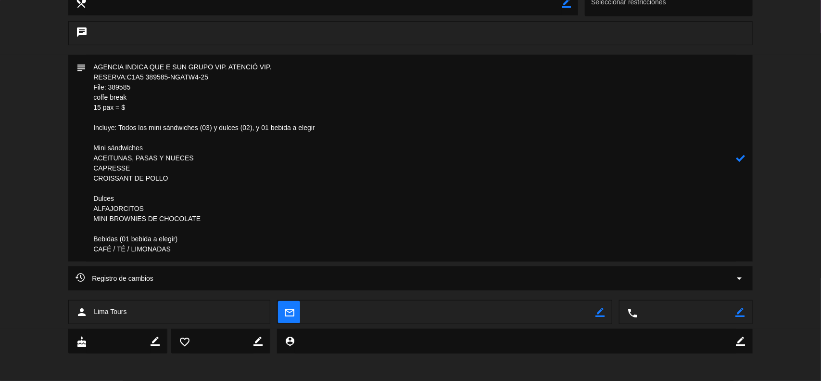
click at [100, 109] on textarea at bounding box center [411, 158] width 650 height 206
click at [140, 105] on textarea at bounding box center [411, 158] width 650 height 206
drag, startPoint x: 140, startPoint y: 103, endPoint x: 142, endPoint y: 109, distance: 6.1
click at [140, 104] on textarea at bounding box center [411, 158] width 650 height 206
type textarea "AGENCIA INDICA QUE E SUN GRUPO VIP. ATENCIÓ VIP. RESERVA:C1A5 389585-NGATW4-25 …"
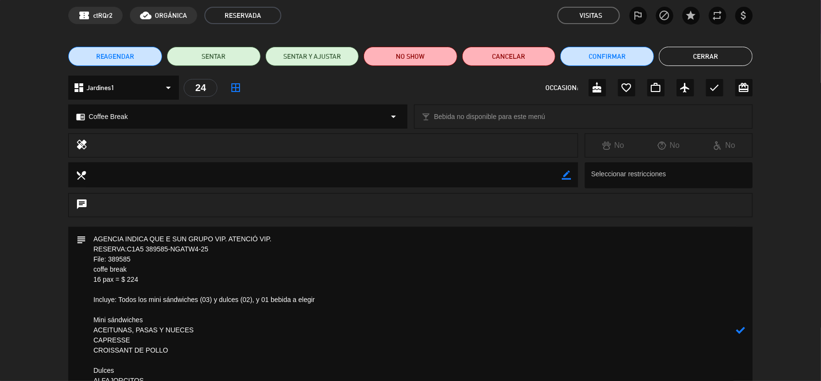
scroll to position [60, 0]
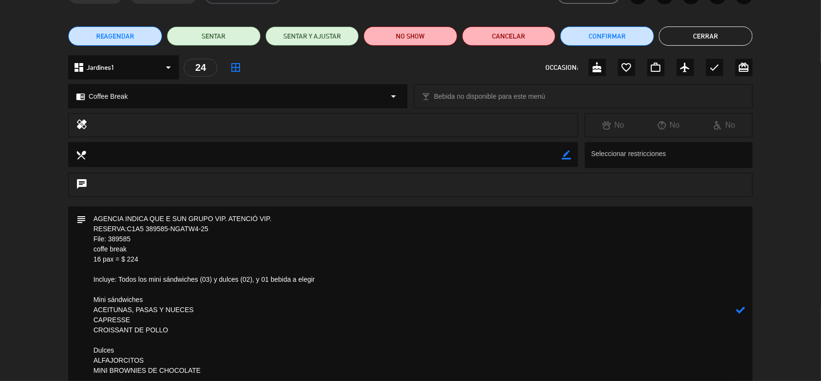
click at [743, 311] on icon at bounding box center [741, 309] width 9 height 9
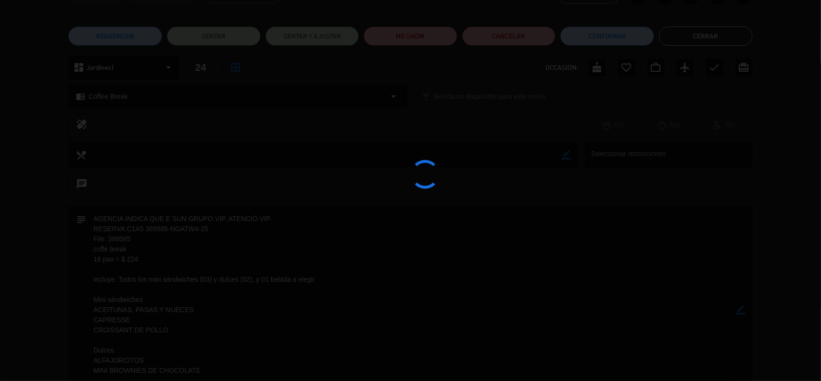
click at [743, 311] on div at bounding box center [410, 190] width 821 height 381
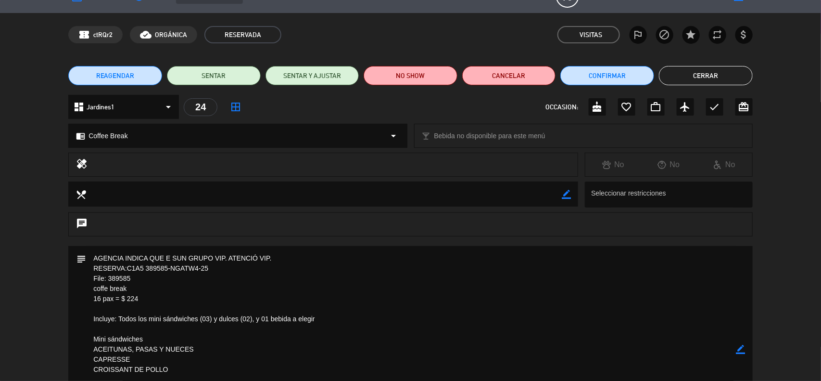
scroll to position [0, 0]
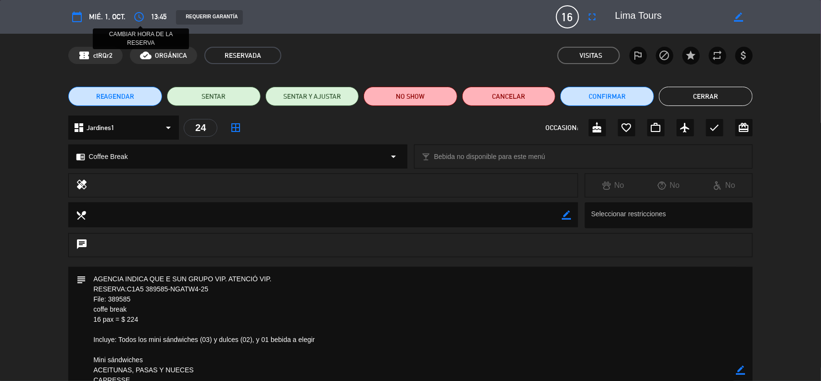
click at [140, 15] on icon "access_time" at bounding box center [139, 17] width 12 height 12
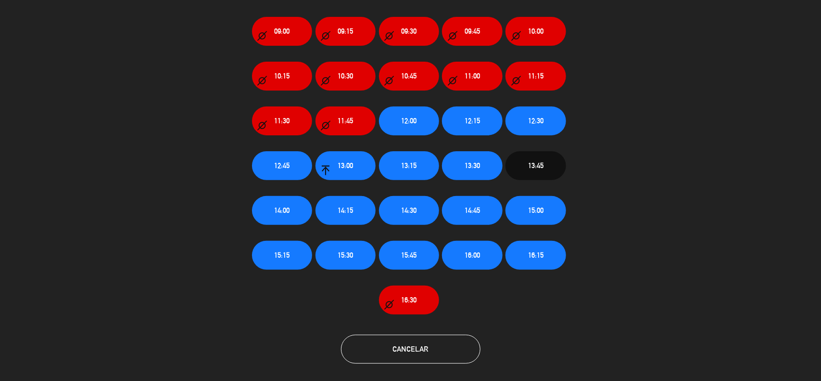
scroll to position [46, 0]
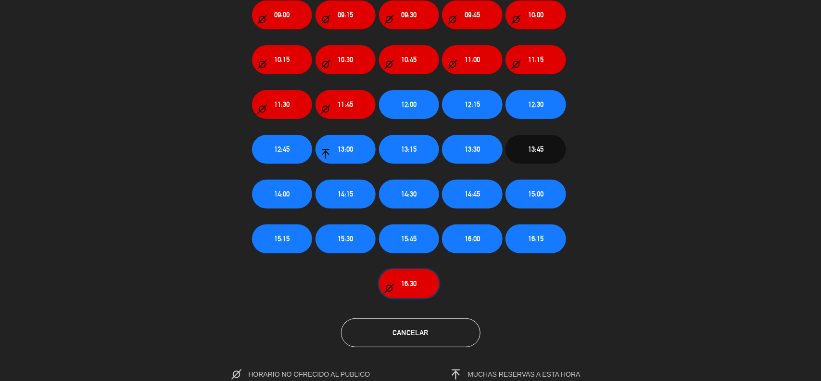
click at [405, 280] on span "16:30" at bounding box center [408, 283] width 15 height 11
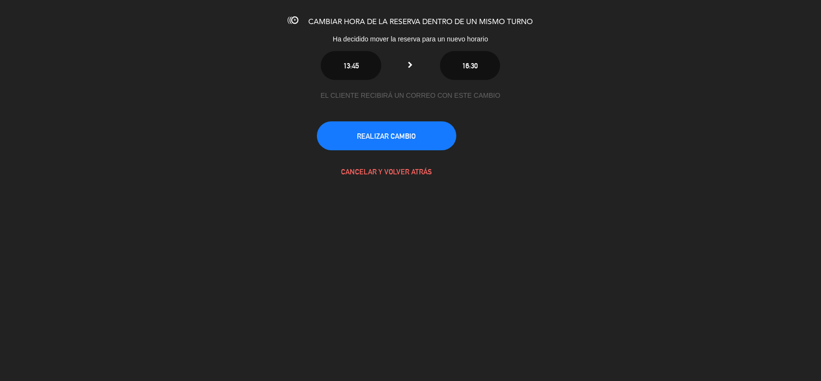
scroll to position [0, 0]
click at [401, 145] on button "REALIZAR CAMBIO" at bounding box center [387, 135] width 140 height 29
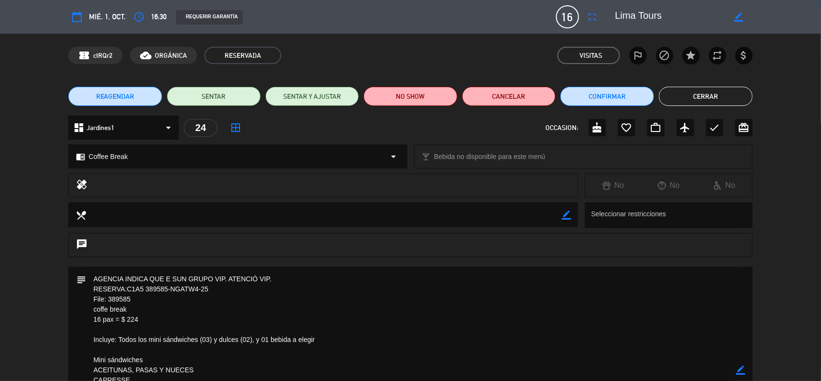
scroll to position [60, 0]
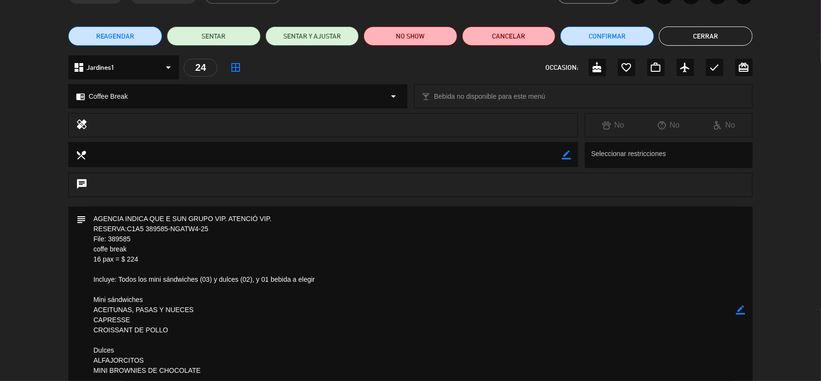
click at [737, 309] on icon "border_color" at bounding box center [741, 309] width 9 height 9
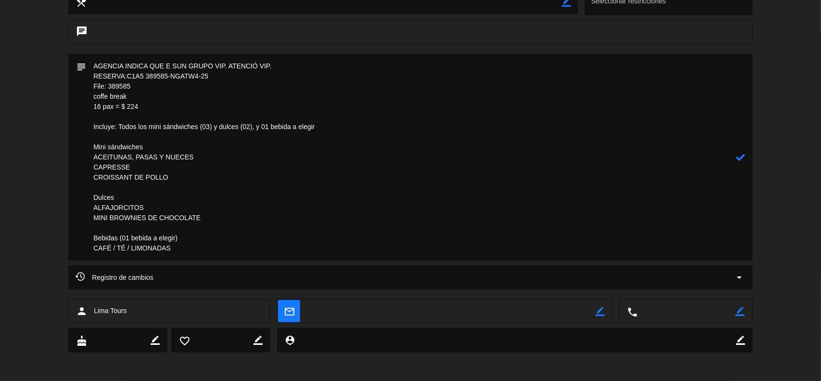
click at [174, 68] on textarea at bounding box center [411, 157] width 650 height 206
click at [283, 61] on textarea at bounding box center [411, 157] width 650 height 206
type textarea "AGENCIA INDICA QUE ES UN GRUPO VIP. ATENCIÓ VIP. RESERVA:C1A5 389585-NGATW4-25 …"
click at [747, 153] on div "subject" at bounding box center [410, 157] width 685 height 206
click at [744, 155] on icon at bounding box center [741, 157] width 9 height 9
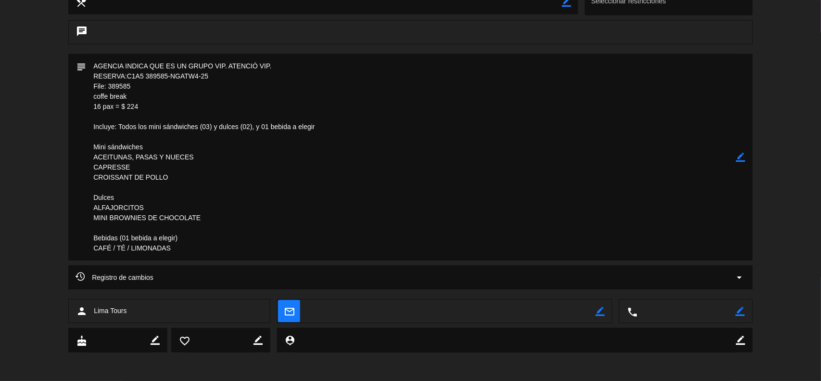
scroll to position [0, 0]
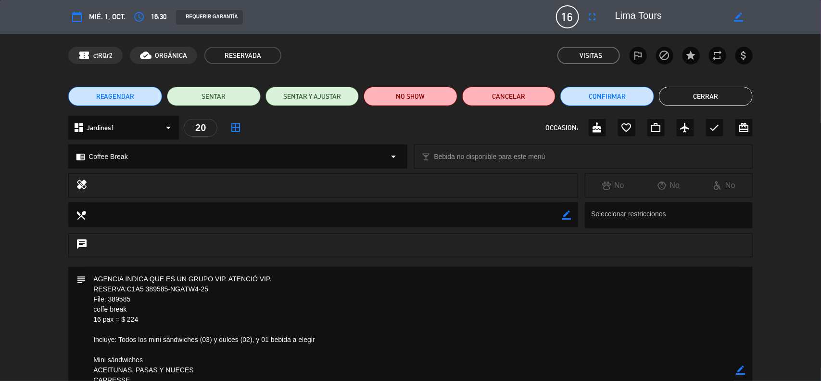
click at [698, 106] on div "REAGENDAR SENTAR SENTAR Y AJUSTAR NO SHOW Cancelar Confirmar Cerrar" at bounding box center [410, 96] width 821 height 38
click at [694, 98] on button "Cerrar" at bounding box center [706, 96] width 94 height 19
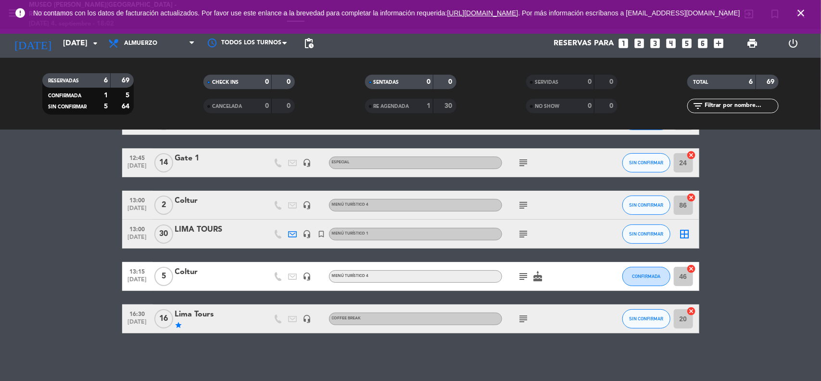
click at [191, 316] on div "Lima Tours" at bounding box center [216, 314] width 82 height 13
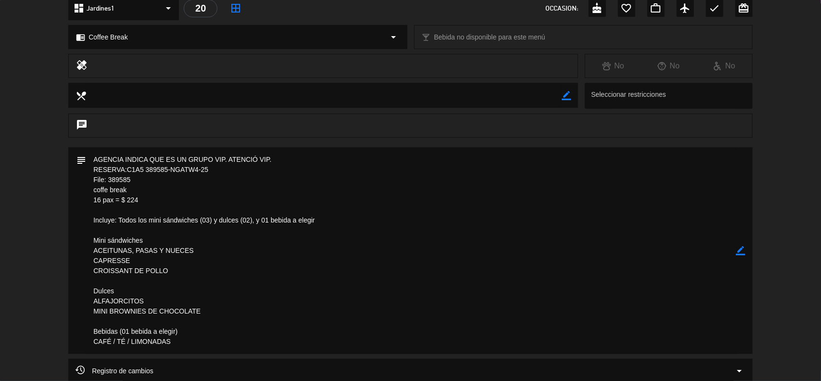
scroll to position [120, 0]
click at [742, 249] on icon "border_color" at bounding box center [741, 249] width 9 height 9
click at [743, 249] on icon at bounding box center [741, 249] width 9 height 9
click at [741, 249] on icon "border_color" at bounding box center [741, 249] width 9 height 9
click at [741, 249] on icon at bounding box center [741, 249] width 9 height 9
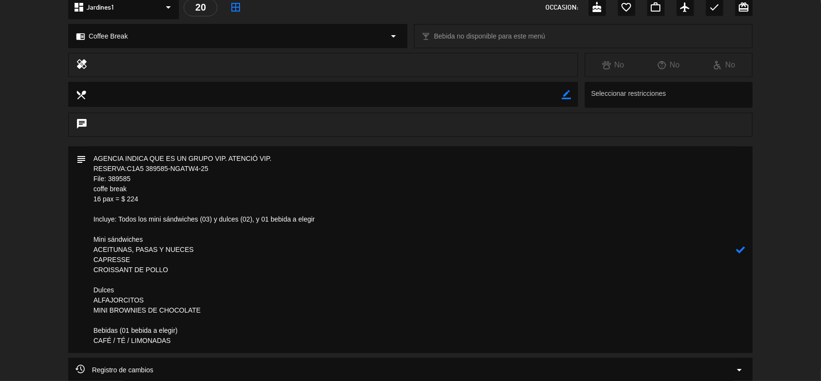
click at [0, 0] on div at bounding box center [0, 0] width 0 height 0
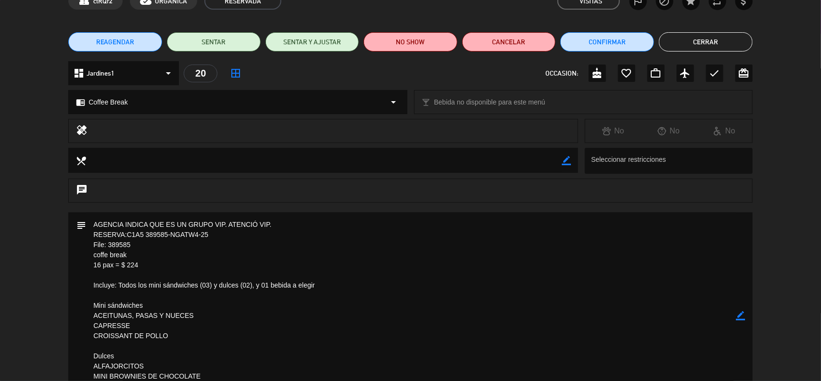
scroll to position [0, 0]
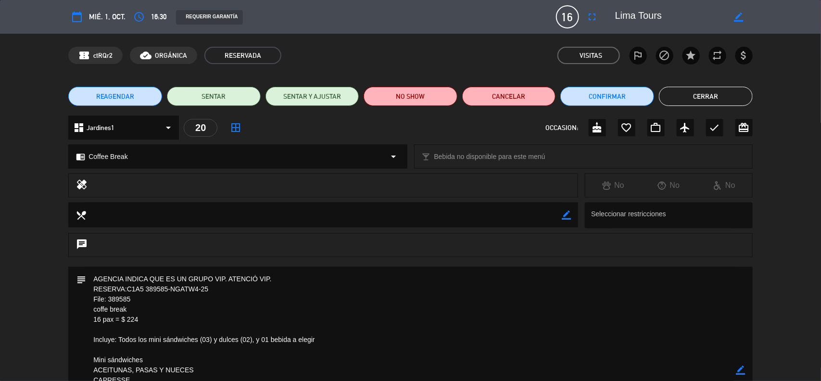
click at [686, 97] on button "Cerrar" at bounding box center [706, 96] width 94 height 19
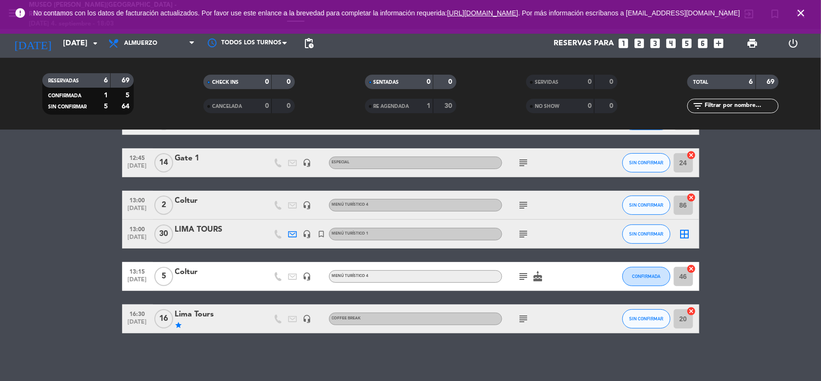
click at [799, 17] on icon "close" at bounding box center [801, 13] width 12 height 12
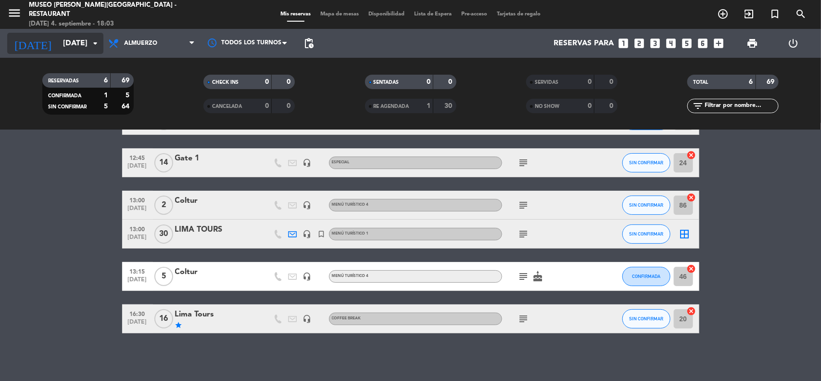
click at [58, 39] on input "[DATE]" at bounding box center [109, 43] width 102 height 19
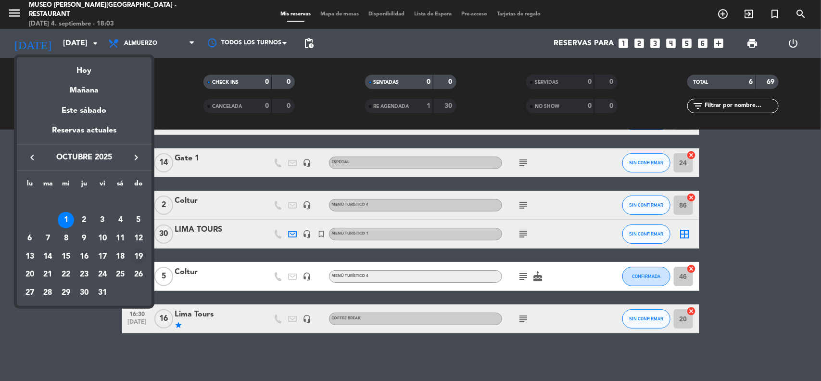
click at [136, 254] on div "19" at bounding box center [138, 256] width 16 height 16
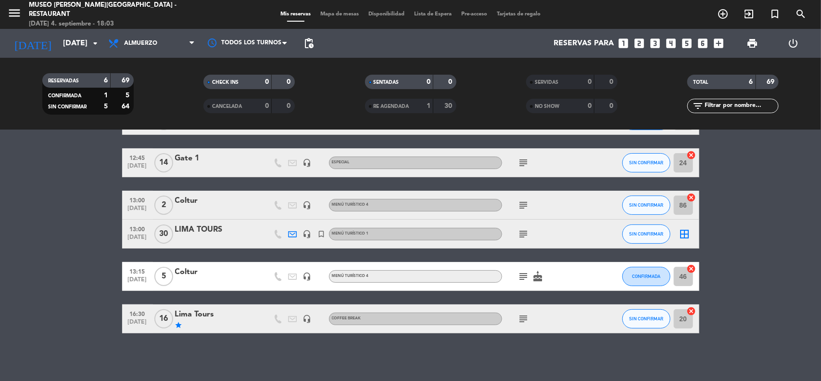
type input "[DATE]"
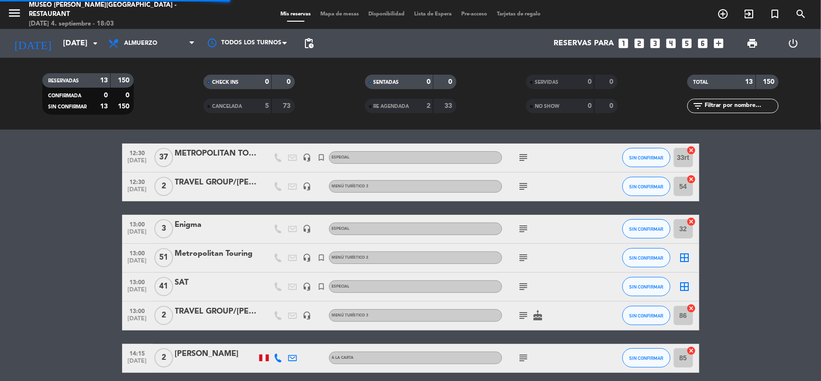
scroll to position [106, 0]
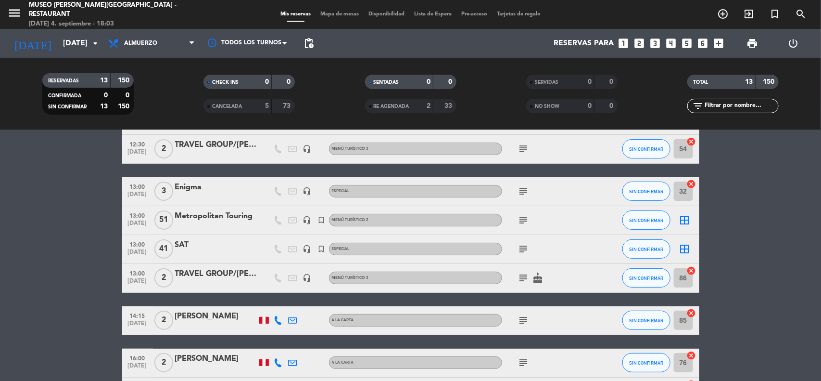
click at [764, 240] on bookings-row "12:30 [DATE] METROPOLITAN TOURING headset_mic turned_in_not Especial subject SI…" at bounding box center [410, 327] width 821 height 443
click at [771, 248] on bookings-row "12:30 [DATE] METROPOLITAN TOURING headset_mic turned_in_not Especial subject SI…" at bounding box center [410, 327] width 821 height 443
click at [521, 218] on icon "subject" at bounding box center [524, 220] width 12 height 12
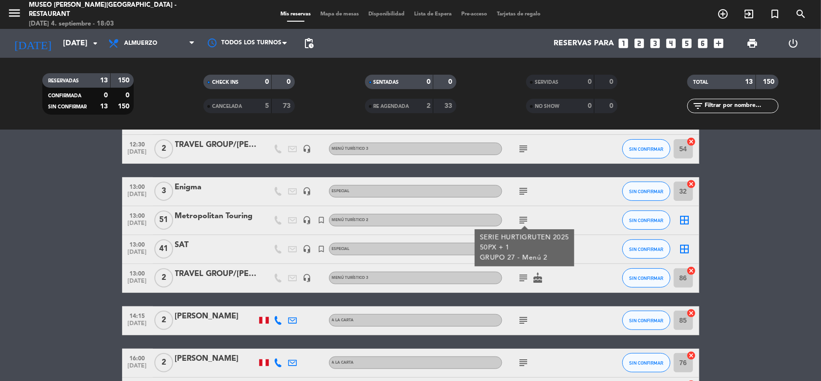
click at [735, 250] on bookings-row "12:30 [DATE] METROPOLITAN TOURING headset_mic turned_in_not Especial subject SI…" at bounding box center [410, 327] width 821 height 443
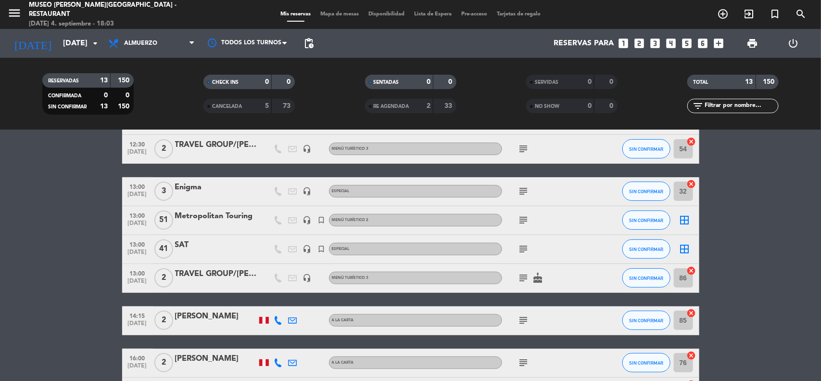
click at [525, 253] on icon "subject" at bounding box center [524, 249] width 12 height 12
click at [761, 261] on bookings-row "12:30 [DATE] METROPOLITAN TOURING headset_mic turned_in_not Especial subject SI…" at bounding box center [410, 327] width 821 height 443
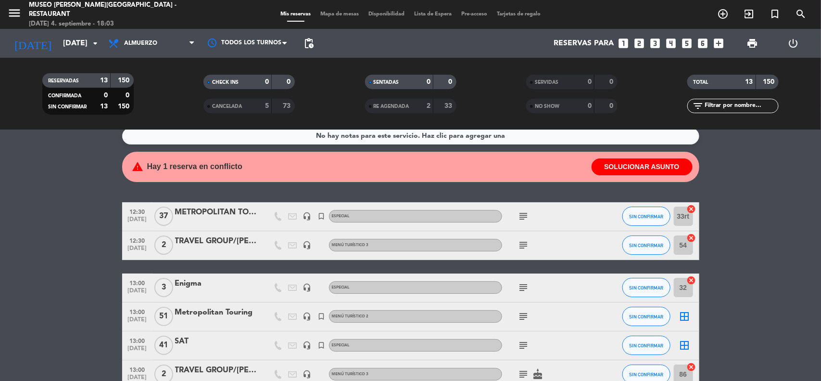
scroll to position [0, 0]
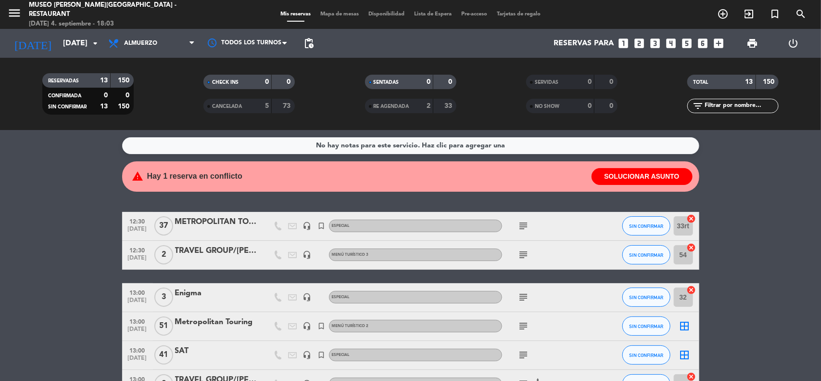
click at [525, 225] on icon "subject" at bounding box center [524, 226] width 12 height 12
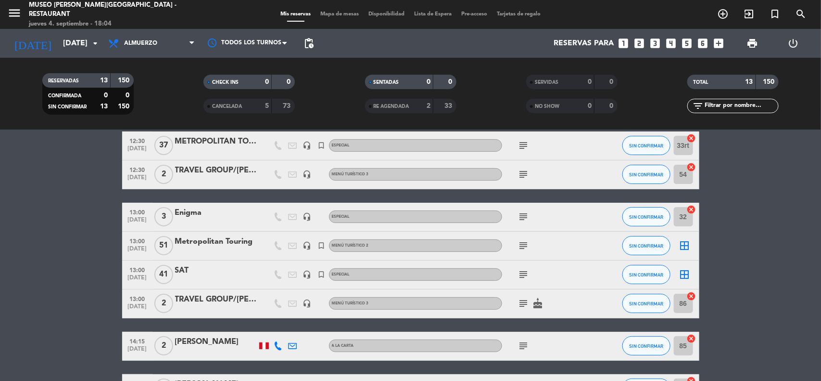
scroll to position [60, 0]
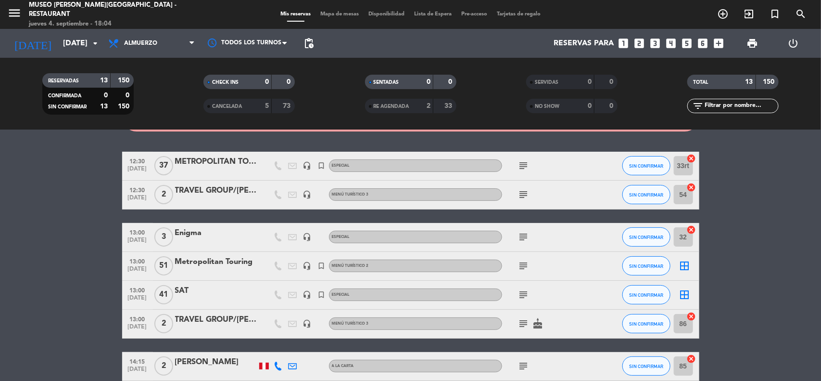
click at [198, 231] on div "Enigma" at bounding box center [216, 233] width 82 height 13
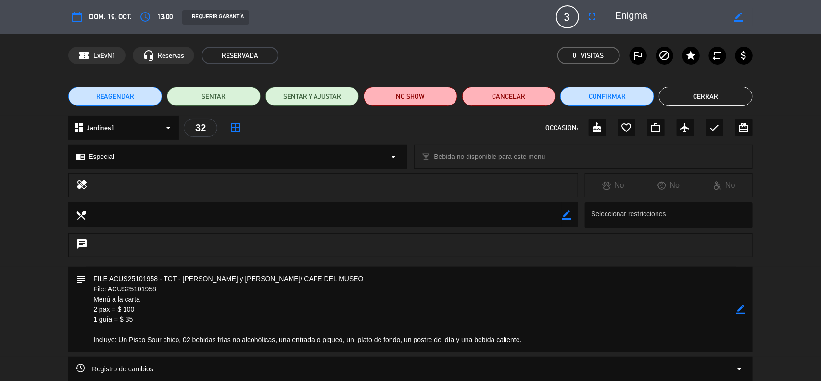
click at [718, 89] on button "Cerrar" at bounding box center [706, 96] width 94 height 19
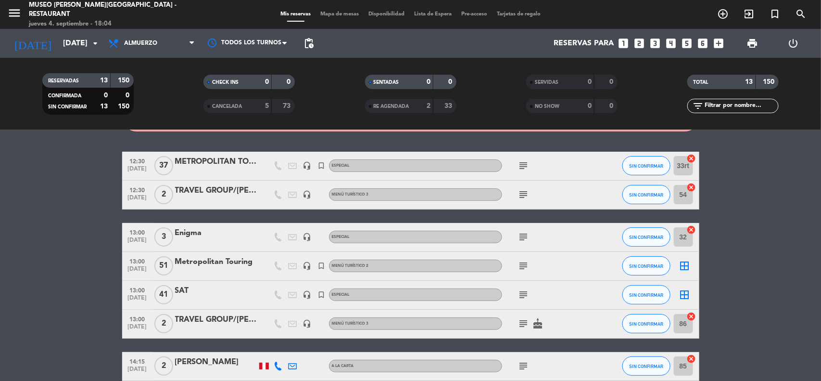
click at [641, 42] on icon "looks_two" at bounding box center [640, 43] width 13 height 13
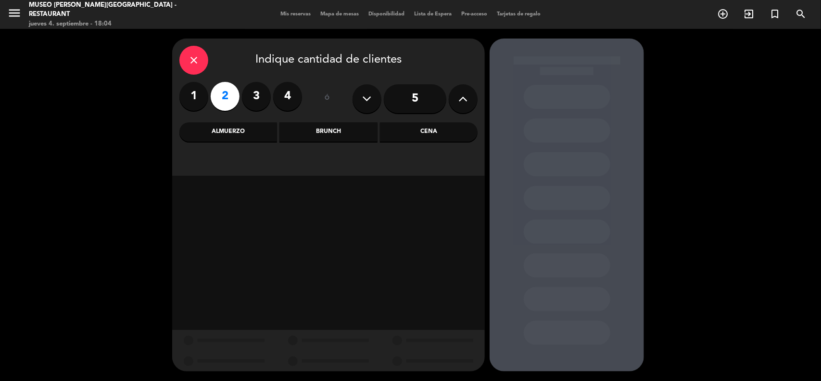
click at [254, 133] on div "Almuerzo" at bounding box center [228, 131] width 98 height 19
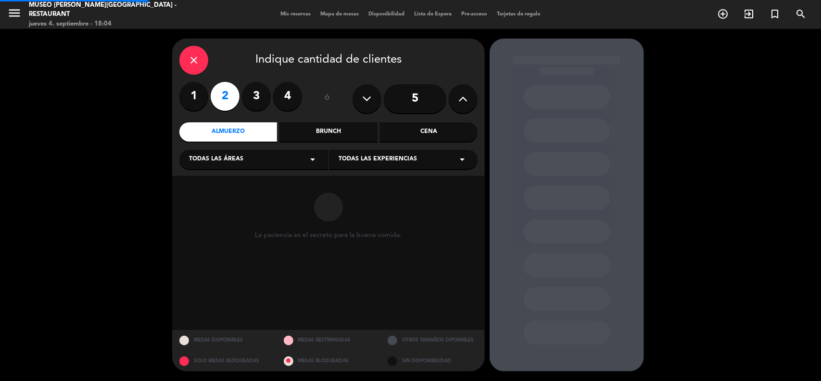
drag, startPoint x: 249, startPoint y: 151, endPoint x: 243, endPoint y: 160, distance: 10.6
click at [249, 152] on div "Todas las áreas arrow_drop_down" at bounding box center [253, 159] width 149 height 19
click at [205, 198] on div "Jardines1" at bounding box center [253, 197] width 129 height 10
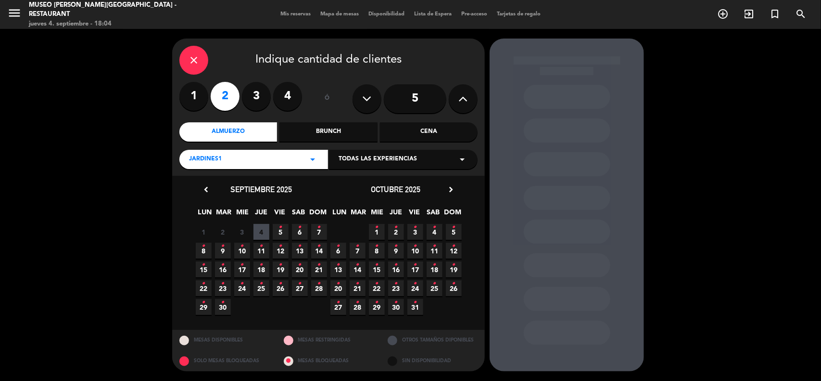
click at [454, 266] on icon "•" at bounding box center [453, 264] width 3 height 15
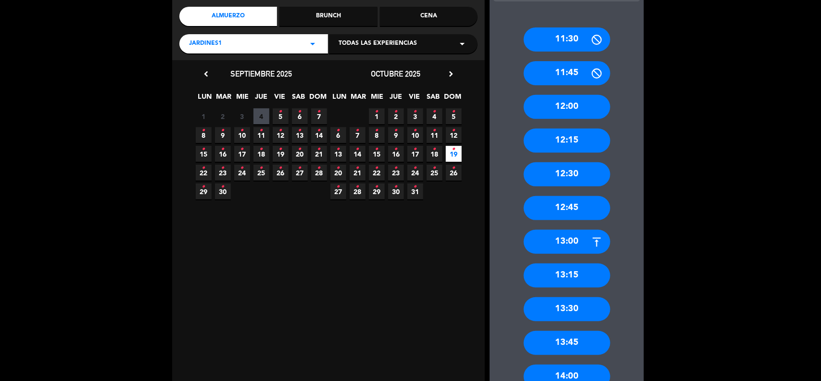
scroll to position [120, 0]
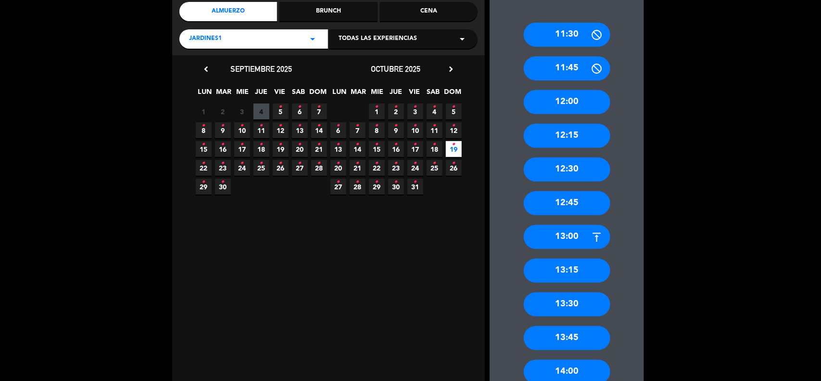
click at [575, 238] on div "13:00" at bounding box center [567, 237] width 87 height 24
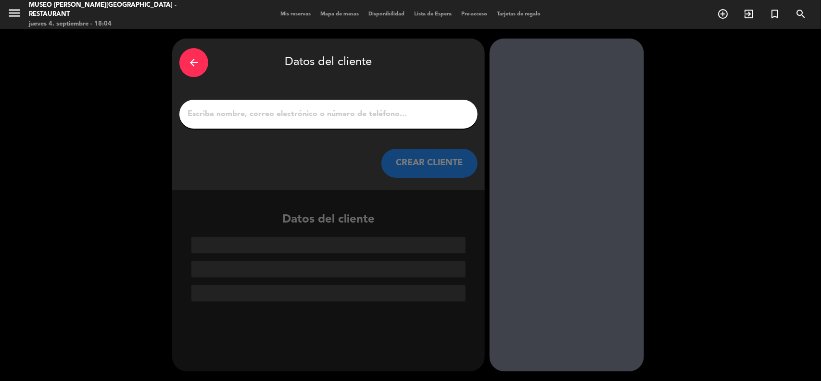
scroll to position [0, 0]
click at [242, 116] on input "1" at bounding box center [329, 113] width 284 height 13
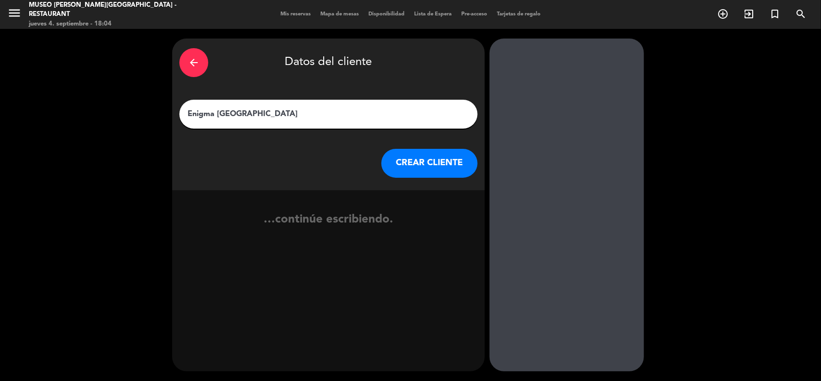
type input "Enigma [GEOGRAPHIC_DATA]"
click at [427, 164] on button "CREAR CLIENTE" at bounding box center [429, 163] width 96 height 29
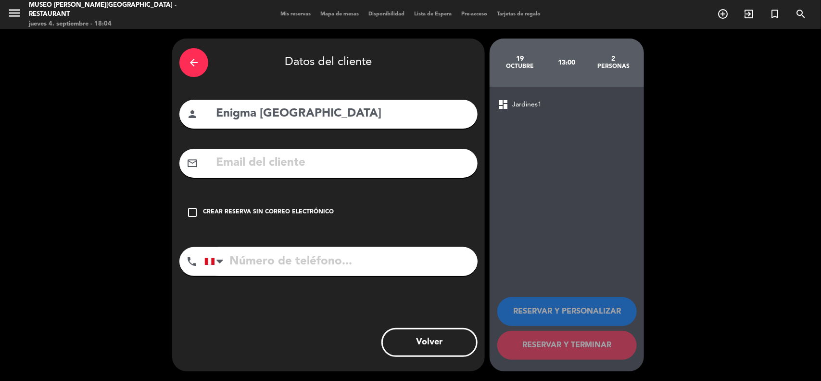
drag, startPoint x: 320, startPoint y: 212, endPoint x: 410, endPoint y: 265, distance: 104.4
click at [321, 213] on div "Crear reserva sin correo electrónico" at bounding box center [268, 212] width 131 height 10
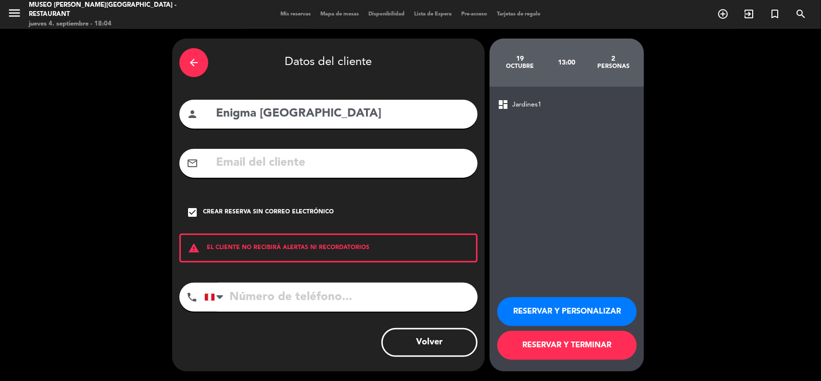
click at [541, 336] on button "RESERVAR Y TERMINAR" at bounding box center [567, 344] width 140 height 29
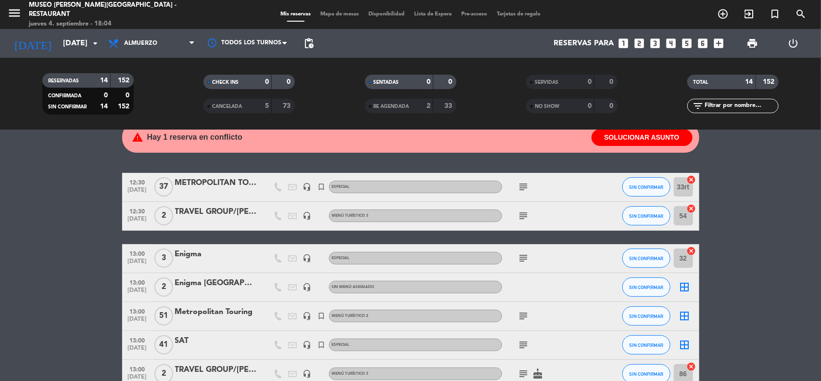
scroll to position [60, 0]
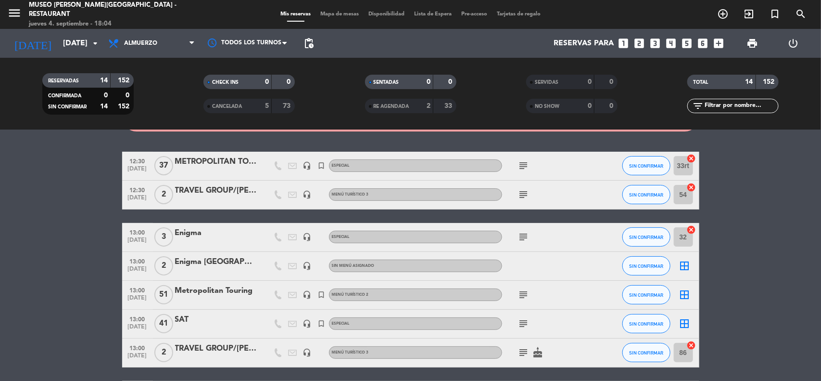
click at [201, 258] on div "Enigma [GEOGRAPHIC_DATA]" at bounding box center [216, 261] width 82 height 13
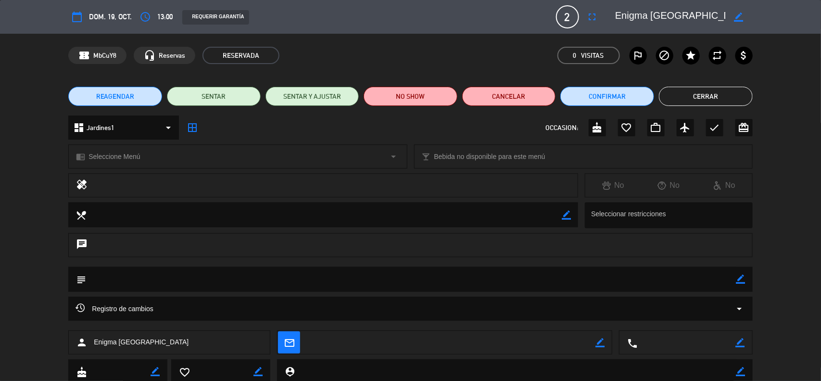
click at [738, 276] on icon "border_color" at bounding box center [741, 278] width 9 height 9
click at [716, 277] on textarea at bounding box center [411, 279] width 650 height 25
paste textarea "PAX. [PERSON_NAME] x1"
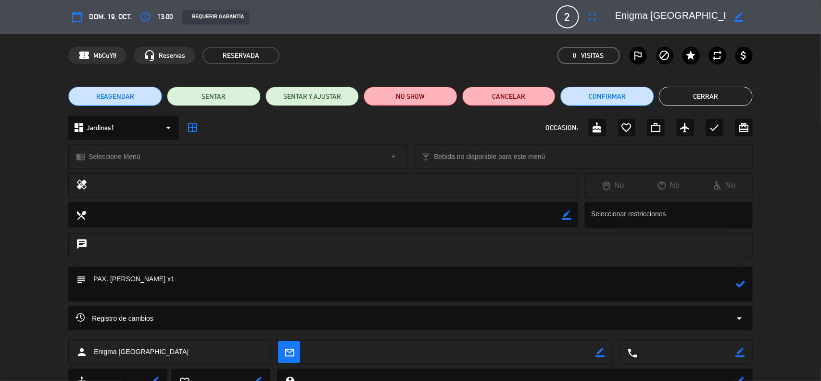
type textarea "PAX. [PERSON_NAME] x1"
drag, startPoint x: 153, startPoint y: 279, endPoint x: 78, endPoint y: 279, distance: 74.1
click at [78, 279] on div "subject" at bounding box center [410, 284] width 685 height 35
click at [171, 283] on textarea at bounding box center [411, 284] width 650 height 35
drag, startPoint x: 152, startPoint y: 280, endPoint x: 111, endPoint y: 278, distance: 40.5
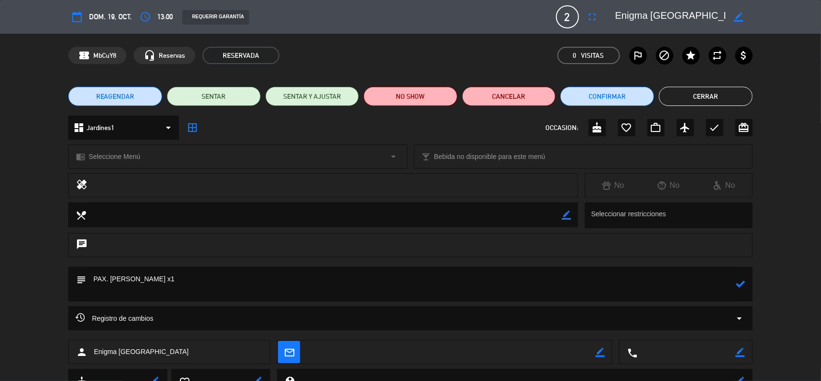
click at [111, 278] on textarea at bounding box center [411, 284] width 650 height 35
click at [742, 16] on icon "border_color" at bounding box center [739, 17] width 9 height 9
click at [615, 13] on textarea at bounding box center [670, 16] width 110 height 17
paste textarea "[PERSON_NAME] x1"
type textarea "[PERSON_NAME] x1 / Enigma [GEOGRAPHIC_DATA]"
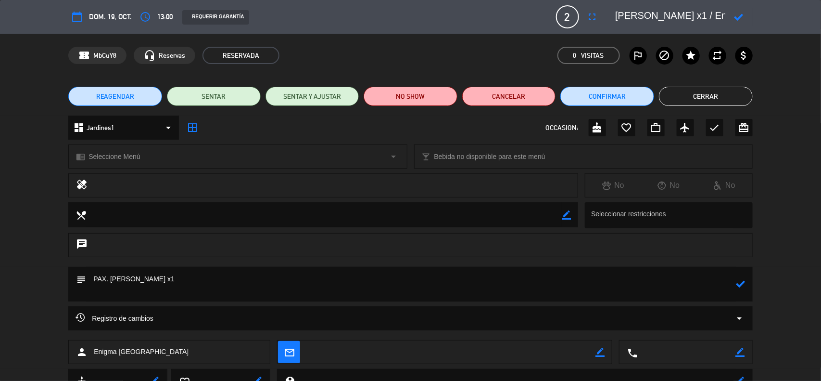
click at [740, 17] on icon at bounding box center [739, 17] width 9 height 9
click at [134, 292] on textarea at bounding box center [411, 284] width 650 height 35
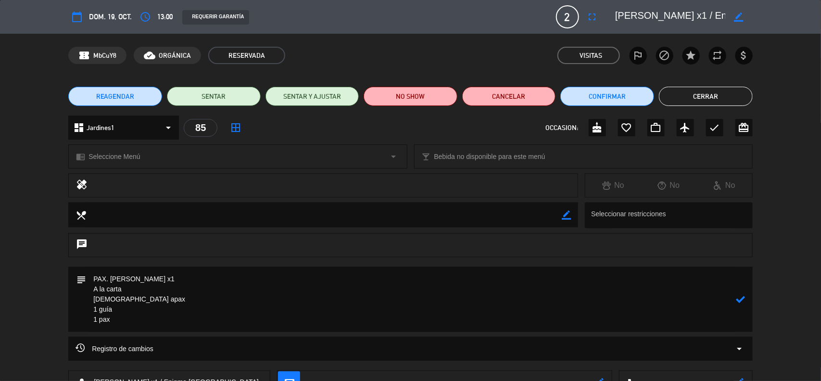
drag, startPoint x: 116, startPoint y: 322, endPoint x: 76, endPoint y: 309, distance: 42.6
click at [76, 309] on div "subject" at bounding box center [410, 299] width 685 height 65
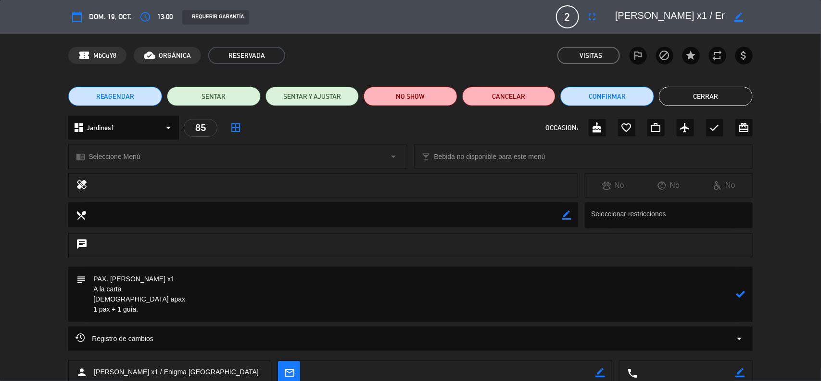
click at [119, 299] on textarea at bounding box center [411, 294] width 650 height 55
click at [741, 291] on icon at bounding box center [741, 293] width 9 height 9
click at [111, 150] on div "chrome_reader_mode Seleccione Menú arrow_drop_down" at bounding box center [238, 156] width 338 height 23
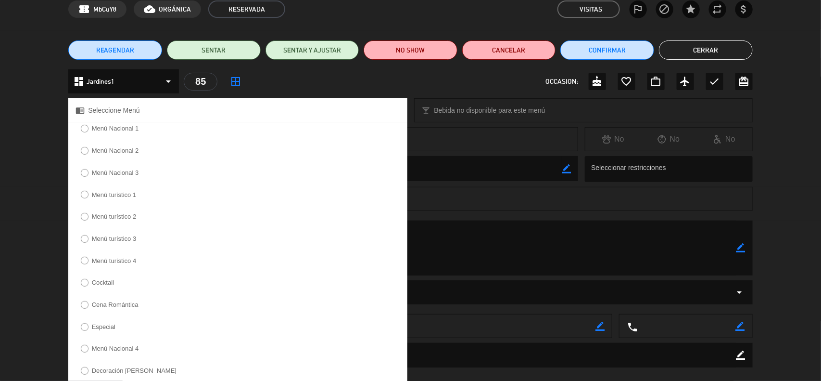
scroll to position [180, 0]
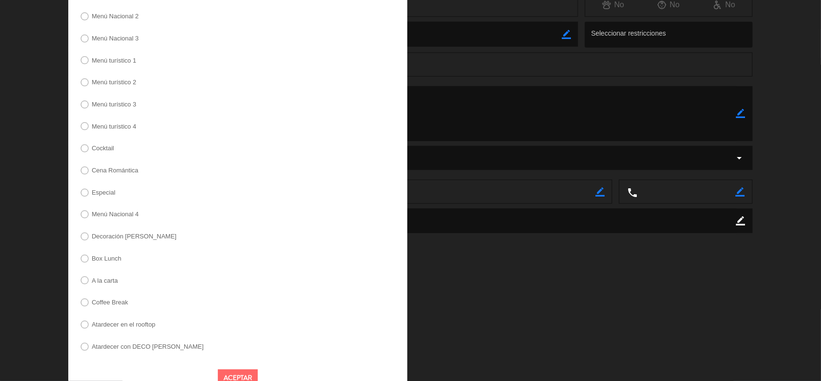
drag, startPoint x: 116, startPoint y: 289, endPoint x: 144, endPoint y: 300, distance: 30.3
click at [116, 289] on label "A la carta" at bounding box center [99, 281] width 47 height 15
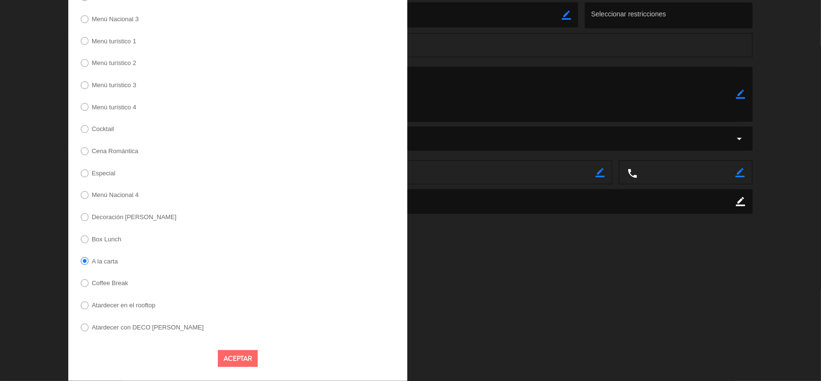
click at [231, 354] on button "Aceptar" at bounding box center [238, 358] width 40 height 17
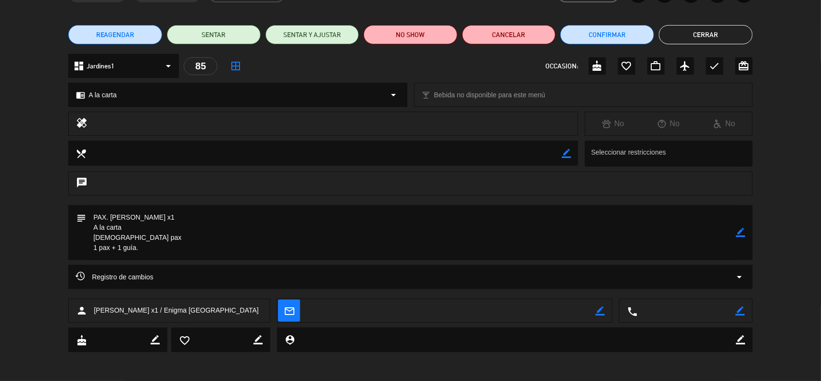
scroll to position [61, 0]
click at [739, 229] on icon "border_color" at bounding box center [741, 232] width 9 height 9
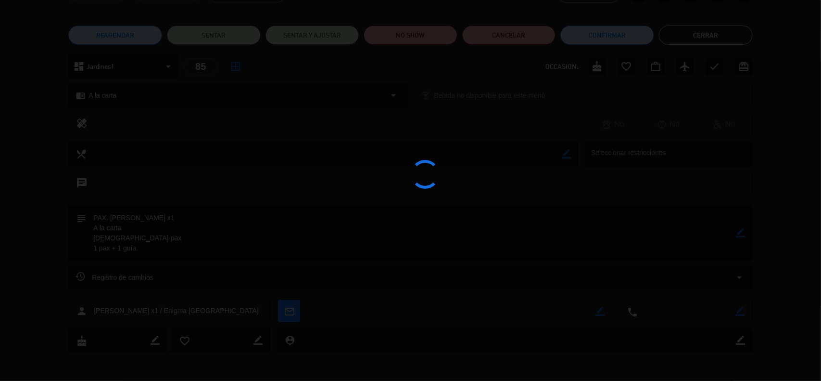
click at [739, 229] on div at bounding box center [410, 190] width 821 height 381
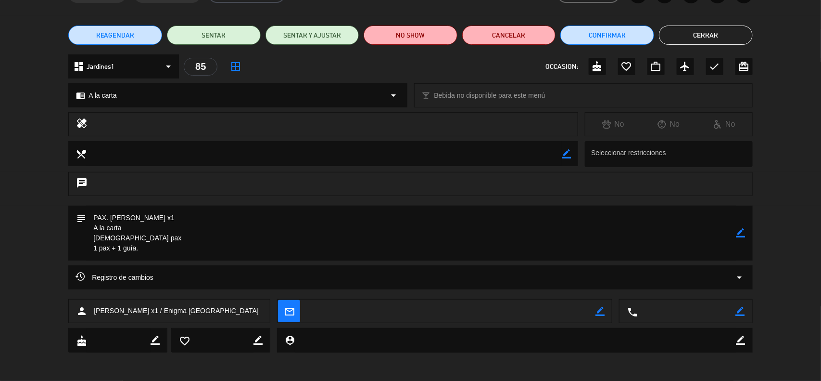
click at [741, 231] on icon "border_color" at bounding box center [741, 232] width 9 height 9
click at [741, 231] on icon at bounding box center [741, 232] width 9 height 9
click at [0, 0] on div at bounding box center [0, 0] width 0 height 0
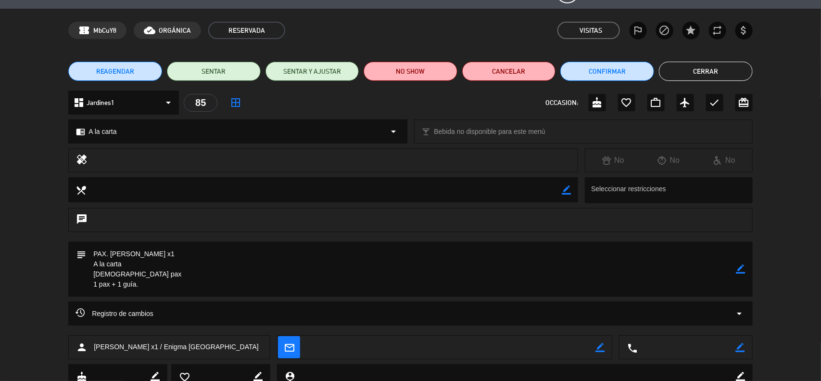
scroll to position [0, 0]
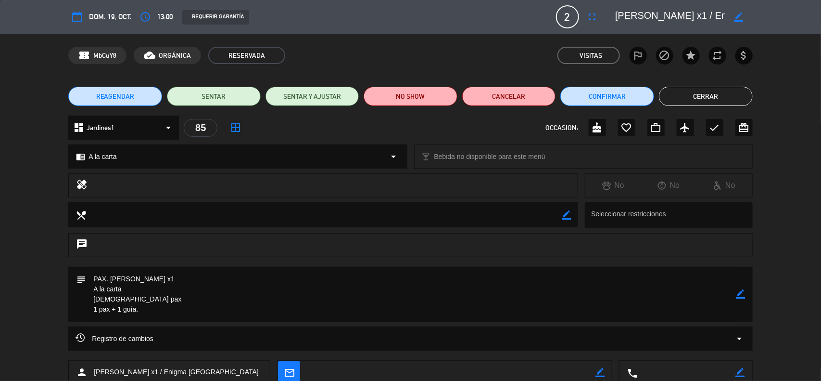
click at [741, 292] on icon "border_color" at bounding box center [741, 293] width 9 height 9
drag, startPoint x: 92, startPoint y: 280, endPoint x: 147, endPoint y: 283, distance: 54.9
click at [92, 280] on textarea at bounding box center [411, 294] width 650 height 55
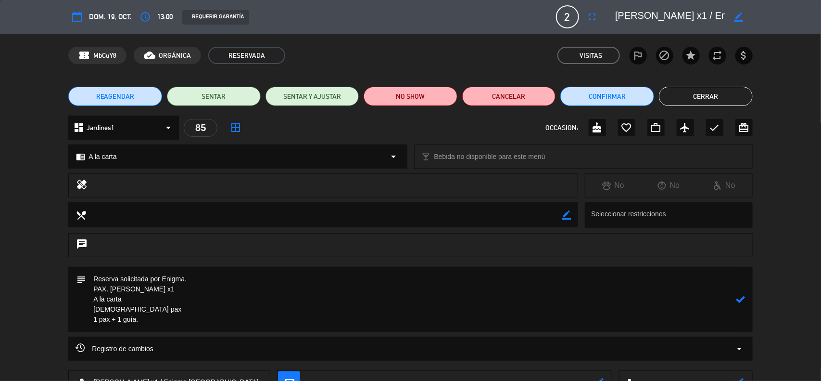
type textarea "Reserva solicitada por Enigma. PAX. [PERSON_NAME] x1 A la carta [DEMOGRAPHIC_DA…"
click at [738, 298] on icon at bounding box center [741, 298] width 9 height 9
click at [741, 299] on icon "border_color" at bounding box center [741, 298] width 9 height 9
click at [741, 299] on icon at bounding box center [741, 298] width 9 height 9
click at [0, 0] on div at bounding box center [0, 0] width 0 height 0
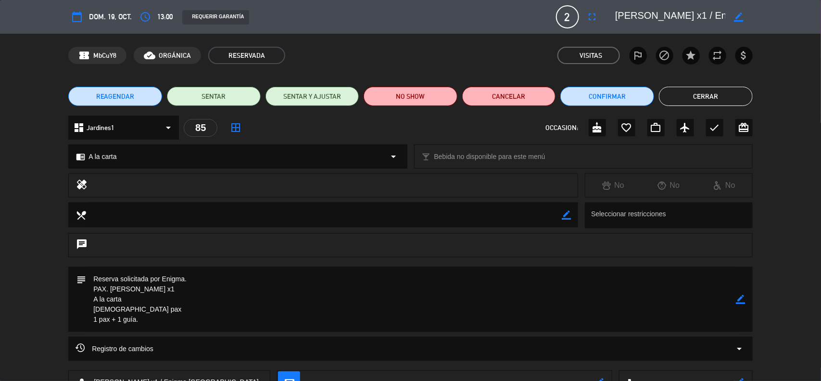
click at [722, 95] on button "Cerrar" at bounding box center [706, 96] width 94 height 19
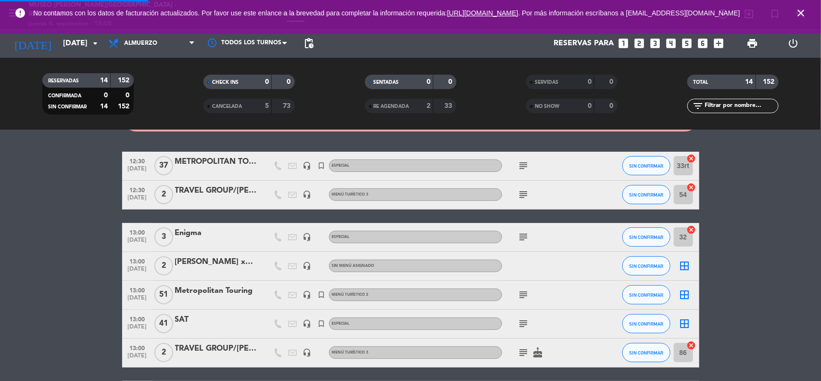
click at [770, 150] on div "No hay notas para este servicio. Haz clic para agregar una warning Hay 1 reserv…" at bounding box center [410, 255] width 821 height 251
click at [802, 12] on icon "close" at bounding box center [801, 13] width 12 height 12
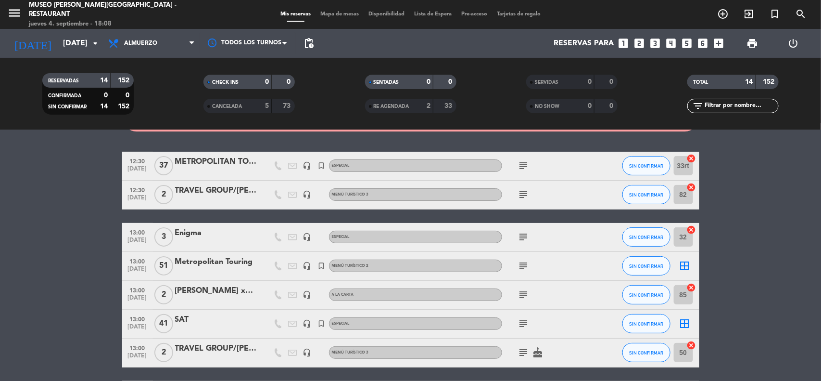
click at [756, 243] on bookings-row "12:30 [DATE] METROPOLITAN TOURING headset_mic turned_in_not Especial subject SI…" at bounding box center [410, 387] width 821 height 471
click at [64, 37] on input "[DATE]" at bounding box center [109, 43] width 102 height 19
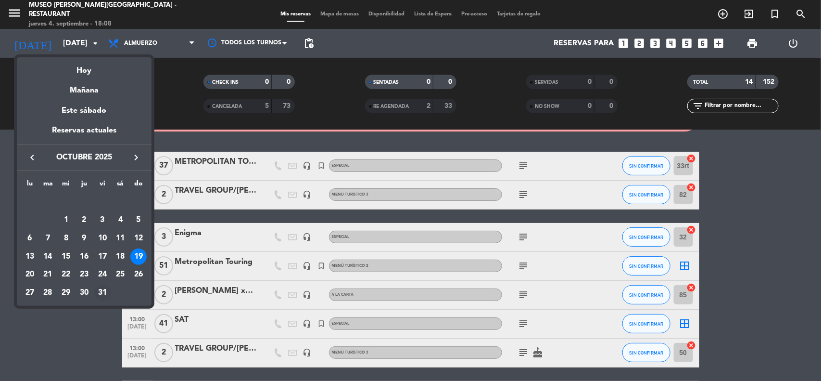
click at [99, 292] on div "31" at bounding box center [102, 292] width 16 height 16
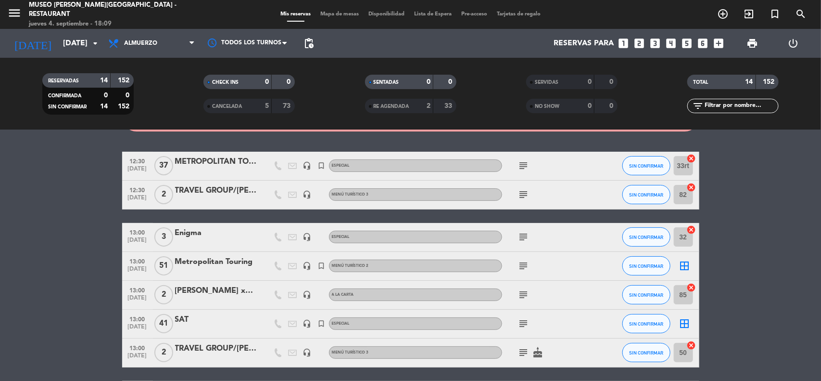
type input "[DATE]"
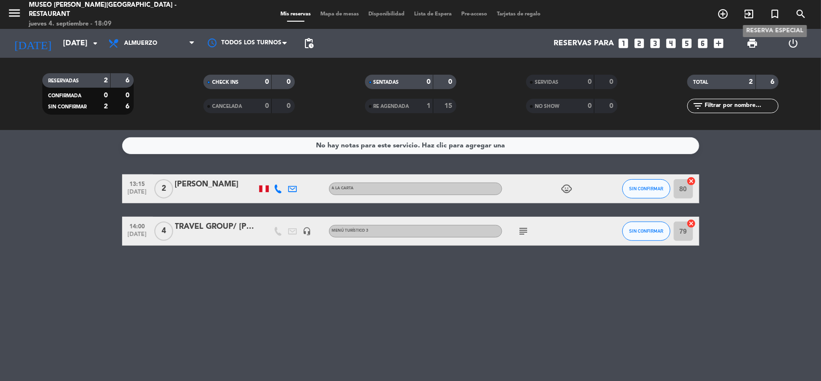
click at [775, 12] on icon "turned_in_not" at bounding box center [775, 14] width 12 height 12
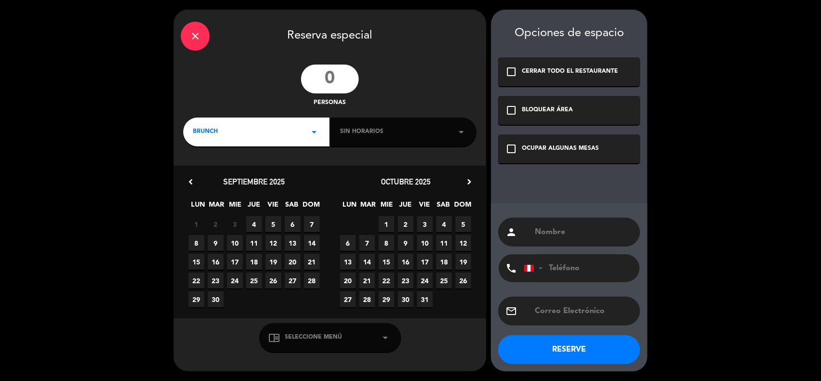
click at [322, 80] on input "number" at bounding box center [330, 78] width 58 height 29
type input "47"
drag, startPoint x: 548, startPoint y: 219, endPoint x: 551, endPoint y: 227, distance: 8.1
click at [548, 221] on div "person" at bounding box center [569, 231] width 142 height 29
click at [551, 228] on input "text" at bounding box center [583, 231] width 99 height 13
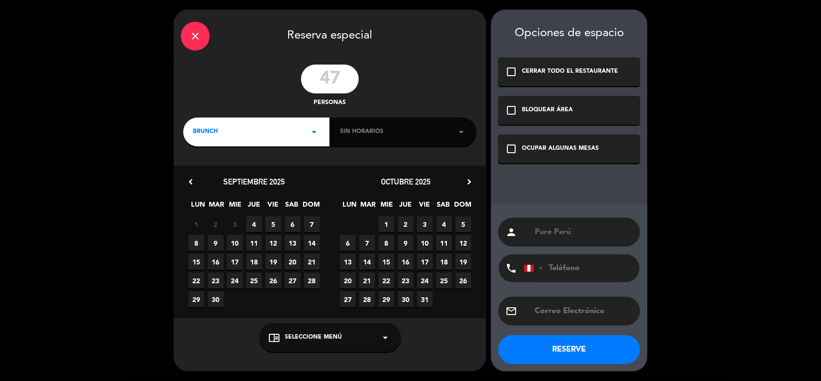
type input "Pure Perú"
drag, startPoint x: 234, startPoint y: 135, endPoint x: 228, endPoint y: 145, distance: 11.5
click at [233, 135] on div "BRUNCH arrow_drop_down" at bounding box center [256, 131] width 146 height 29
click at [216, 169] on div "Almuerzo" at bounding box center [256, 172] width 127 height 10
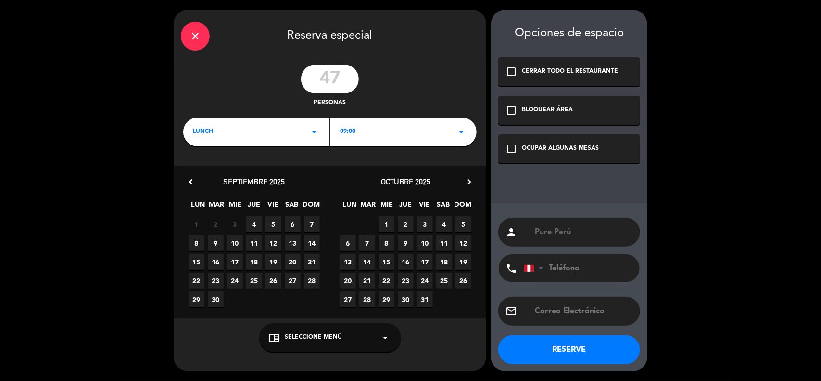
click at [468, 180] on icon "chevron_right" at bounding box center [469, 182] width 10 height 10
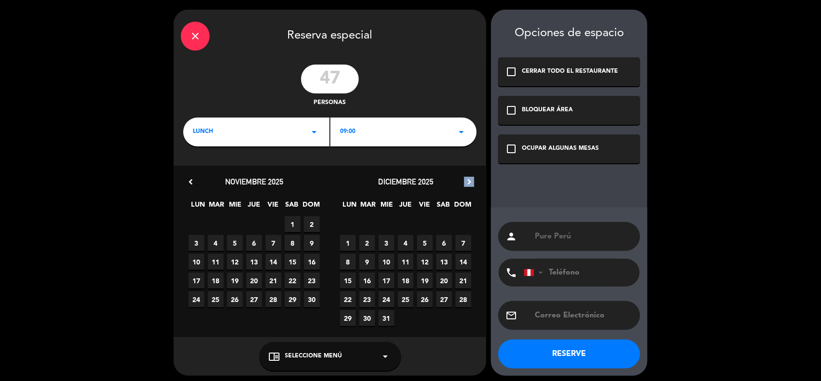
click at [468, 179] on icon "chevron_right" at bounding box center [469, 182] width 10 height 10
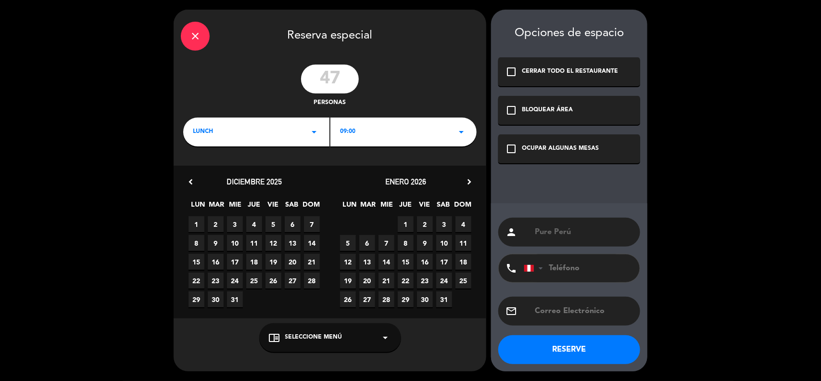
click at [444, 300] on span "31" at bounding box center [444, 299] width 16 height 16
drag, startPoint x: 512, startPoint y: 134, endPoint x: 512, endPoint y: 140, distance: 6.3
click at [512, 136] on div "check_box_outline_blank OCUPAR ALGUNAS MESAS" at bounding box center [569, 148] width 142 height 29
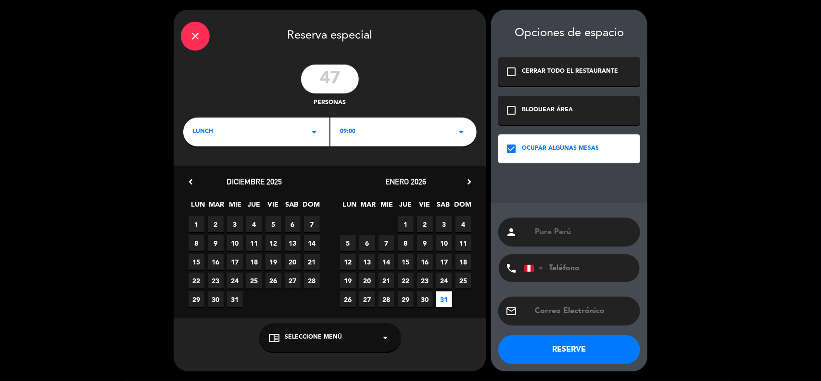
click at [366, 136] on div "09:00 arrow_drop_down" at bounding box center [403, 131] width 146 height 29
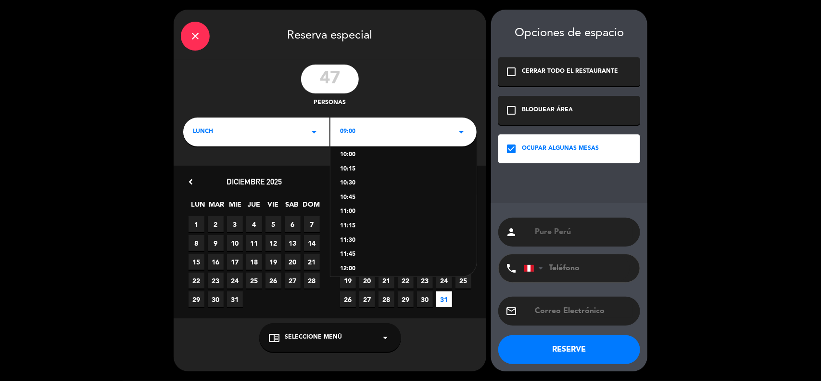
scroll to position [120, 0]
click at [351, 208] on div "12:00" at bounding box center [403, 209] width 127 height 10
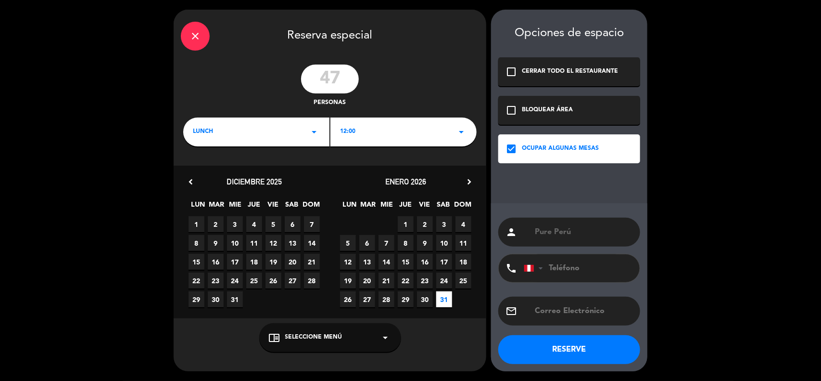
click at [578, 350] on button "RESERVE" at bounding box center [569, 349] width 142 height 29
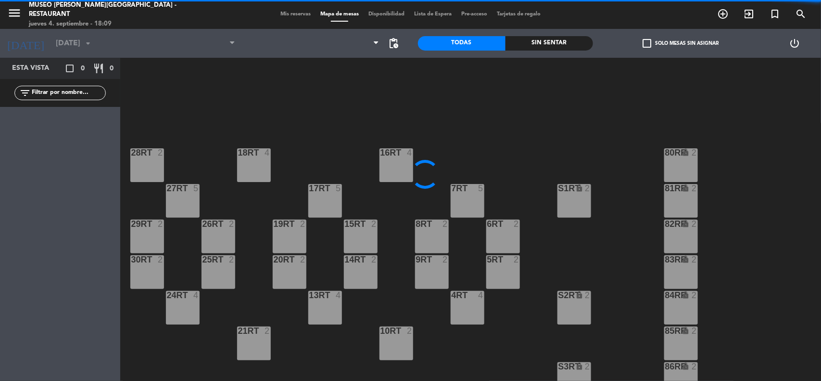
type input "[DATE]"
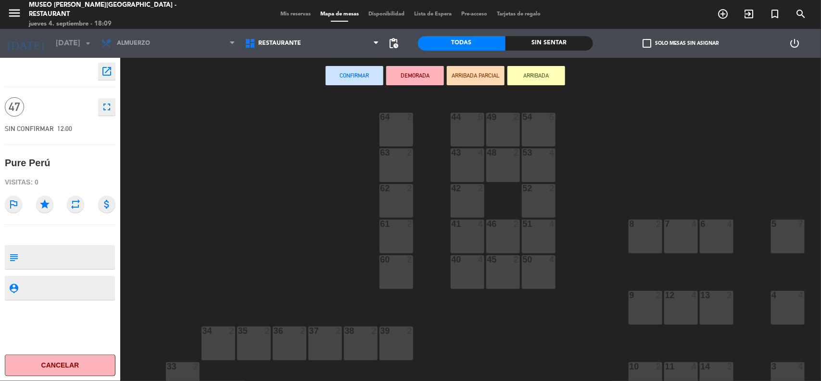
click at [788, 234] on div "5 7" at bounding box center [788, 236] width 34 height 34
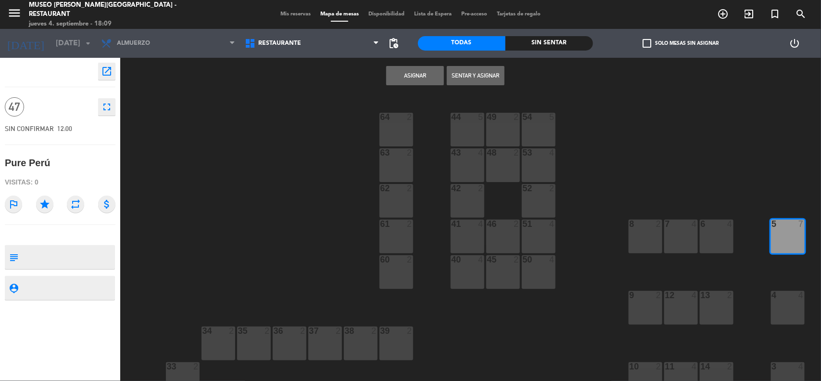
drag, startPoint x: 714, startPoint y: 232, endPoint x: 678, endPoint y: 234, distance: 36.1
click at [713, 232] on div "6 4" at bounding box center [717, 236] width 34 height 34
click at [674, 234] on div "7 4" at bounding box center [681, 236] width 34 height 34
click at [642, 236] on div "8 2" at bounding box center [646, 236] width 34 height 34
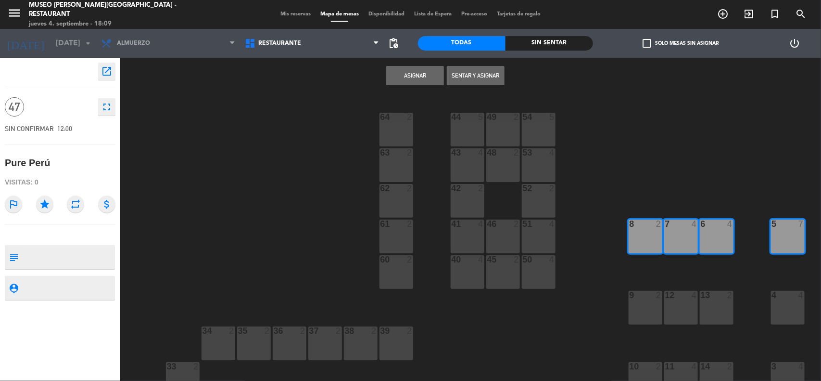
click at [650, 296] on div at bounding box center [645, 295] width 16 height 9
drag, startPoint x: 681, startPoint y: 304, endPoint x: 707, endPoint y: 304, distance: 26.5
click at [681, 304] on div "12 4" at bounding box center [681, 308] width 34 height 34
click at [708, 304] on div "13 2" at bounding box center [717, 308] width 34 height 34
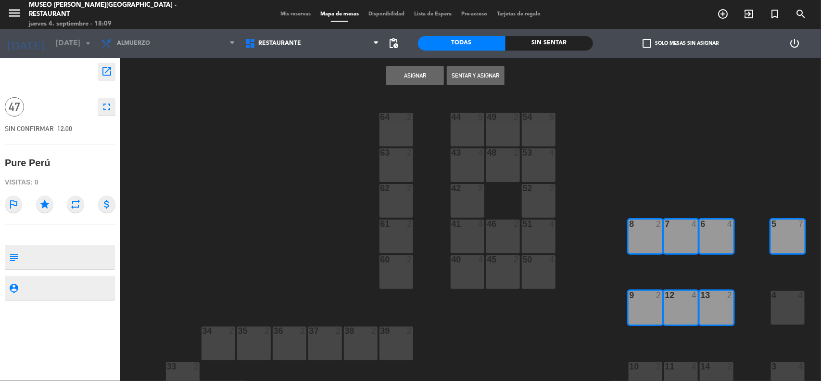
click at [772, 312] on div "4 4" at bounding box center [788, 308] width 34 height 34
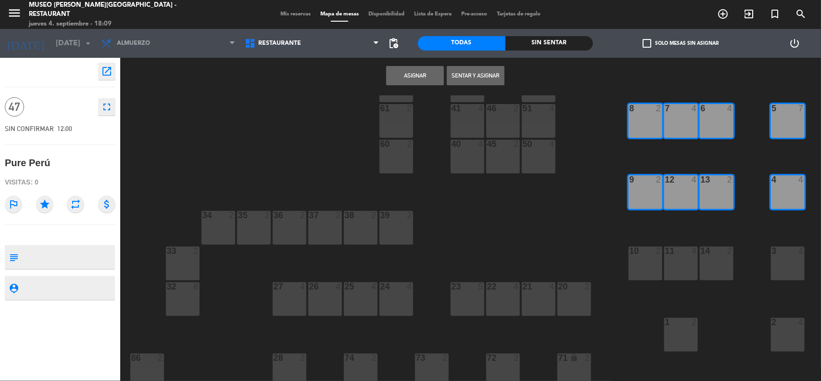
scroll to position [120, 0]
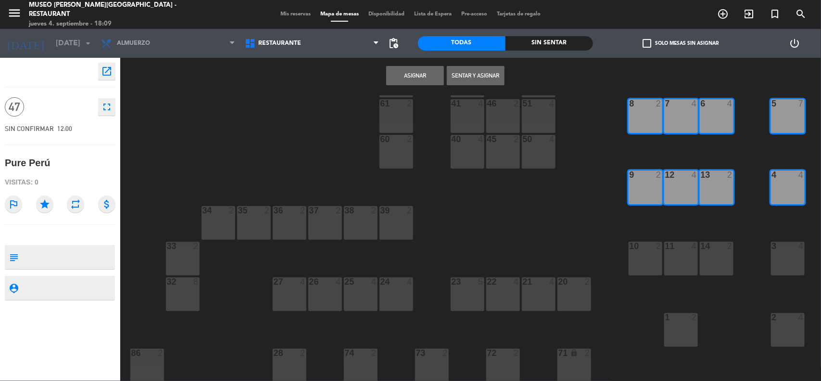
click at [783, 263] on div "3 4" at bounding box center [788, 259] width 34 height 34
click at [786, 330] on div "2 4" at bounding box center [788, 330] width 34 height 34
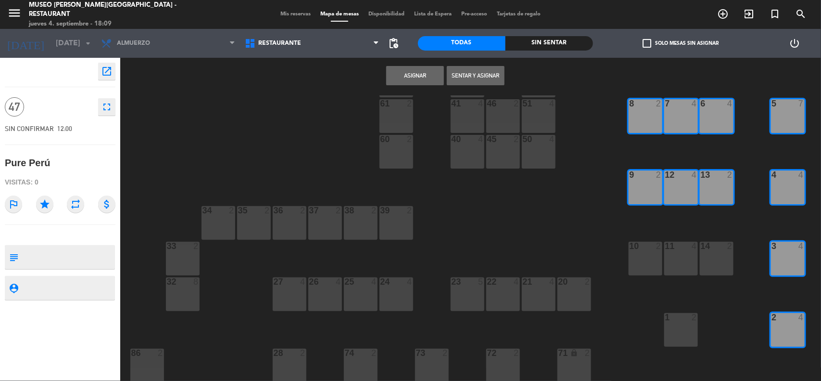
drag, startPoint x: 677, startPoint y: 333, endPoint x: 677, endPoint y: 277, distance: 56.3
click at [677, 330] on div "1 2" at bounding box center [681, 330] width 34 height 34
drag, startPoint x: 677, startPoint y: 263, endPoint x: 642, endPoint y: 255, distance: 35.5
click at [676, 263] on div "11 4" at bounding box center [681, 259] width 34 height 34
click at [642, 255] on div "10 2" at bounding box center [646, 259] width 34 height 34
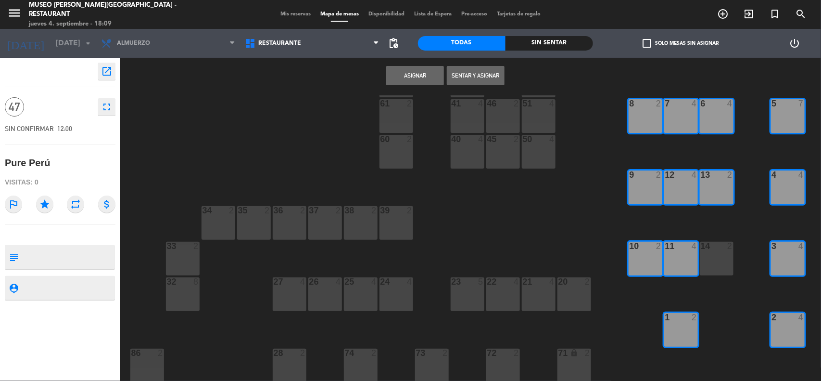
click at [719, 255] on div "14 2" at bounding box center [717, 259] width 34 height 34
drag, startPoint x: 713, startPoint y: 259, endPoint x: 709, endPoint y: 258, distance: 4.9
click at [714, 261] on div "14 2" at bounding box center [717, 259] width 34 height 34
click at [406, 75] on button "Asignar" at bounding box center [415, 75] width 58 height 19
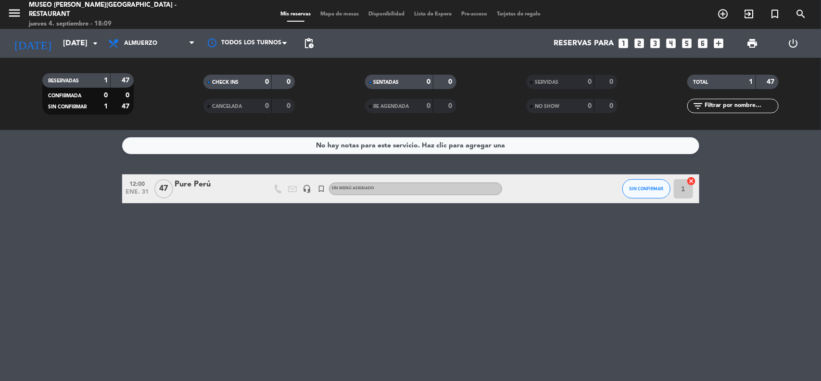
click at [200, 187] on div "Pure Perú" at bounding box center [216, 184] width 82 height 13
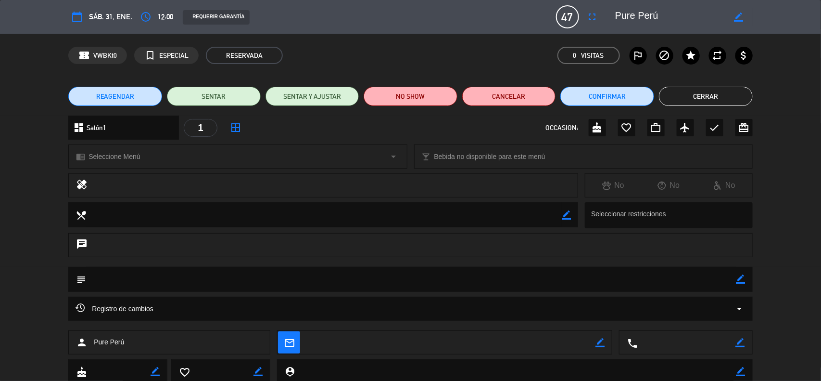
click at [742, 273] on div "border_color" at bounding box center [741, 279] width 9 height 25
click at [723, 282] on textarea at bounding box center [411, 279] width 650 height 25
click at [737, 279] on icon "border_color" at bounding box center [741, 278] width 9 height 9
click at [692, 275] on textarea at bounding box center [411, 279] width 650 height 25
paste textarea "INCENTIVO 40-46 PAXS, [DATE]"
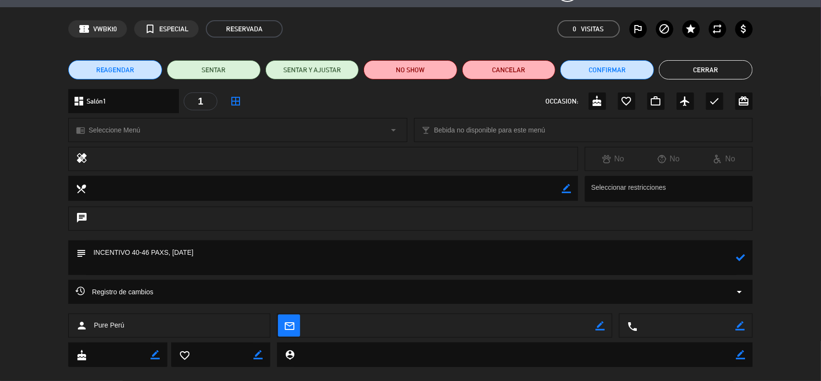
scroll to position [41, 0]
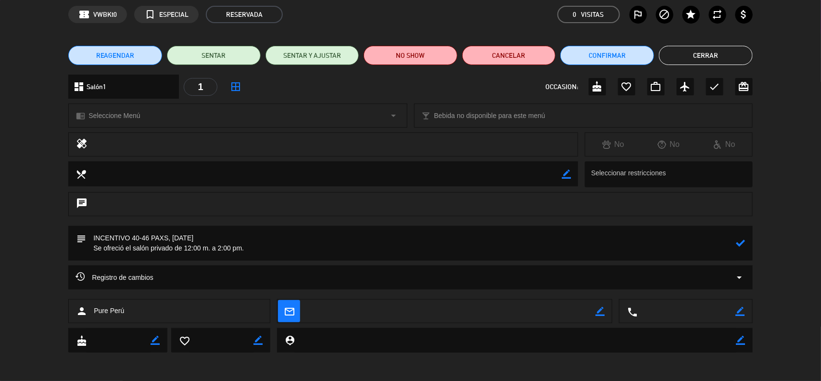
click at [742, 243] on icon at bounding box center [741, 242] width 9 height 9
type textarea "INCENTIVO 40-46 PAXS, [DATE] Se ofreció el salón privado de 12:00 m. a 2:00 pm."
click at [737, 241] on icon "border_color" at bounding box center [741, 242] width 9 height 9
click at [737, 241] on icon at bounding box center [741, 242] width 9 height 9
click at [0, 0] on div at bounding box center [0, 0] width 0 height 0
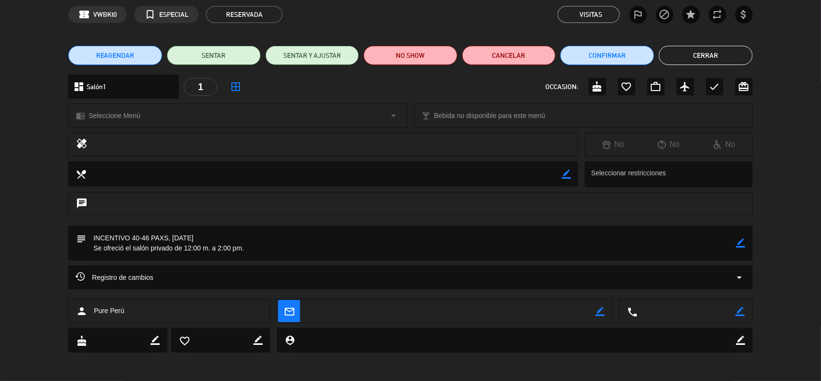
drag, startPoint x: 786, startPoint y: 204, endPoint x: 737, endPoint y: 201, distance: 49.2
click at [787, 205] on div "chat" at bounding box center [410, 209] width 821 height 34
click at [737, 242] on icon "border_color" at bounding box center [741, 242] width 9 height 9
click at [737, 242] on icon at bounding box center [741, 242] width 9 height 9
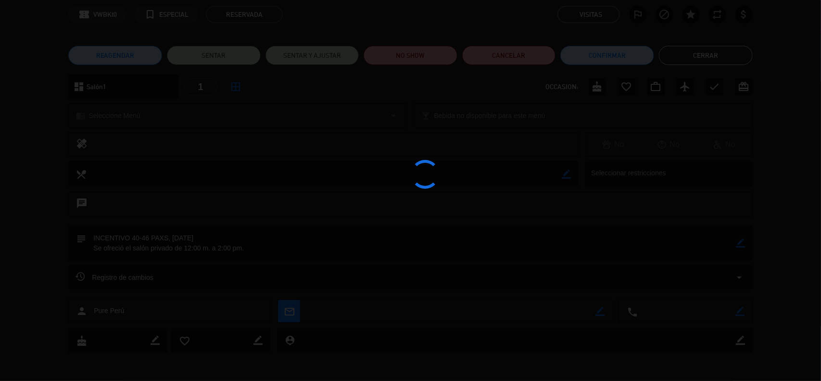
click at [737, 242] on div at bounding box center [410, 190] width 821 height 381
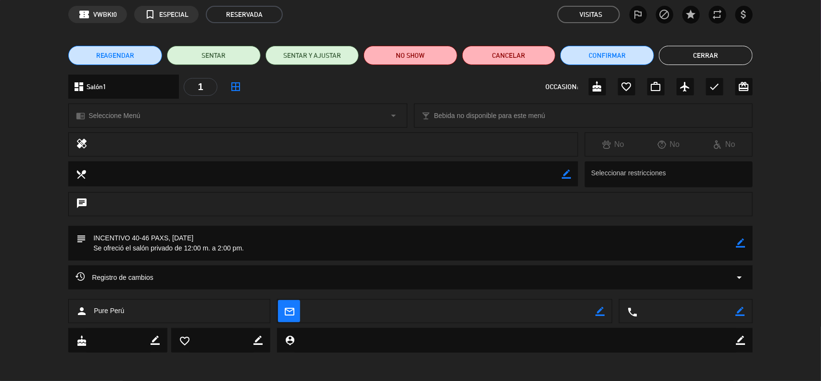
click at [741, 243] on icon "border_color" at bounding box center [741, 242] width 9 height 9
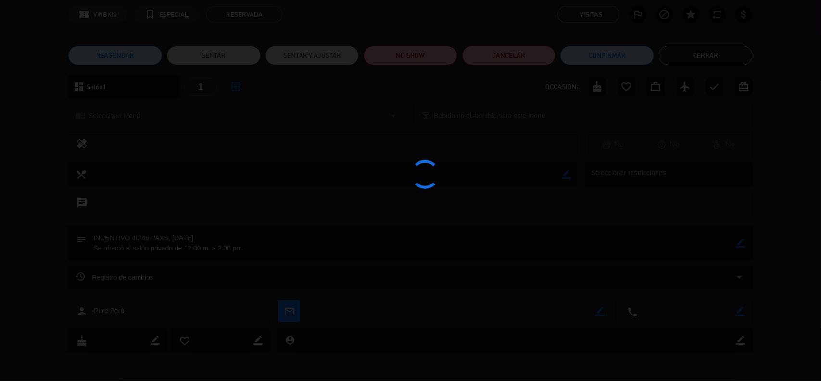
click at [741, 243] on div at bounding box center [410, 190] width 821 height 381
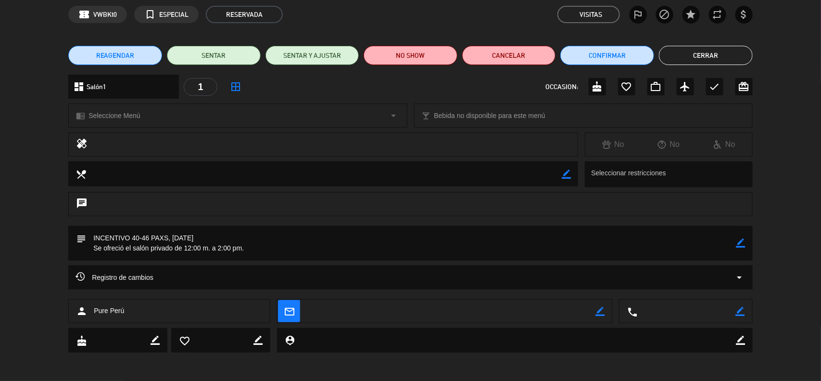
scroll to position [0, 0]
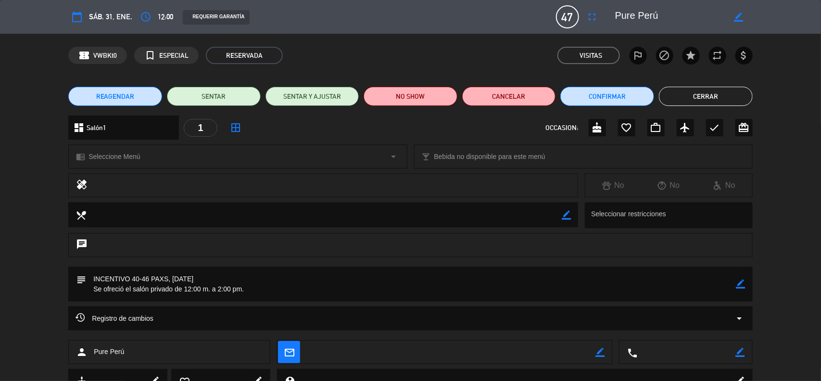
click at [682, 95] on button "Cerrar" at bounding box center [706, 96] width 94 height 19
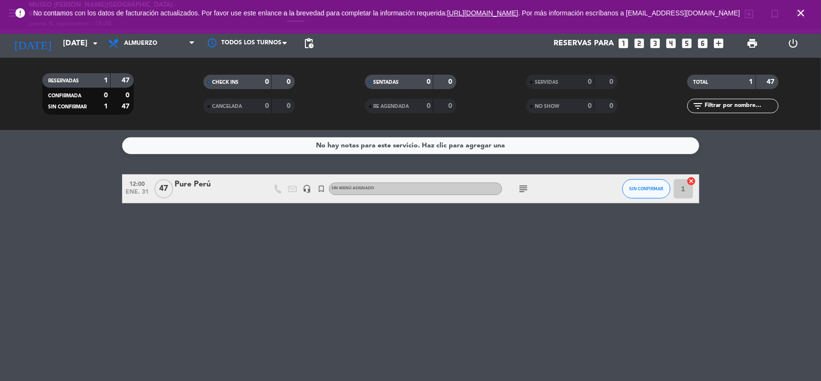
drag, startPoint x: 525, startPoint y: 195, endPoint x: 521, endPoint y: 189, distance: 7.6
click at [522, 191] on div "subject" at bounding box center [545, 188] width 87 height 28
click at [521, 189] on icon "subject" at bounding box center [524, 189] width 12 height 12
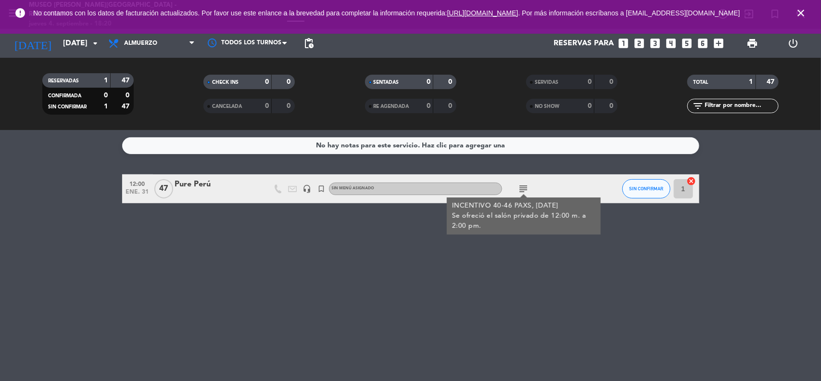
click at [811, 242] on div "No hay notas para este servicio. Haz clic para agregar una 12:00 [DATE] Pure Pe…" at bounding box center [410, 255] width 821 height 251
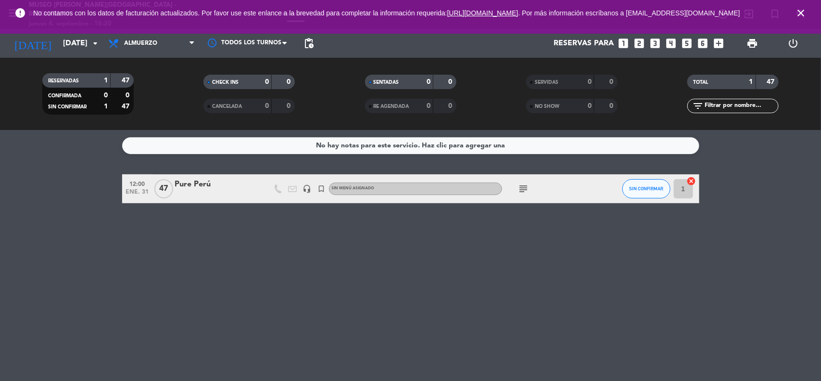
click at [799, 18] on icon "close" at bounding box center [801, 13] width 12 height 12
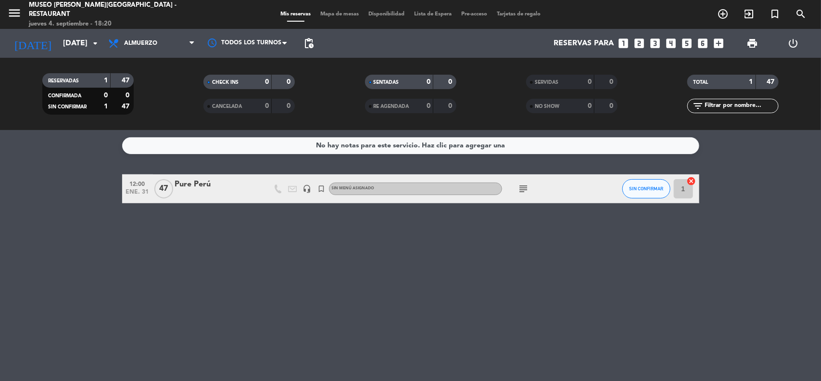
click at [781, 217] on div "No hay notas para este servicio. Haz clic para agregar una 12:00 [DATE] Pure Pe…" at bounding box center [410, 255] width 821 height 251
click at [81, 47] on input "[DATE]" at bounding box center [109, 43] width 102 height 19
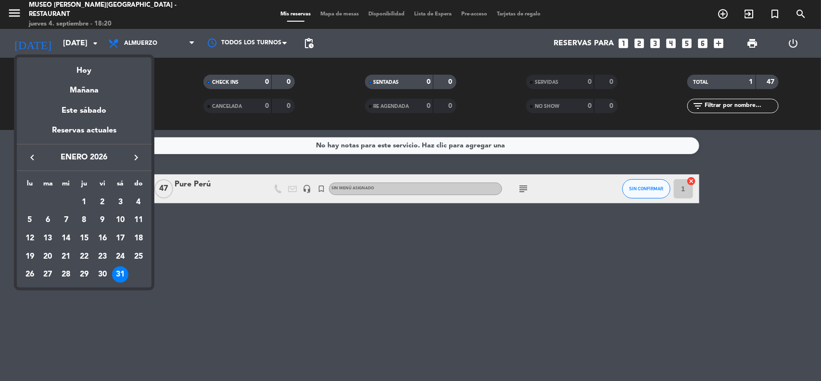
click at [32, 157] on icon "keyboard_arrow_left" at bounding box center [32, 158] width 12 height 12
click at [123, 255] on div "18" at bounding box center [120, 256] width 16 height 16
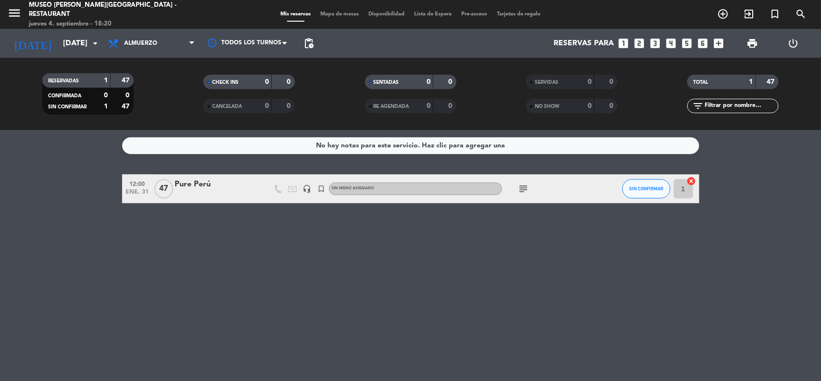
type input "[DATE]"
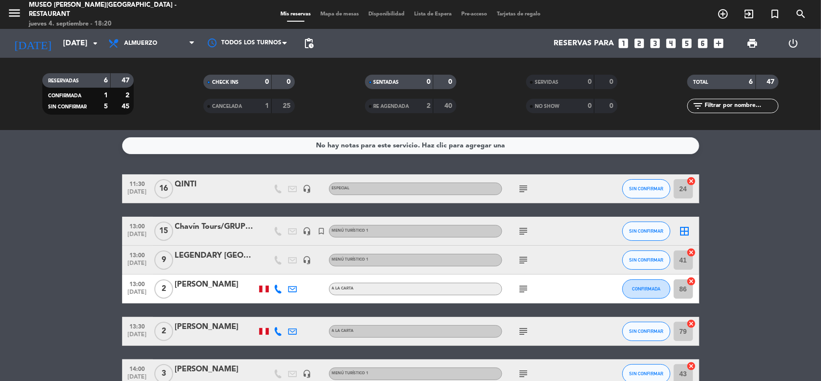
click at [669, 44] on icon "looks_4" at bounding box center [671, 43] width 13 height 13
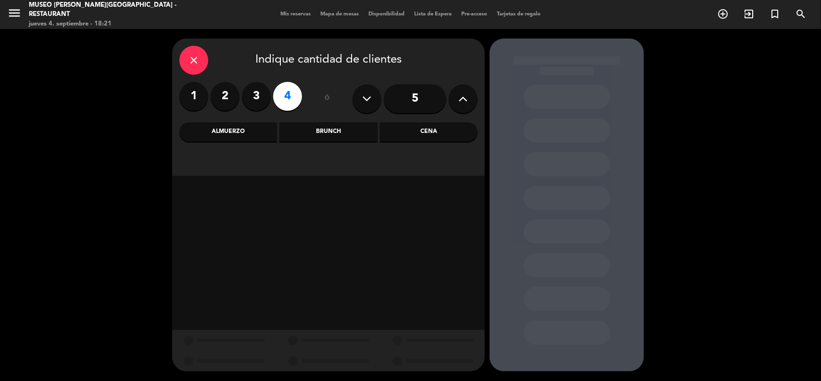
click at [246, 134] on div "Almuerzo" at bounding box center [228, 131] width 98 height 19
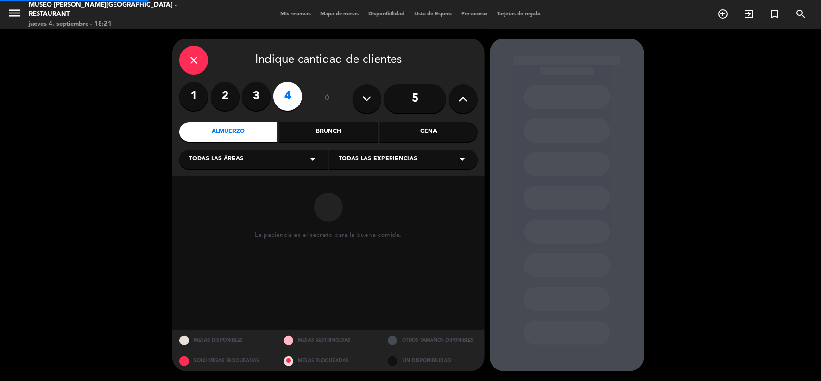
click at [240, 160] on span "Todas las áreas" at bounding box center [216, 159] width 54 height 10
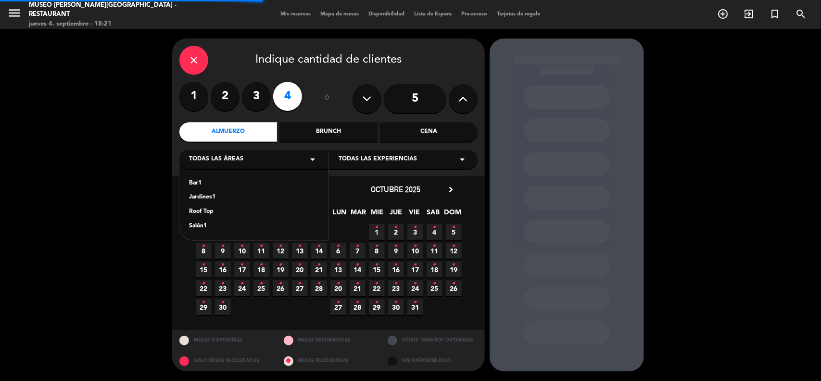
click at [205, 201] on div "Jardines1" at bounding box center [253, 197] width 129 height 10
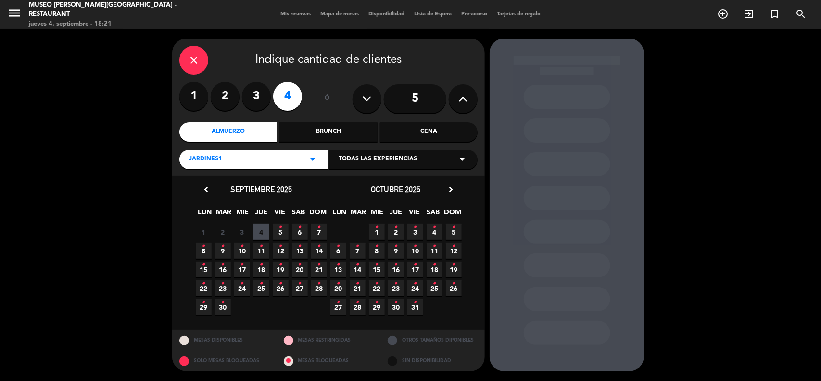
click at [440, 265] on span "18 •" at bounding box center [435, 269] width 16 height 16
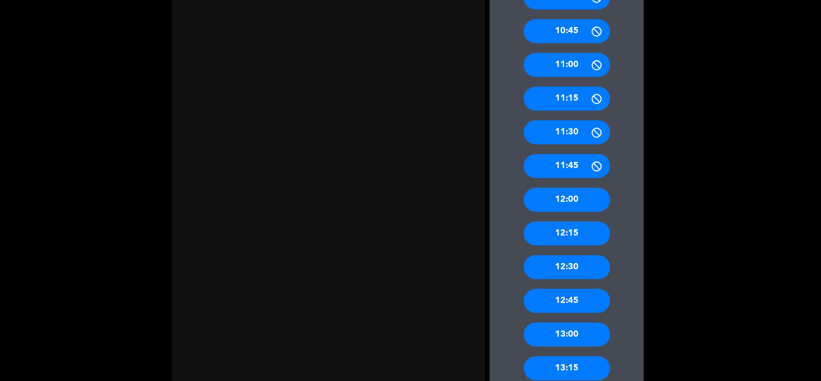
scroll to position [361, 0]
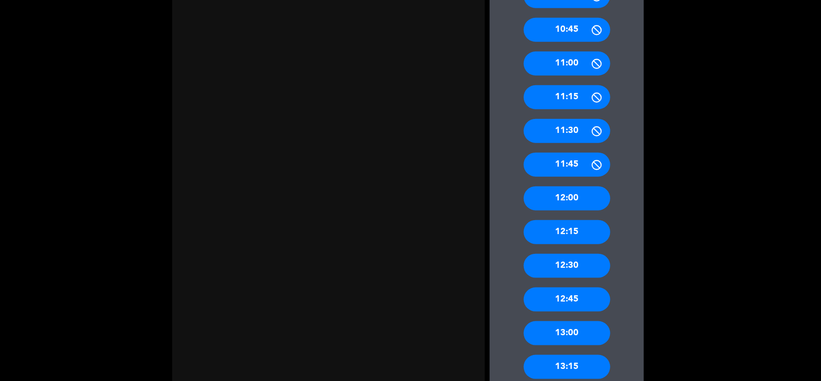
click at [578, 266] on div "12:30" at bounding box center [567, 266] width 87 height 24
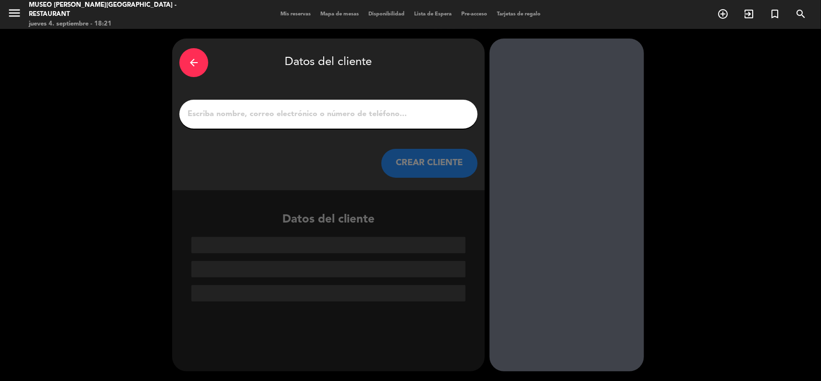
scroll to position [0, 0]
click at [217, 117] on input "1" at bounding box center [329, 113] width 284 height 13
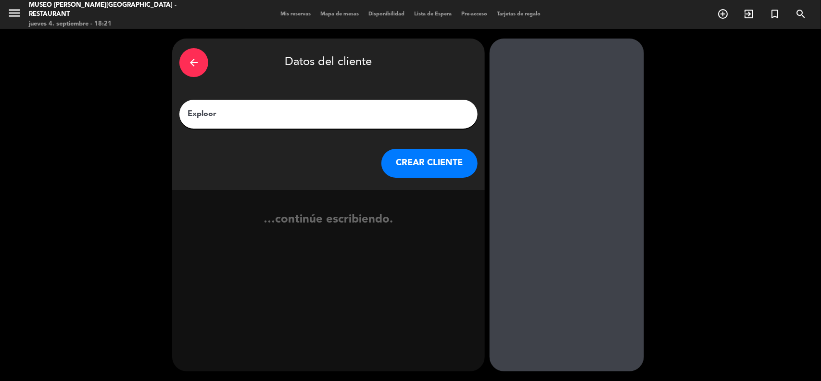
type input "Exploor"
click at [397, 162] on button "CREAR CLIENTE" at bounding box center [429, 163] width 96 height 29
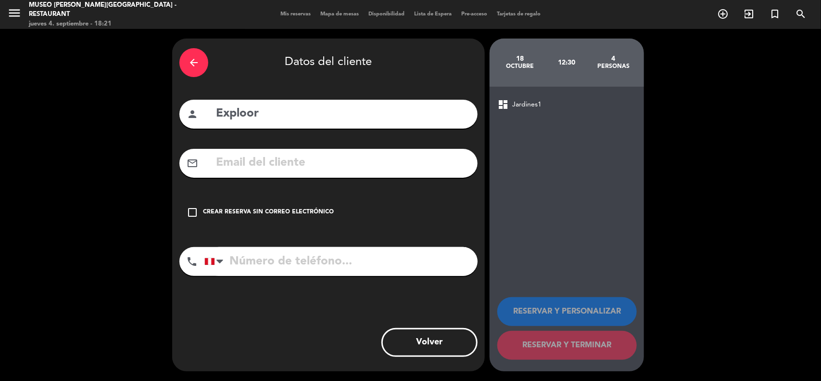
click at [316, 216] on div "Crear reserva sin correo electrónico" at bounding box center [268, 212] width 131 height 10
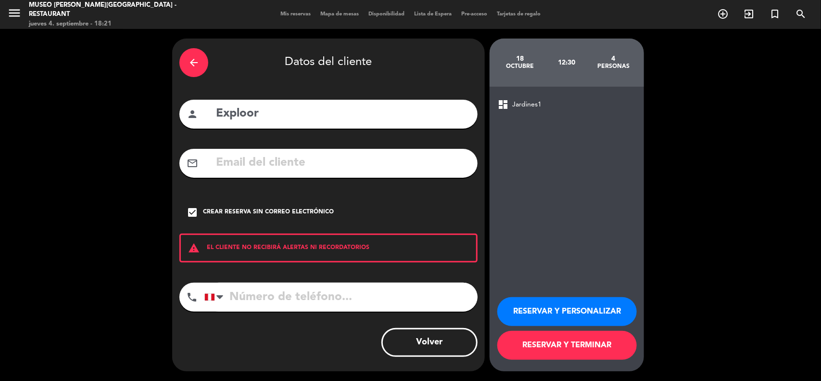
click at [552, 344] on button "RESERVAR Y TERMINAR" at bounding box center [567, 344] width 140 height 29
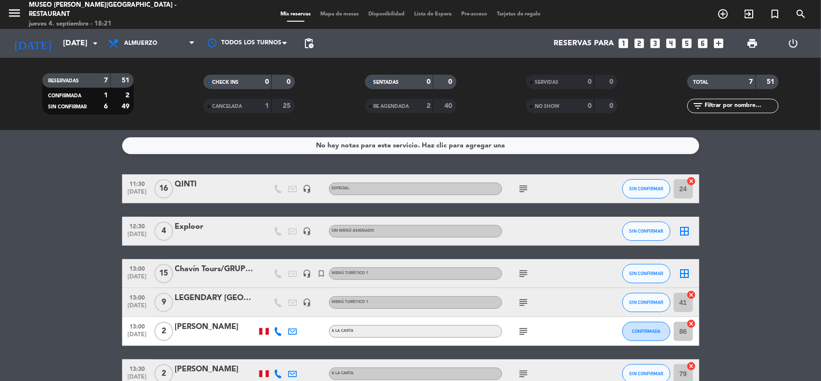
click at [198, 231] on div "Exploor" at bounding box center [216, 226] width 82 height 13
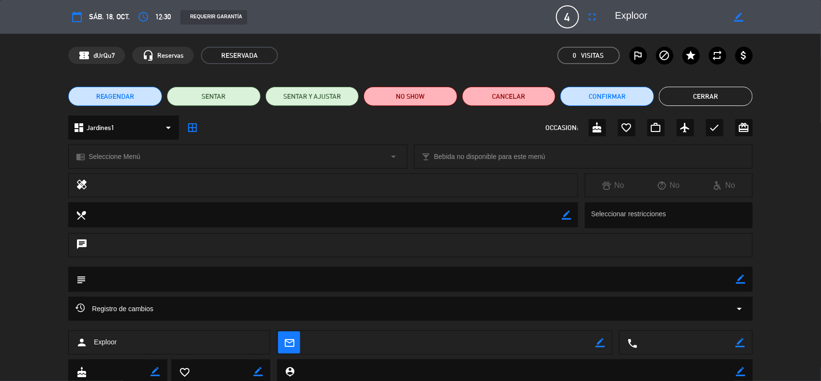
click at [739, 279] on icon "border_color" at bounding box center [741, 278] width 9 height 9
click at [706, 277] on textarea at bounding box center [411, 279] width 650 height 25
paste textarea "File #45480"
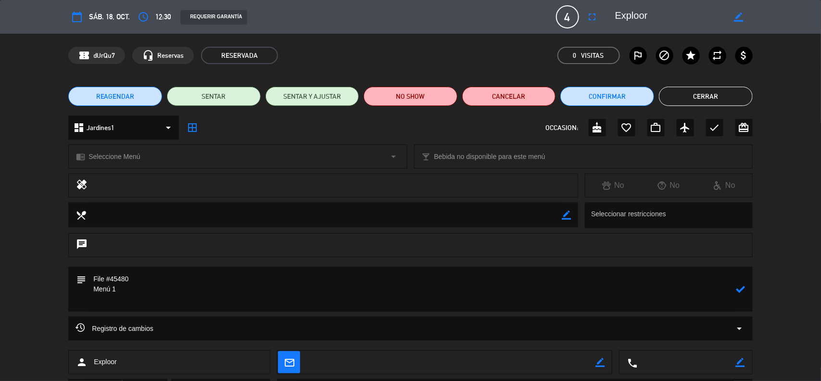
click at [135, 162] on div "chrome_reader_mode Seleccione Menú arrow_drop_down" at bounding box center [238, 156] width 338 height 23
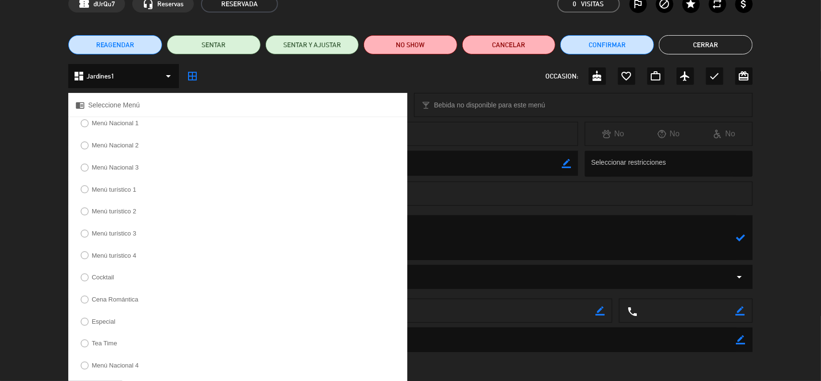
scroll to position [120, 0]
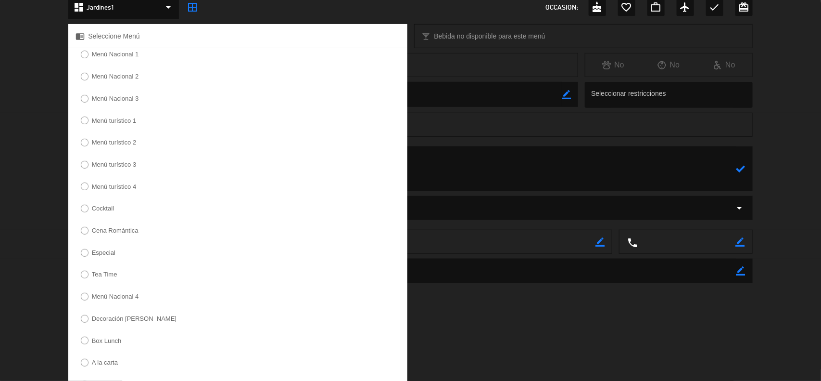
click at [119, 123] on label "Menú turístico 1" at bounding box center [114, 120] width 45 height 6
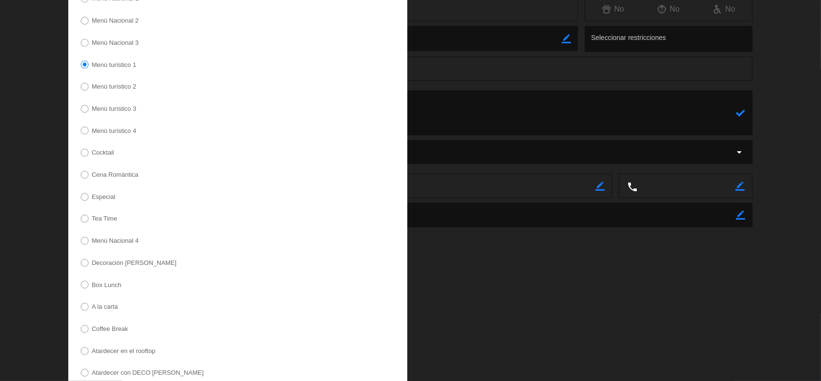
scroll to position [229, 0]
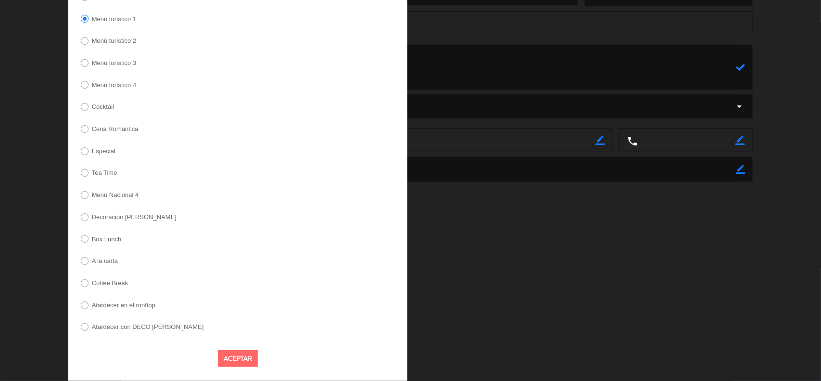
click at [235, 355] on button "Aceptar" at bounding box center [238, 358] width 40 height 17
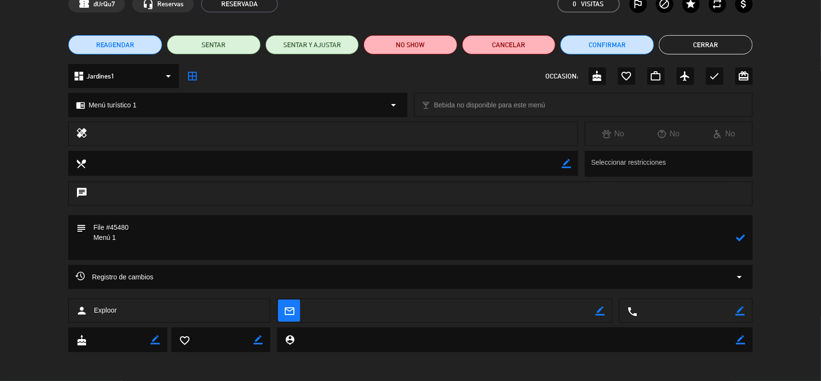
scroll to position [51, 0]
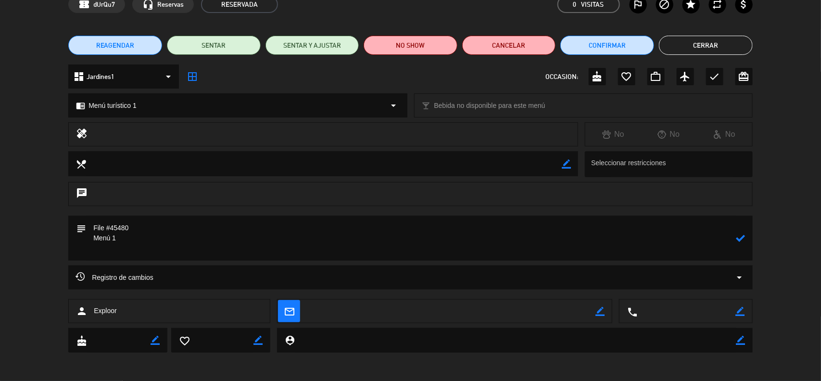
click at [109, 248] on textarea at bounding box center [411, 238] width 650 height 45
drag, startPoint x: 97, startPoint y: 249, endPoint x: 88, endPoint y: 251, distance: 8.9
click at [88, 251] on textarea at bounding box center [411, 238] width 650 height 45
drag, startPoint x: 190, startPoint y: 246, endPoint x: 166, endPoint y: 249, distance: 23.7
click at [166, 249] on textarea at bounding box center [411, 238] width 650 height 45
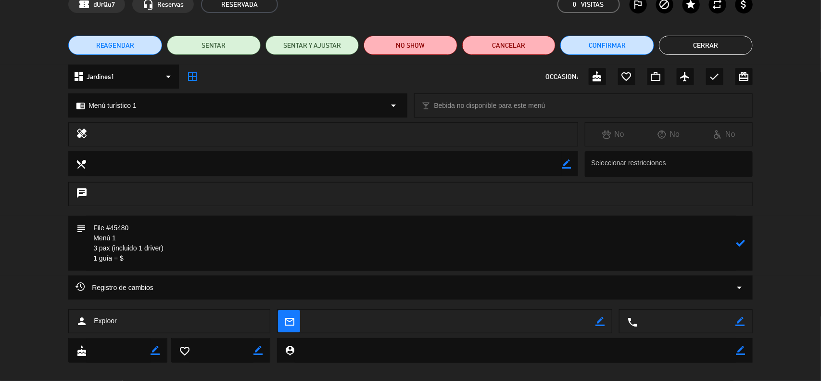
click at [184, 251] on textarea at bounding box center [411, 243] width 650 height 55
click at [167, 258] on textarea at bounding box center [411, 243] width 650 height 55
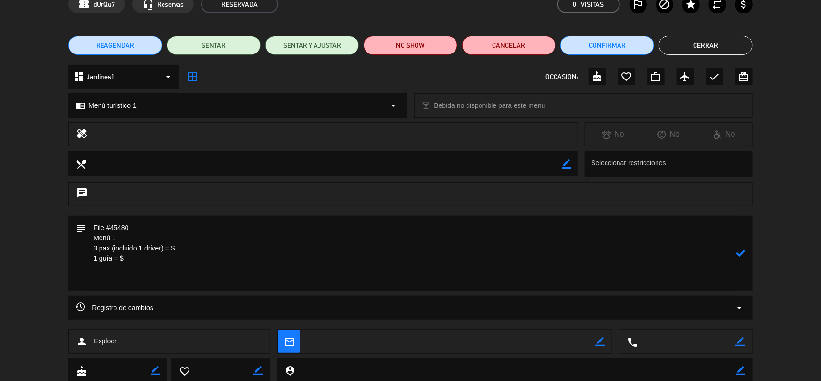
click at [148, 280] on textarea at bounding box center [411, 253] width 650 height 75
paste textarea "Incluye: 01 agua purificada premium No incluye: pisco sour ni bebida caliente"
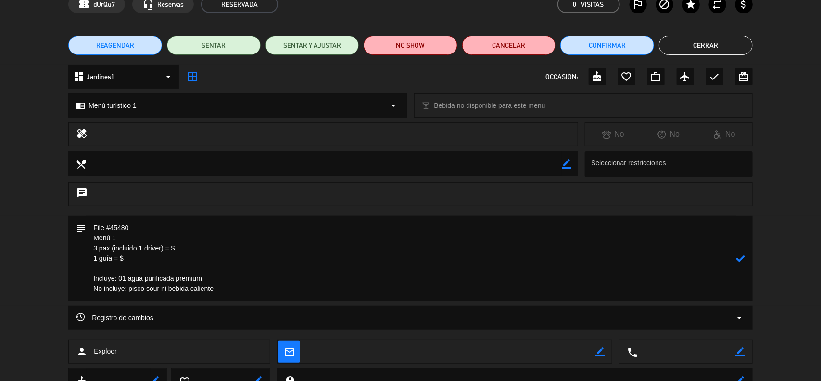
click at [198, 244] on textarea at bounding box center [411, 258] width 650 height 85
click at [155, 258] on textarea at bounding box center [411, 258] width 650 height 85
click at [741, 257] on icon at bounding box center [741, 258] width 9 height 9
click at [741, 256] on icon "border_color" at bounding box center [741, 258] width 9 height 9
click at [272, 292] on textarea at bounding box center [411, 258] width 650 height 85
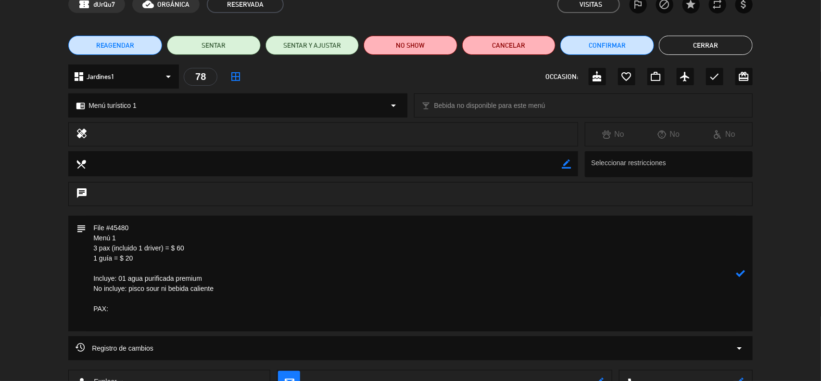
paste textarea "[PERSON_NAME]"
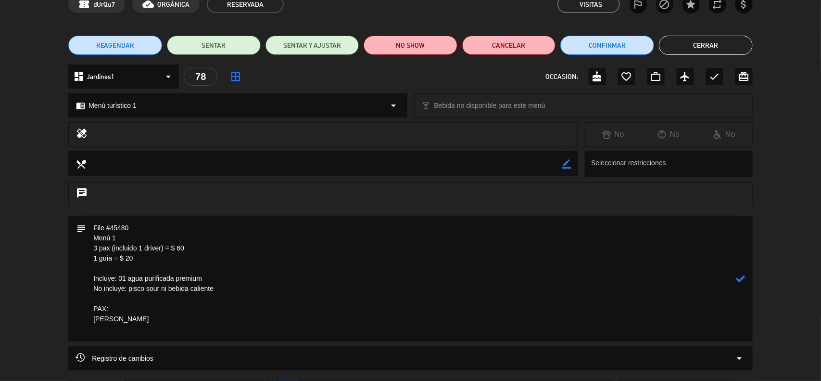
paste textarea "[PERSON_NAME]"
type textarea "File #45480 Menú 1 3 pax (incluido 1 driver) = $ 60 1 guía = $ 20 Incluye: 01 a…"
click at [739, 279] on icon at bounding box center [741, 278] width 9 height 9
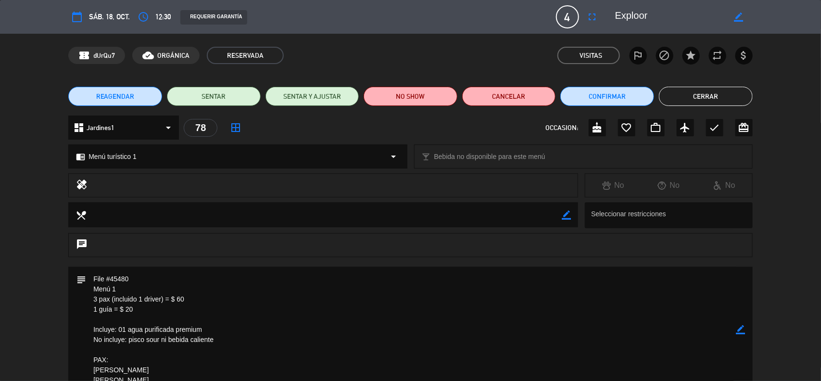
click at [743, 331] on icon "border_color" at bounding box center [741, 329] width 9 height 9
click at [742, 330] on icon at bounding box center [741, 329] width 9 height 9
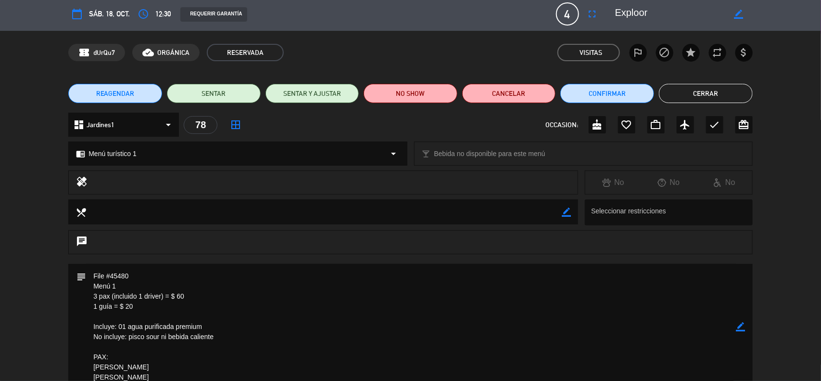
click at [741, 328] on icon "border_color" at bounding box center [741, 326] width 9 height 9
click at [741, 328] on icon at bounding box center [741, 326] width 9 height 9
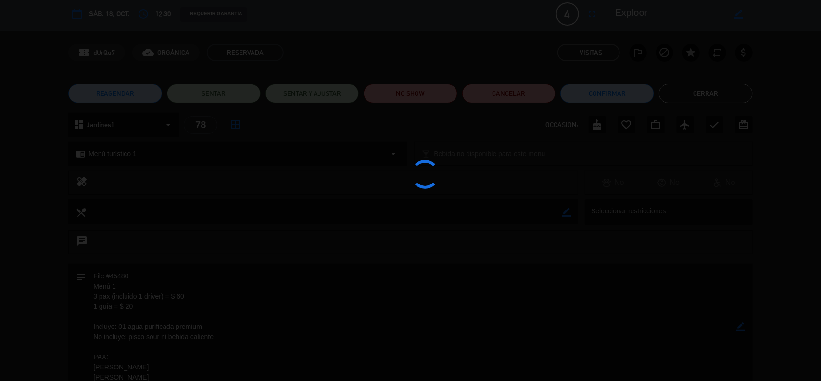
drag, startPoint x: 741, startPoint y: 328, endPoint x: 703, endPoint y: 269, distance: 69.5
click at [740, 328] on div at bounding box center [410, 190] width 821 height 381
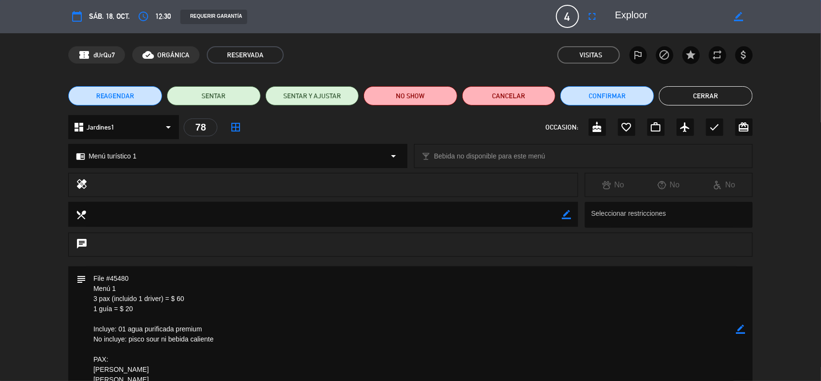
scroll to position [0, 0]
click at [706, 100] on button "Cerrar" at bounding box center [706, 96] width 94 height 19
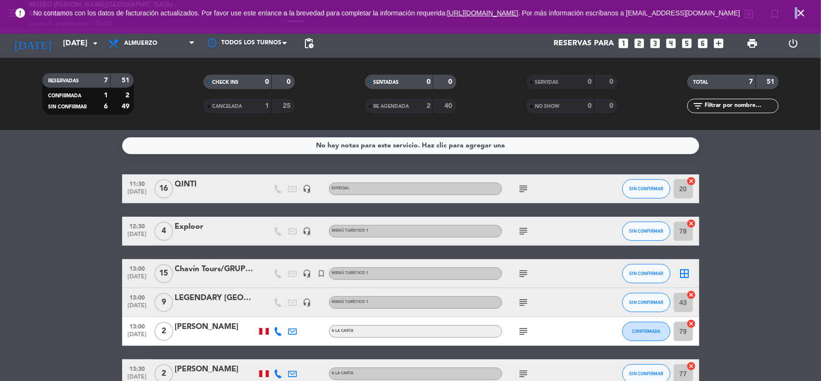
click at [798, 16] on icon "close" at bounding box center [801, 13] width 12 height 12
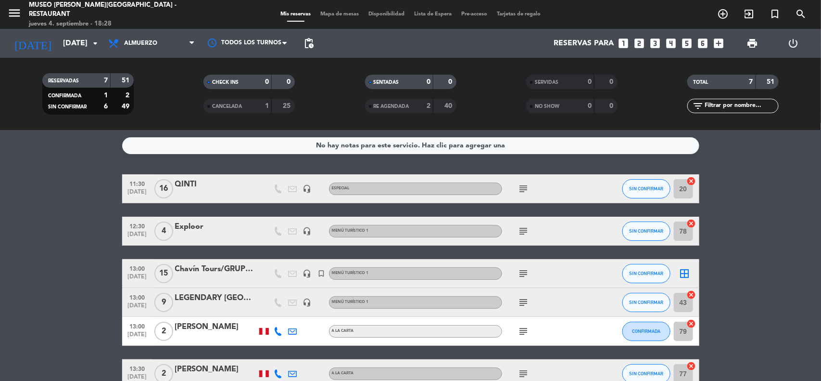
click at [767, 186] on bookings-row "11:30 [DATE] QINTI headset_mic Especial subject SIN CONFIRMAR 20 cancel 12:30 […" at bounding box center [410, 302] width 821 height 256
click at [80, 44] on input "[DATE]" at bounding box center [109, 43] width 102 height 19
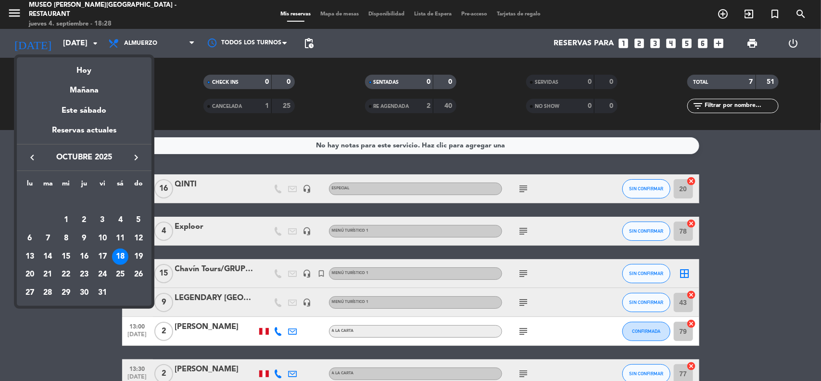
click at [73, 220] on div "1" at bounding box center [66, 220] width 16 height 16
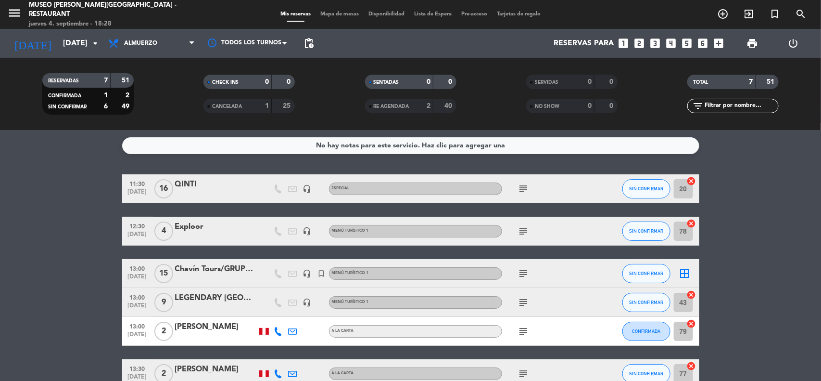
type input "[DATE]"
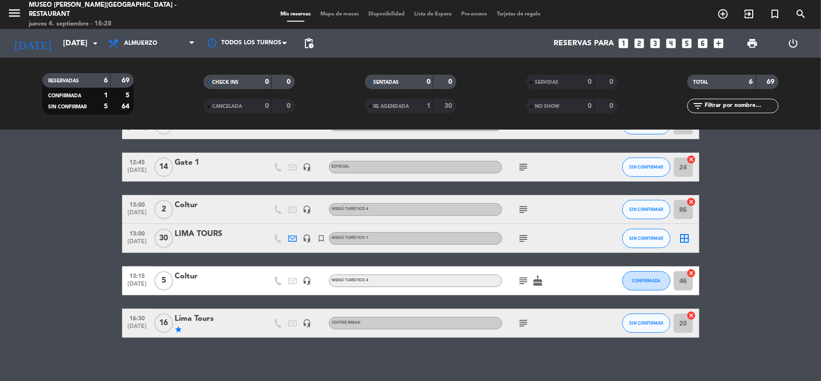
scroll to position [68, 0]
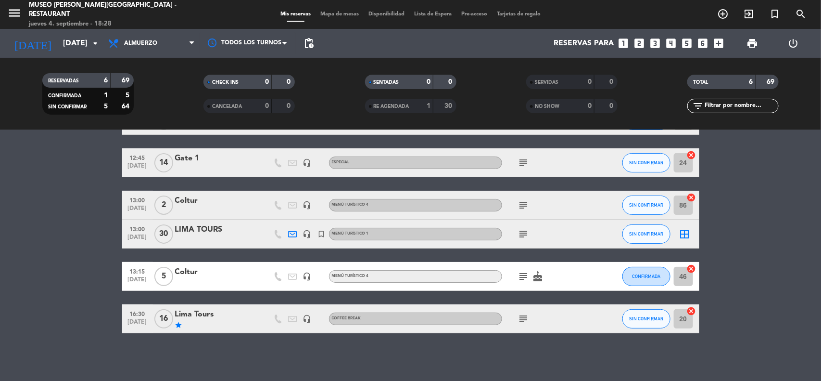
click at [202, 317] on div "Lima Tours" at bounding box center [216, 314] width 82 height 13
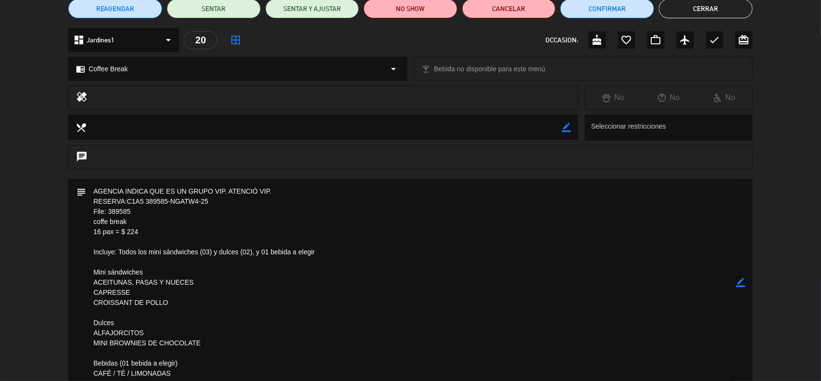
scroll to position [180, 0]
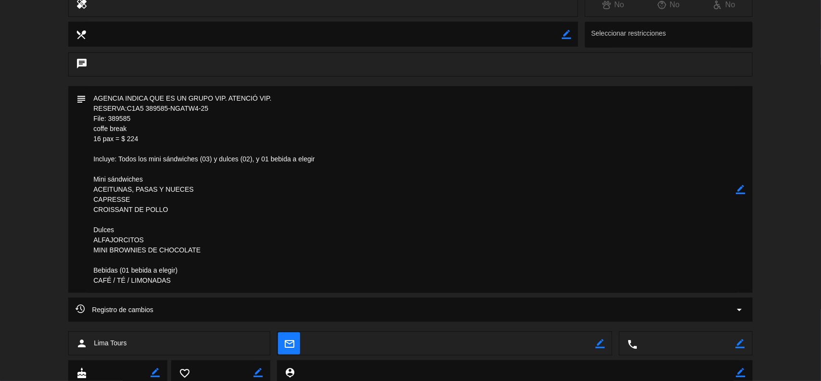
click at [742, 187] on icon "border_color" at bounding box center [741, 189] width 9 height 9
click at [227, 289] on textarea at bounding box center [411, 189] width 650 height 206
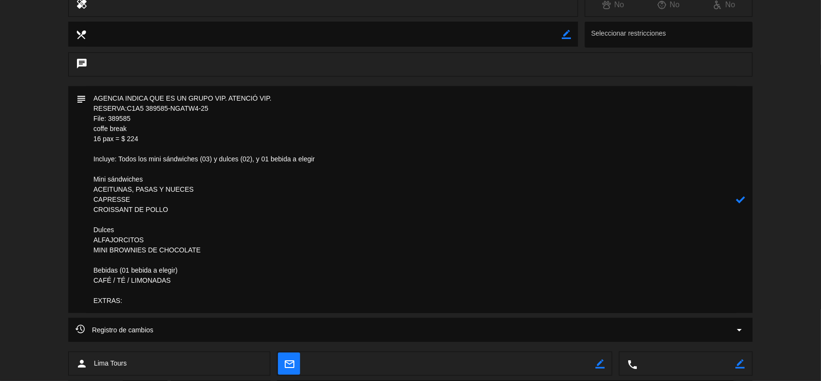
drag, startPoint x: 88, startPoint y: 300, endPoint x: 59, endPoint y: 300, distance: 28.9
click at [59, 300] on div "subject" at bounding box center [410, 201] width 821 height 231
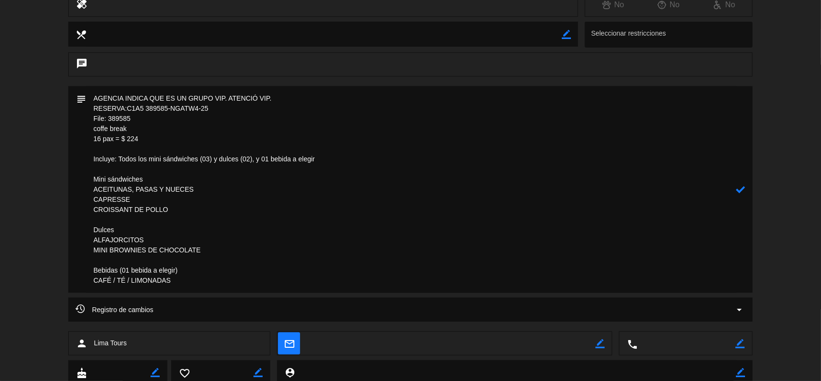
type textarea "AGENCIA INDICA QUE ES UN GRUPO VIP. ATENCIÓ VIP. RESERVA:C1A5 389585-NGATW4-25 …"
click at [738, 189] on icon at bounding box center [741, 189] width 9 height 9
